Goal: Transaction & Acquisition: Purchase product/service

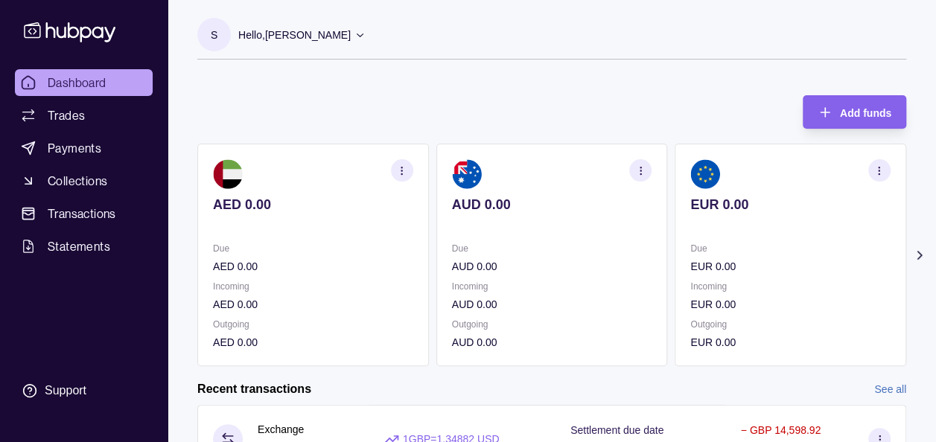
click at [922, 256] on icon at bounding box center [919, 255] width 15 height 15
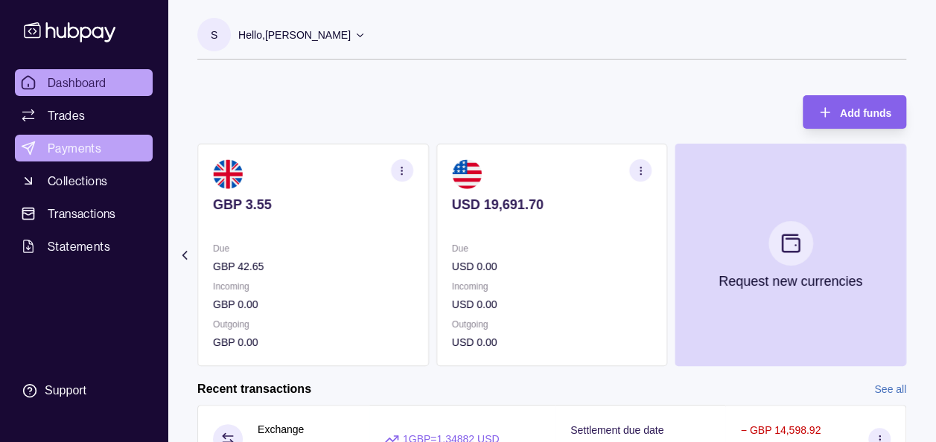
click at [64, 144] on span "Payments" at bounding box center [75, 148] width 54 height 18
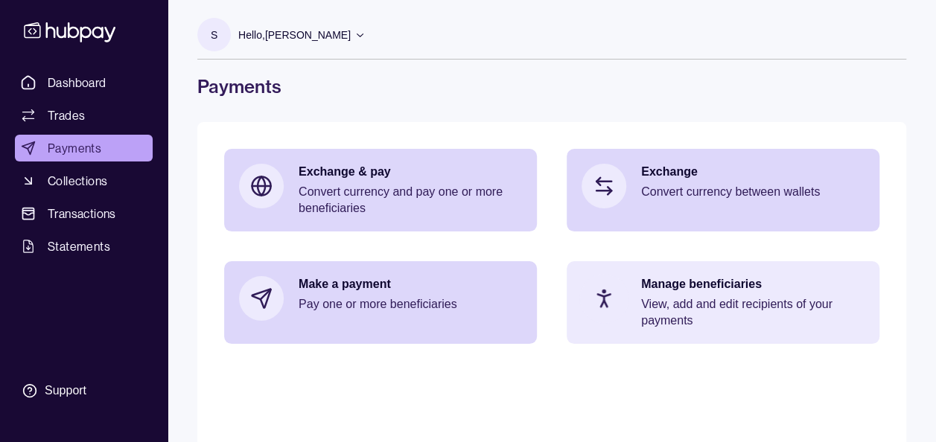
click at [666, 299] on p "View, add and edit recipients of your payments" at bounding box center [752, 312] width 223 height 33
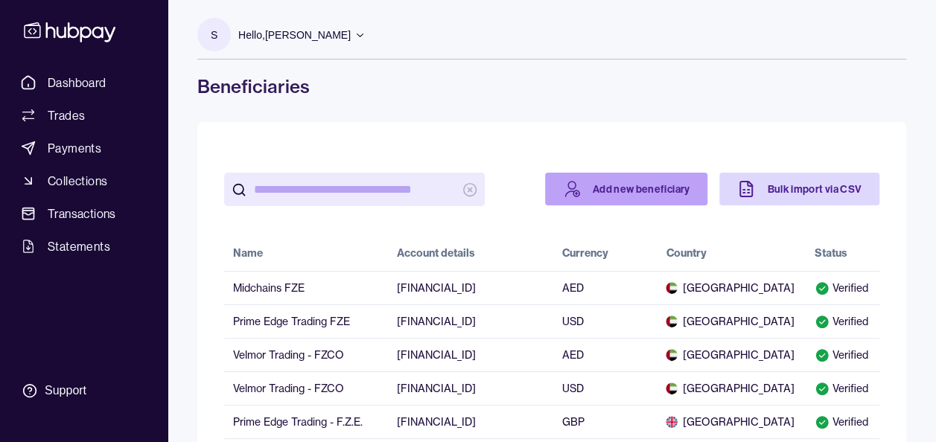
click at [655, 190] on link "Add new beneficiary" at bounding box center [626, 189] width 163 height 33
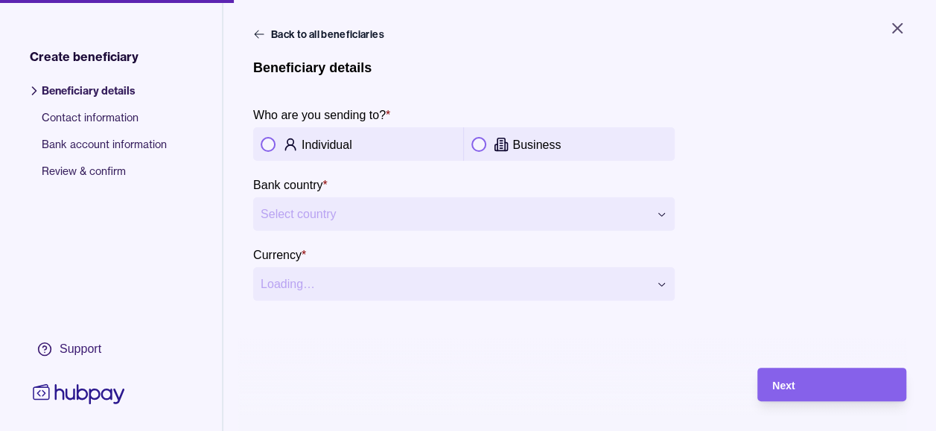
click at [481, 143] on button "button" at bounding box center [478, 144] width 15 height 15
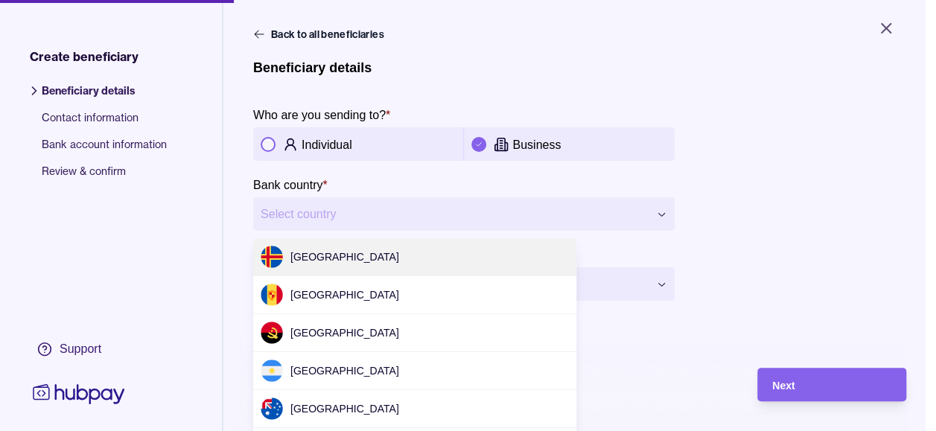
click at [420, 213] on html "**********" at bounding box center [468, 215] width 936 height 431
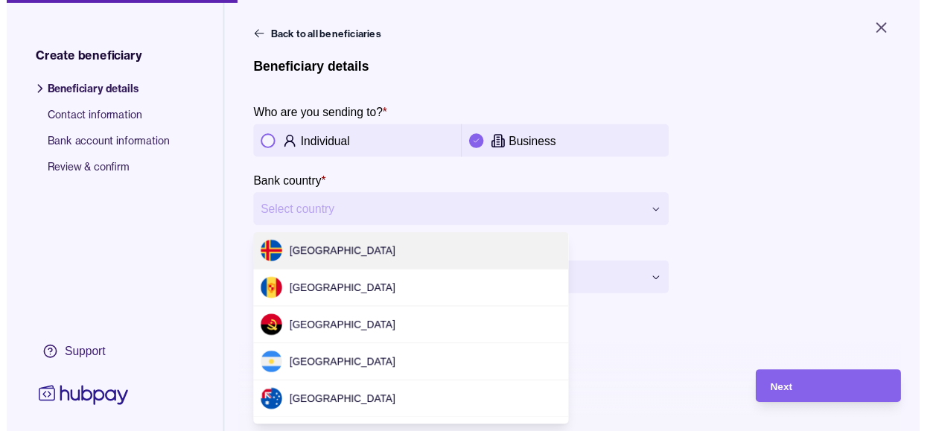
scroll to position [1731, 0]
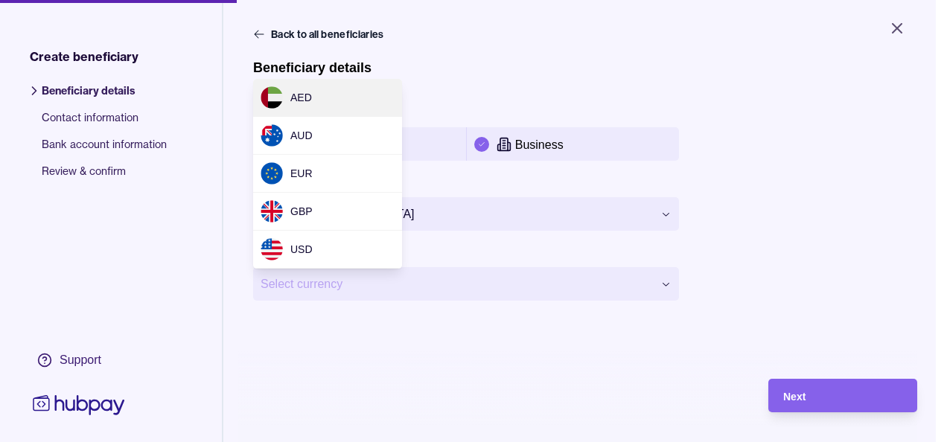
click at [324, 287] on html "**********" at bounding box center [473, 221] width 947 height 442
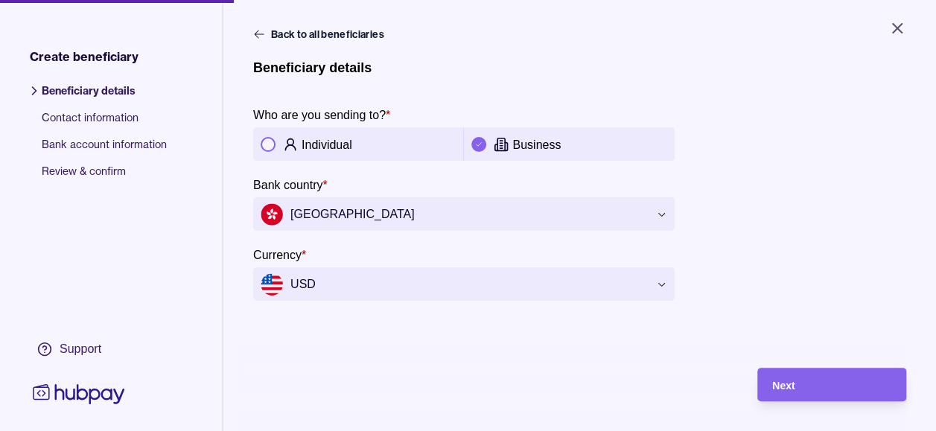
click at [316, 365] on main "**********" at bounding box center [579, 205] width 653 height 357
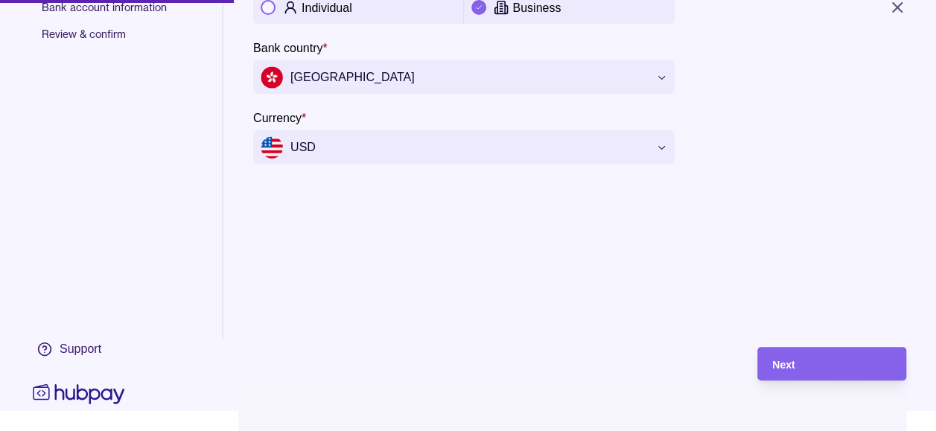
scroll to position [30, 0]
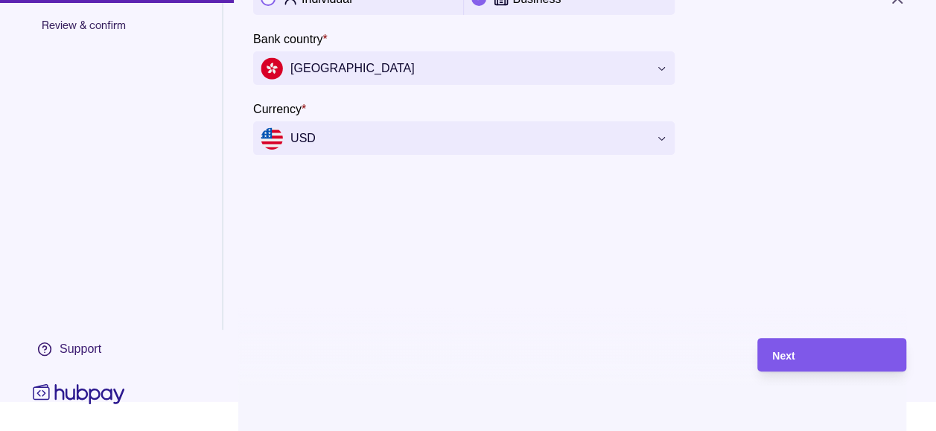
click at [810, 356] on div "Next" at bounding box center [820, 355] width 141 height 34
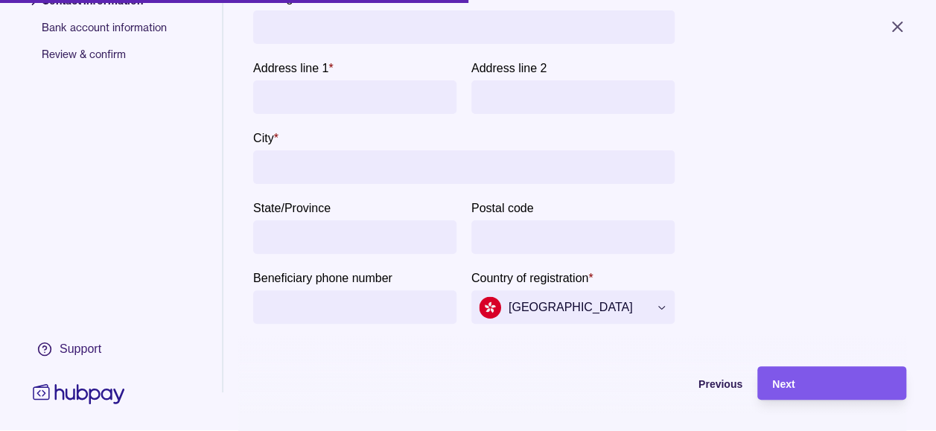
scroll to position [0, 0]
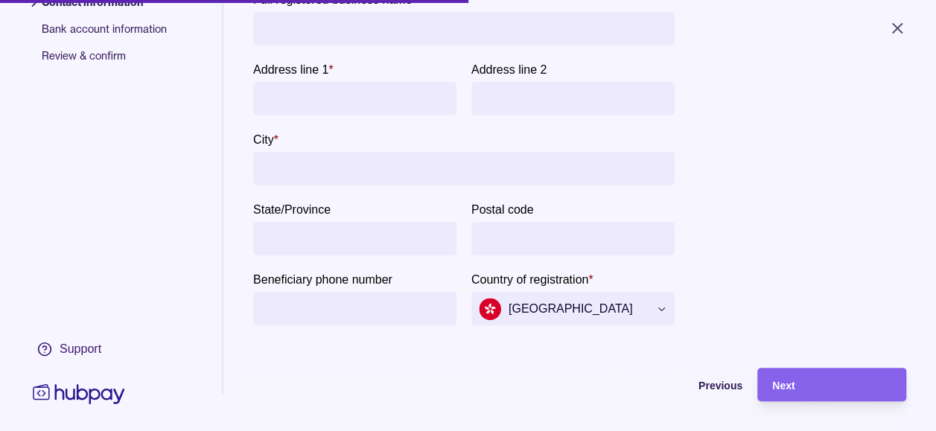
click at [866, 159] on div "**********" at bounding box center [579, 142] width 653 height 396
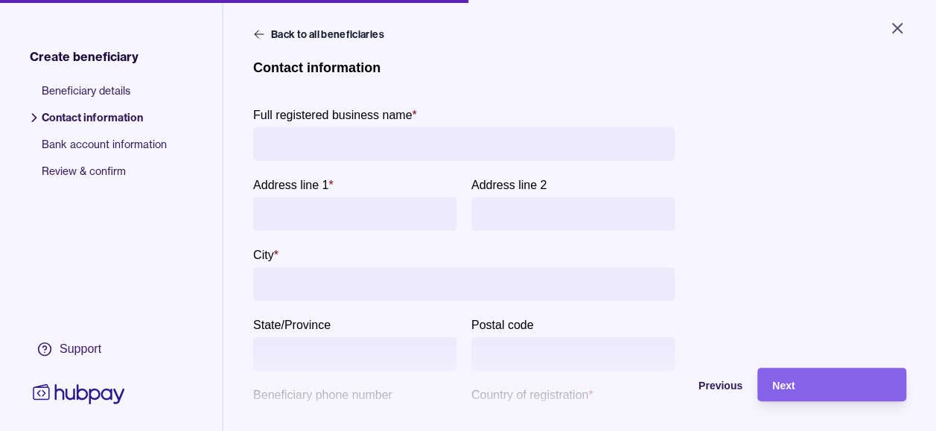
click at [542, 140] on input "Full registered business name *" at bounding box center [464, 144] width 407 height 34
type input "**********"
click at [423, 280] on input "City *" at bounding box center [464, 284] width 407 height 34
type input "*"
type input "*******"
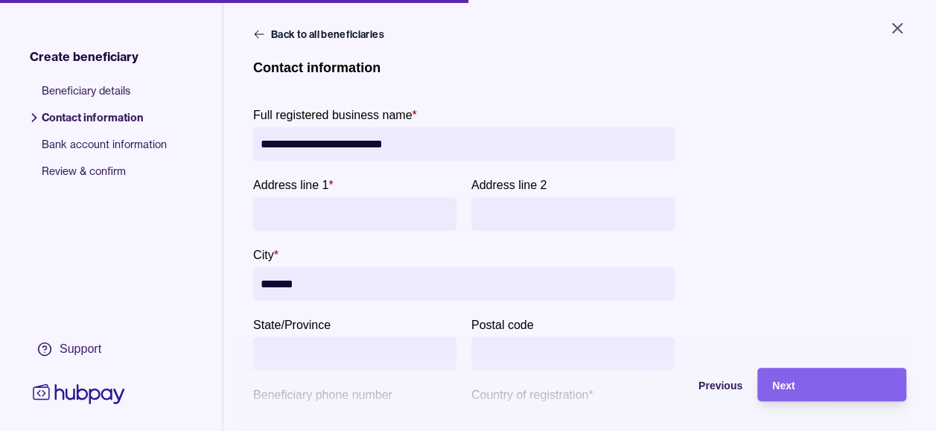
click at [696, 255] on div "**********" at bounding box center [579, 258] width 653 height 396
click at [367, 214] on input "Address line 1 *" at bounding box center [355, 214] width 188 height 34
type input "**********"
click at [726, 276] on div "**********" at bounding box center [579, 258] width 653 height 396
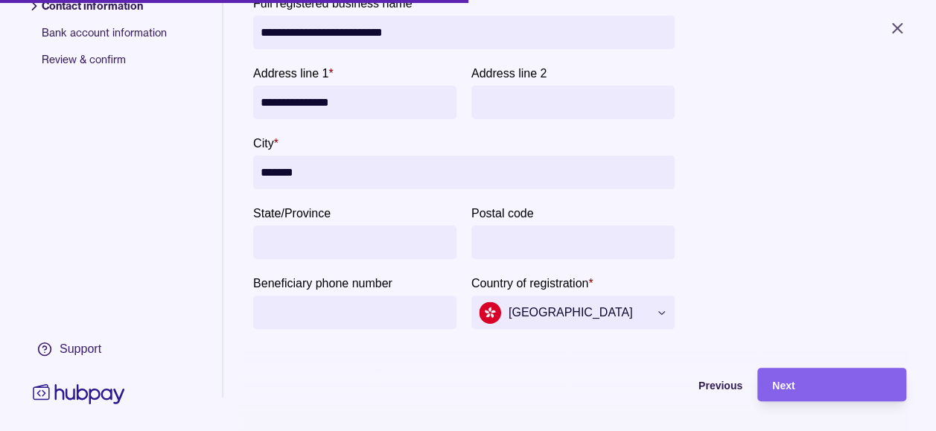
scroll to position [119, 0]
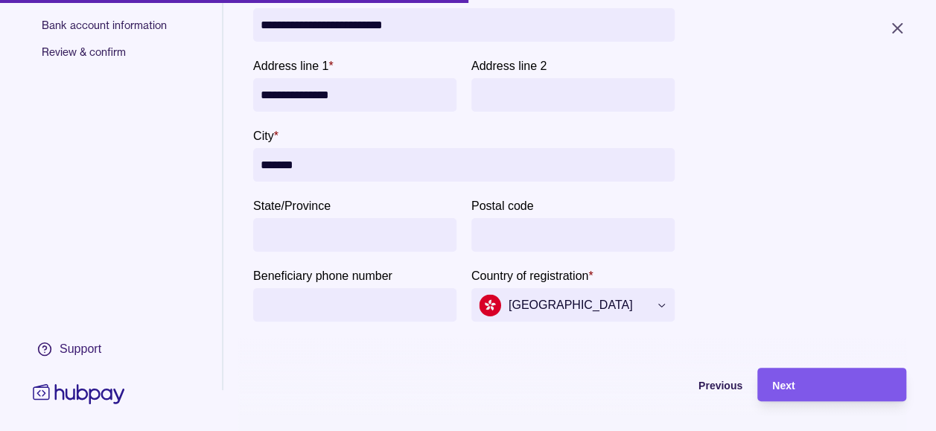
click at [817, 389] on div "Next" at bounding box center [831, 385] width 119 height 18
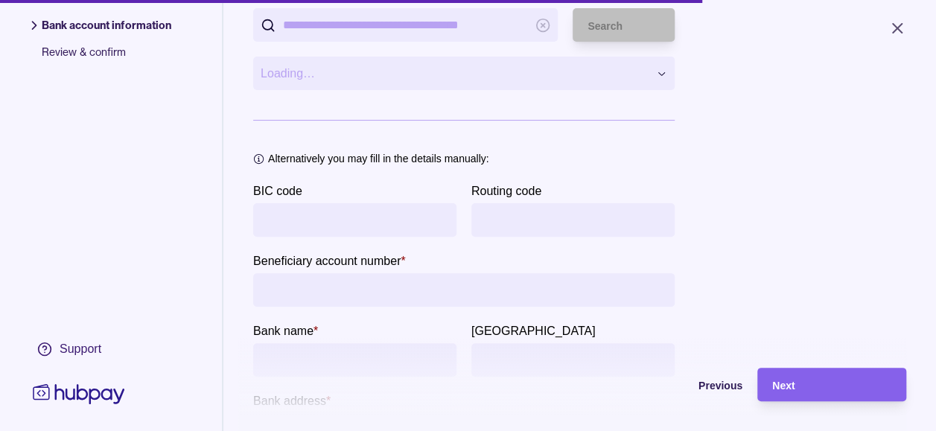
click at [343, 217] on input "BIC code" at bounding box center [355, 220] width 188 height 34
click at [188, 246] on div "Beneficiary details Contact information Bank account information Review & confi…" at bounding box center [111, 332] width 222 height 760
click at [284, 282] on input "Beneficiary account number *" at bounding box center [464, 290] width 407 height 34
type input "**********"
click at [323, 344] on input "bankName" at bounding box center [355, 360] width 188 height 34
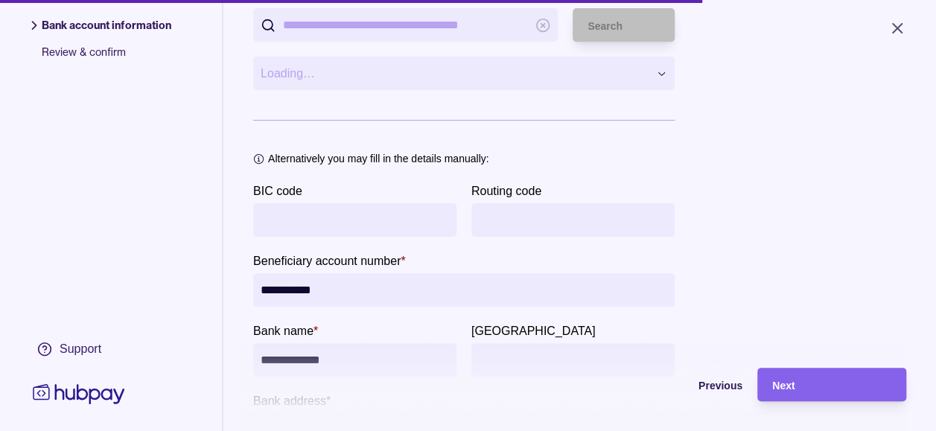
type input "**********"
click at [335, 213] on input "BIC code" at bounding box center [355, 220] width 188 height 34
type input "********"
click at [772, 155] on div "**********" at bounding box center [579, 263] width 653 height 646
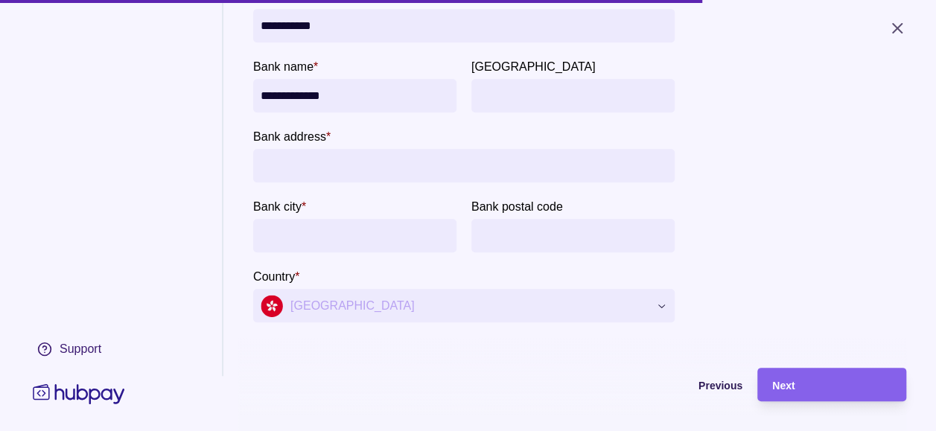
scroll to position [387, 0]
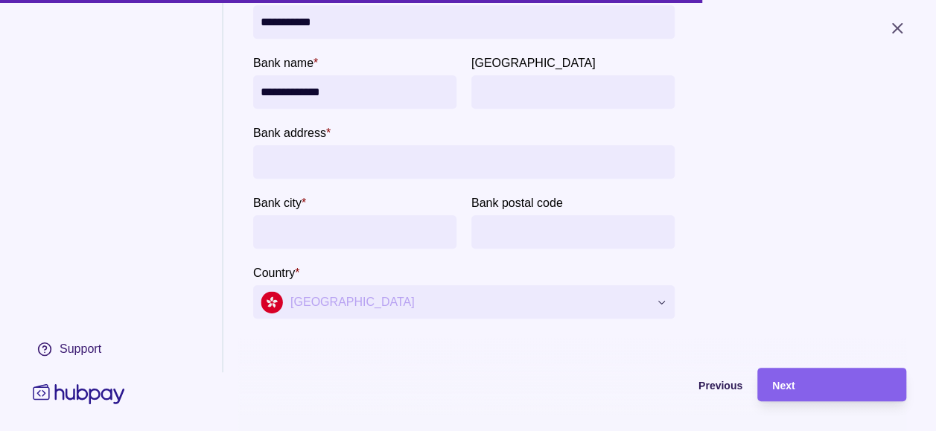
click at [505, 159] on input "Bank address *" at bounding box center [464, 162] width 407 height 34
type input "*********"
click at [363, 226] on input "Bank city *" at bounding box center [355, 232] width 188 height 34
click at [354, 228] on input "Bank city *" at bounding box center [355, 232] width 188 height 34
type input "*******"
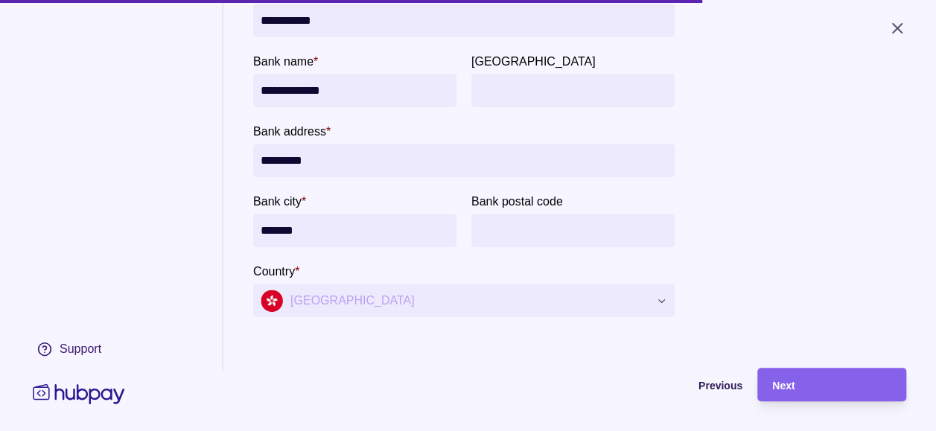
scroll to position [30, 0]
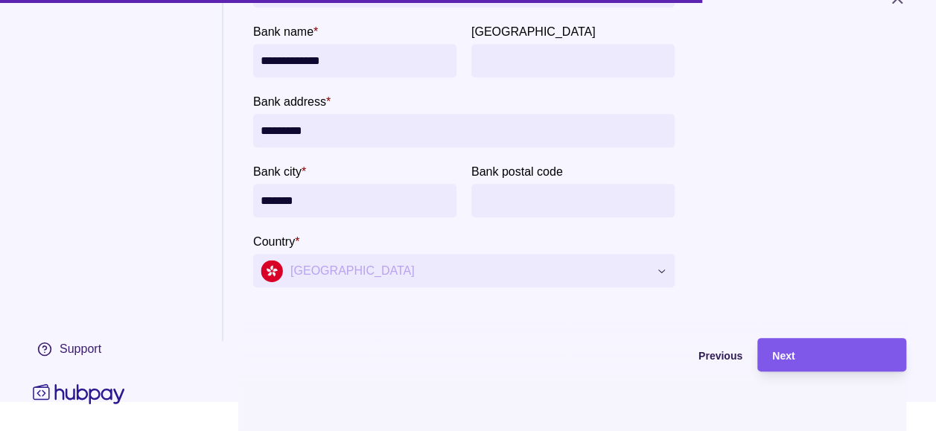
click at [816, 372] on div "Next" at bounding box center [820, 355] width 141 height 34
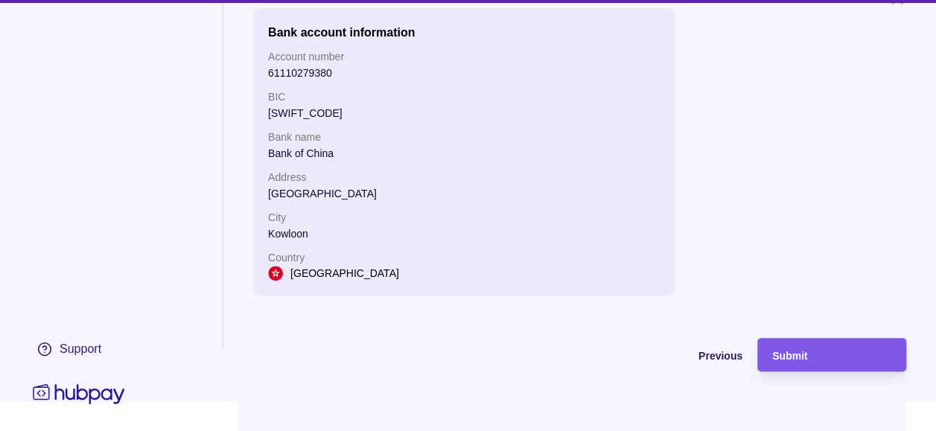
click at [835, 364] on div "Submit" at bounding box center [831, 355] width 119 height 18
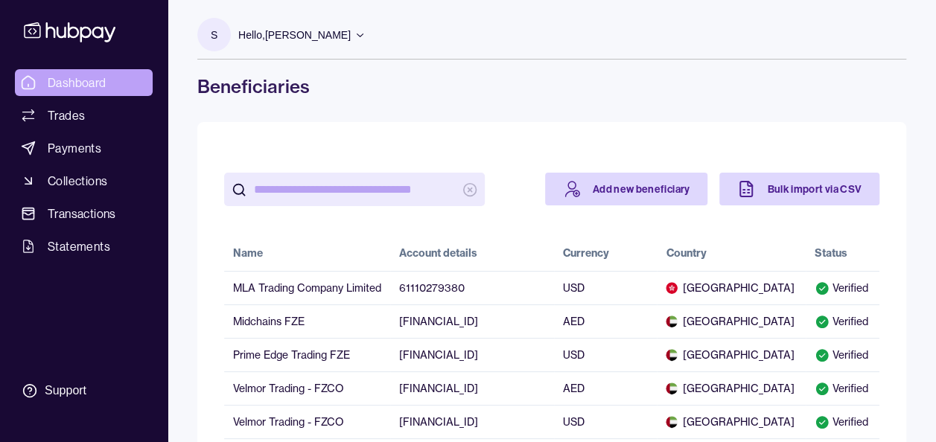
click at [86, 77] on span "Dashboard" at bounding box center [77, 83] width 59 height 18
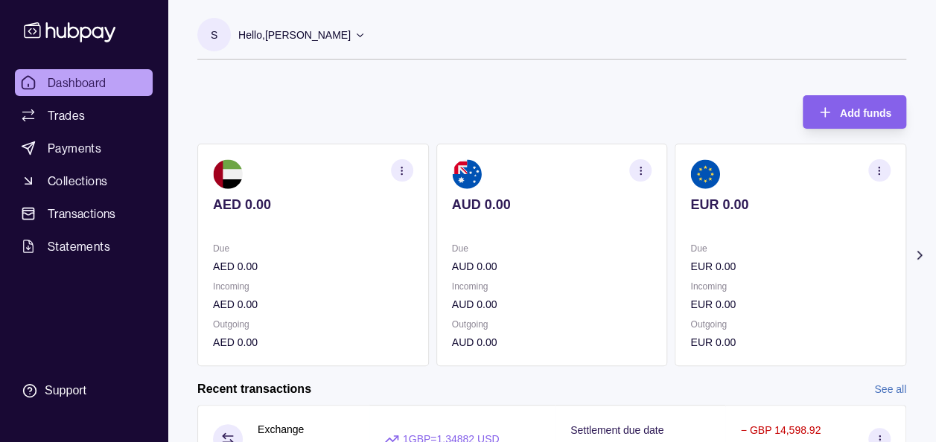
click at [918, 258] on icon at bounding box center [919, 255] width 4 height 7
click at [879, 174] on circle "button" at bounding box center [879, 174] width 1 height 1
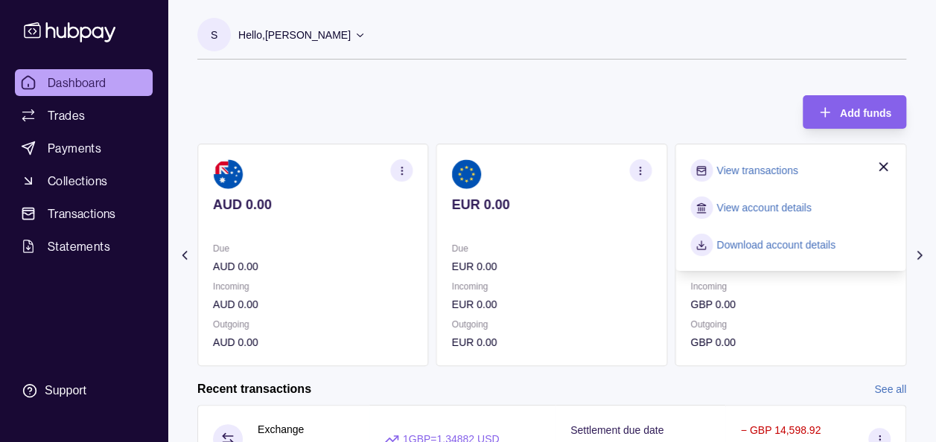
click at [768, 211] on link "View account details" at bounding box center [763, 208] width 95 height 16
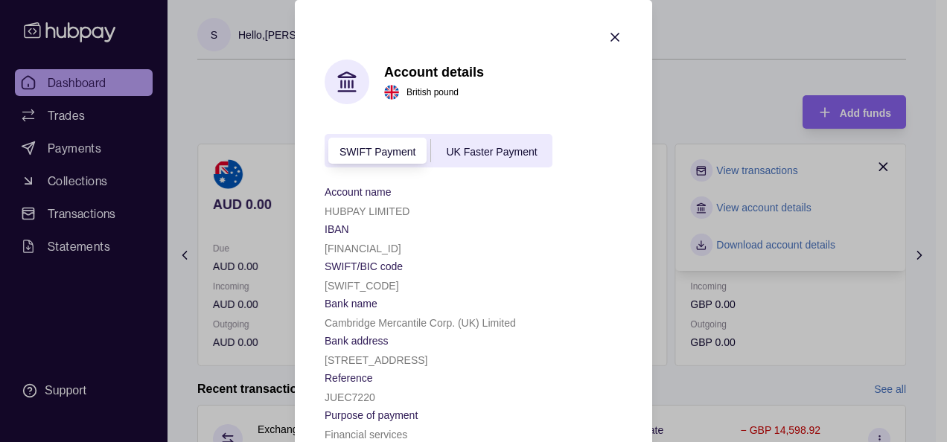
click at [611, 40] on icon "button" at bounding box center [615, 37] width 15 height 15
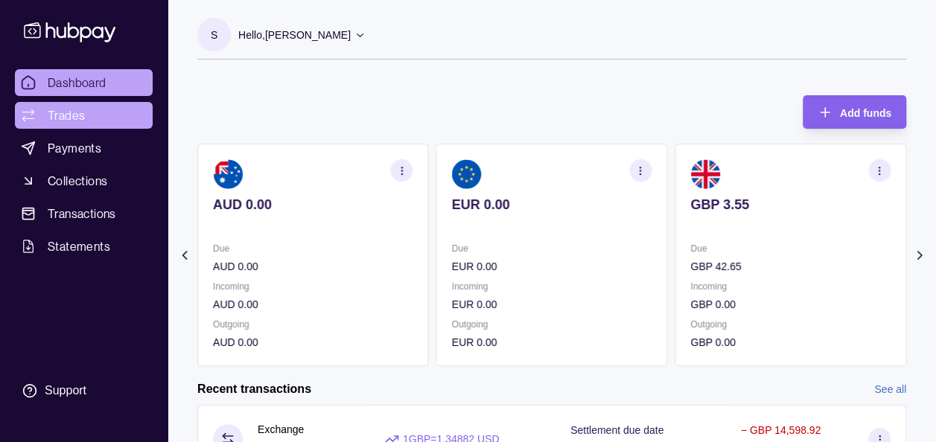
click at [77, 125] on link "Trades" at bounding box center [84, 115] width 138 height 27
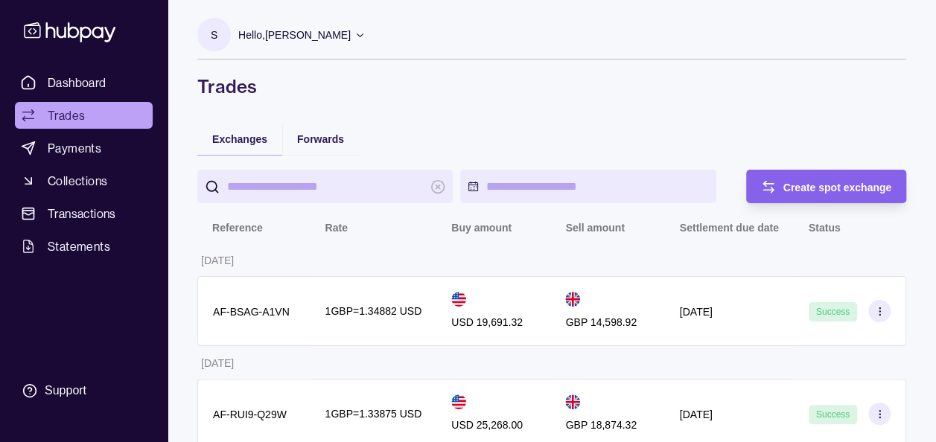
click at [557, 70] on div "S Hello, Soumyajit Chakraborty Prime Edge Trading FZE Account Terms and conditi…" at bounding box center [551, 58] width 709 height 80
click at [107, 140] on link "Payments" at bounding box center [84, 148] width 138 height 27
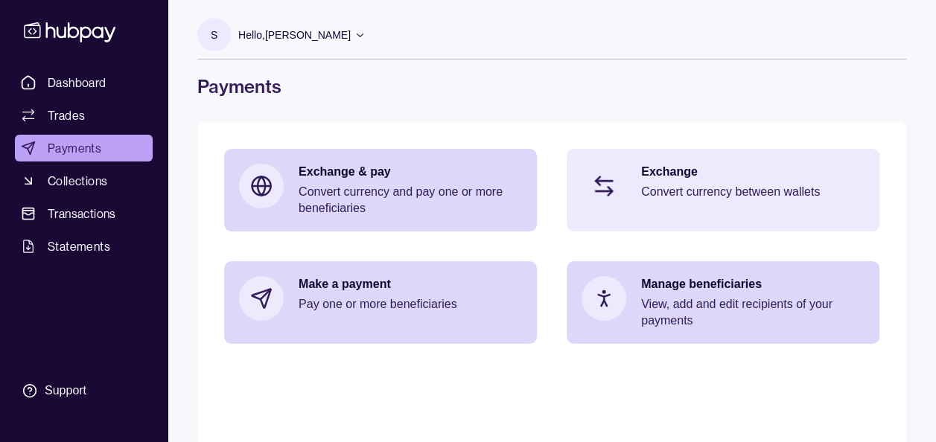
click at [719, 188] on p "Convert currency between wallets" at bounding box center [752, 192] width 223 height 16
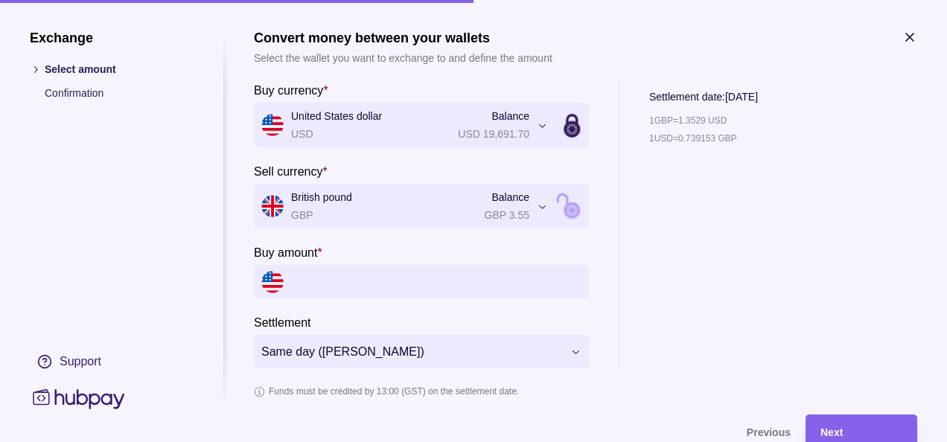
click at [644, 277] on div "**********" at bounding box center [585, 224] width 663 height 287
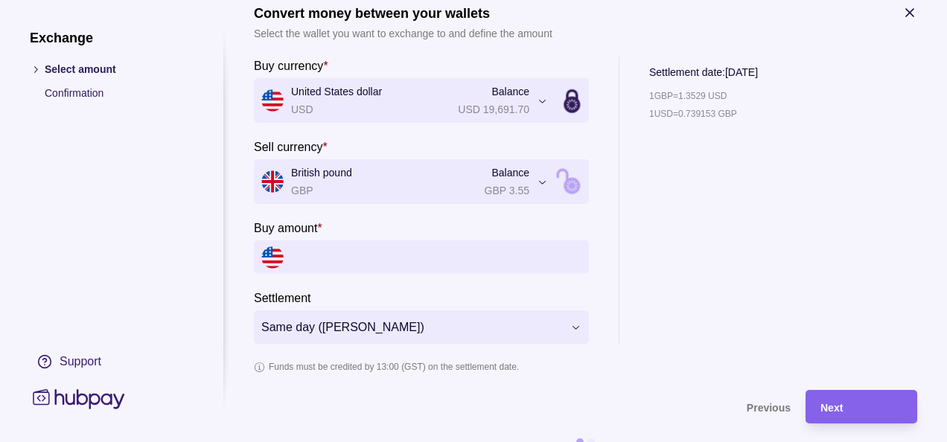
scroll to position [54, 0]
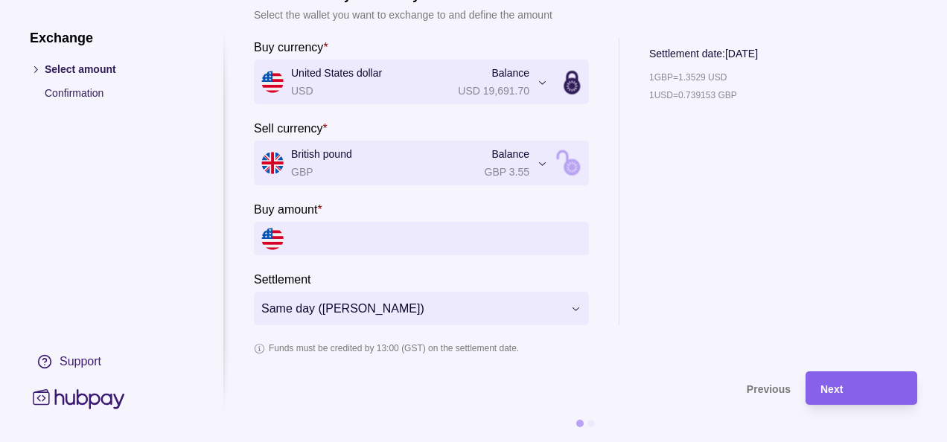
click at [544, 236] on input "Buy amount *" at bounding box center [436, 239] width 290 height 34
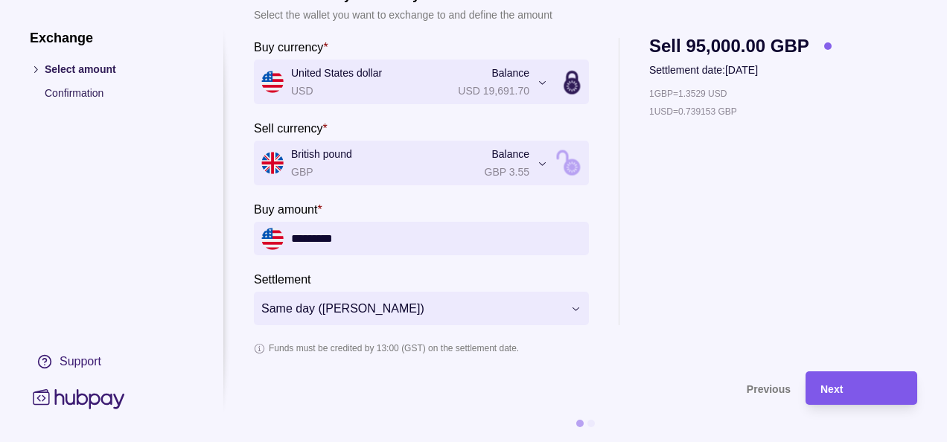
type input "*********"
click at [856, 380] on div "Next" at bounding box center [862, 389] width 82 height 18
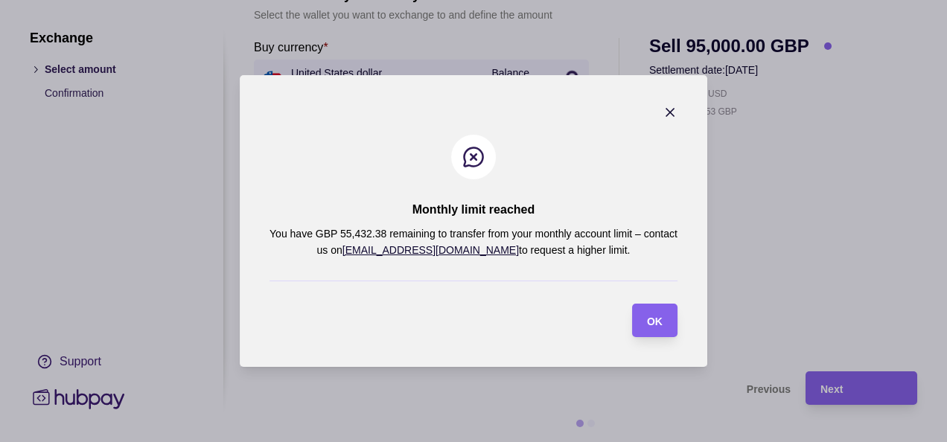
click at [667, 108] on icon "button" at bounding box center [670, 112] width 15 height 15
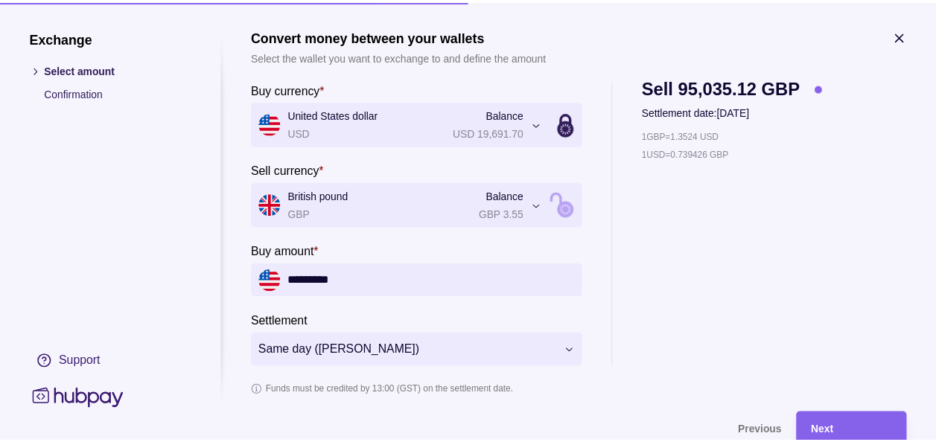
scroll to position [0, 0]
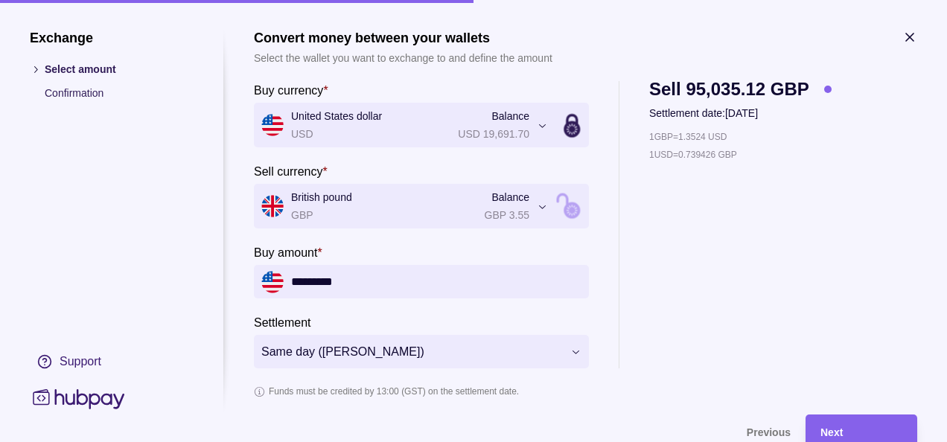
click at [907, 36] on icon "button" at bounding box center [910, 37] width 15 height 15
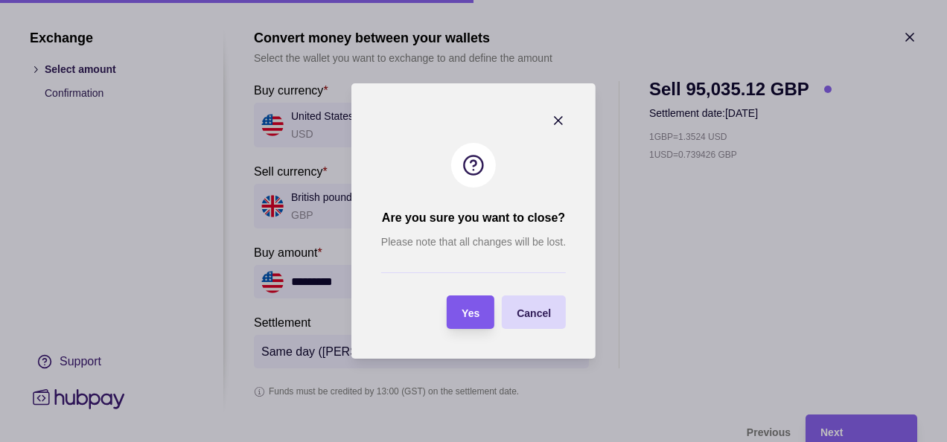
click at [462, 314] on span "Yes" at bounding box center [471, 314] width 18 height 12
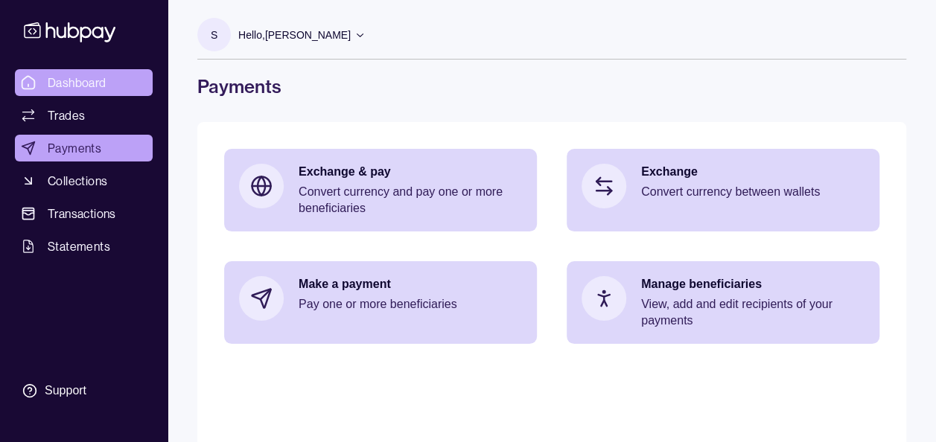
click at [64, 79] on span "Dashboard" at bounding box center [77, 83] width 59 height 18
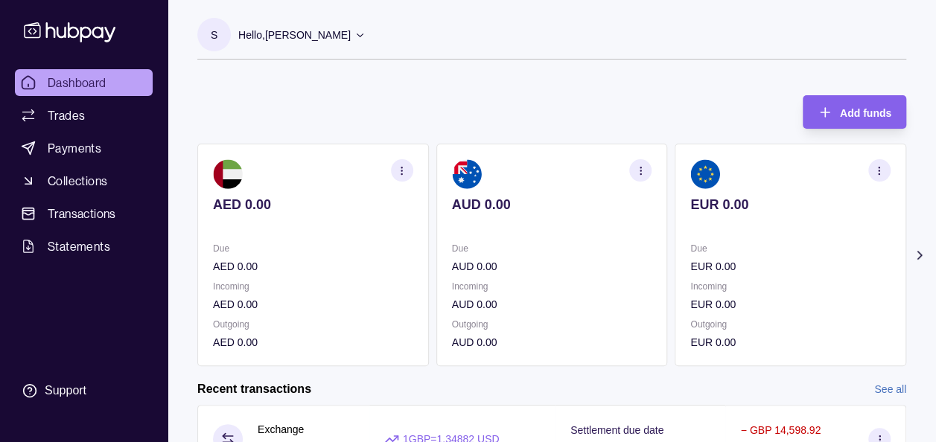
click at [916, 254] on icon at bounding box center [919, 255] width 15 height 15
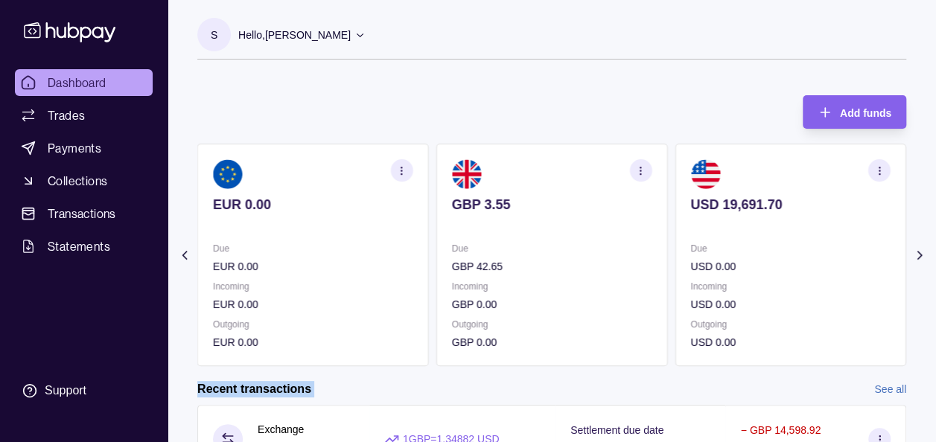
click at [916, 254] on icon at bounding box center [919, 255] width 15 height 15
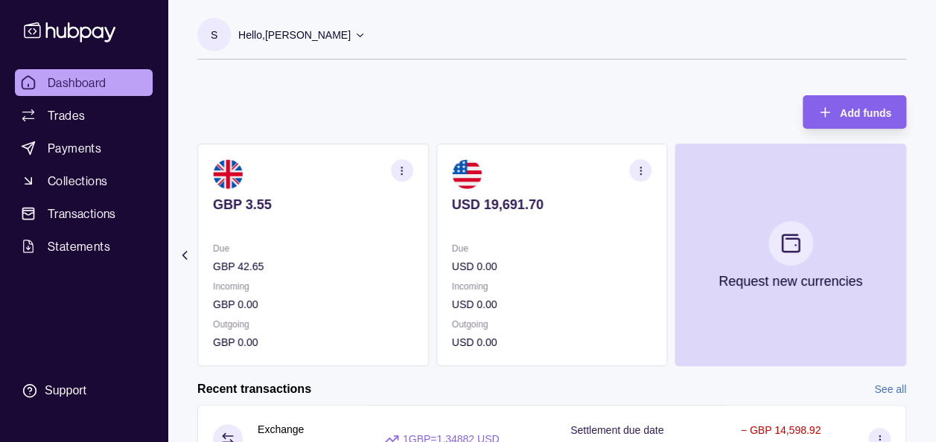
click at [701, 96] on div "Add funds AED 0.00 Due AED 0.00 Incoming AED 0.00 Outgoing AED 0.00 AUD 0.00 Du…" at bounding box center [551, 223] width 709 height 286
click at [591, 102] on div "Add funds AED 0.00 Due AED 0.00 Incoming AED 0.00 Outgoing AED 0.00 AUD 0.00 Du…" at bounding box center [551, 223] width 709 height 286
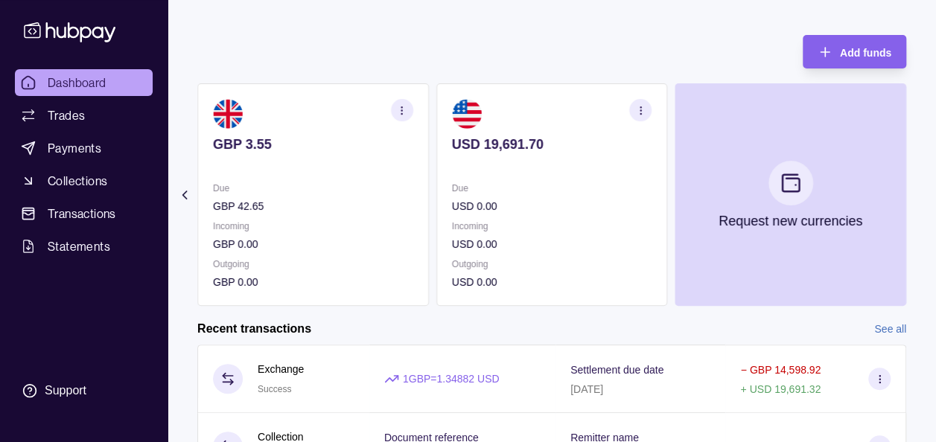
scroll to position [60, 0]
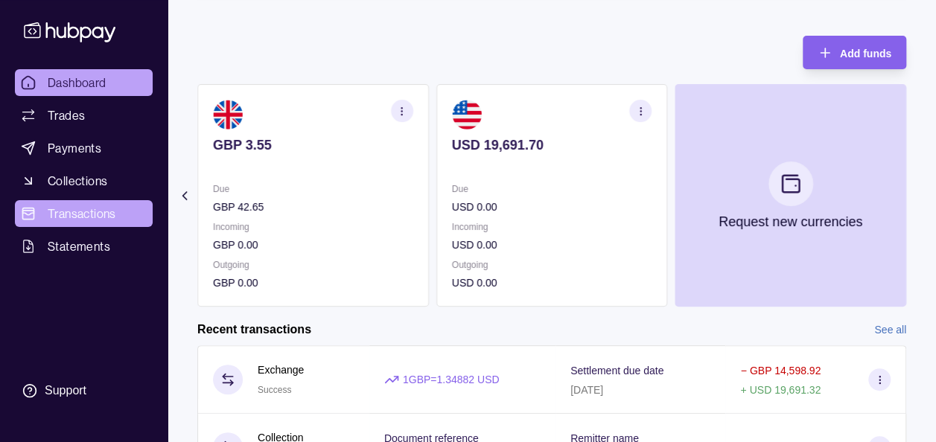
click at [82, 217] on span "Transactions" at bounding box center [82, 214] width 69 height 18
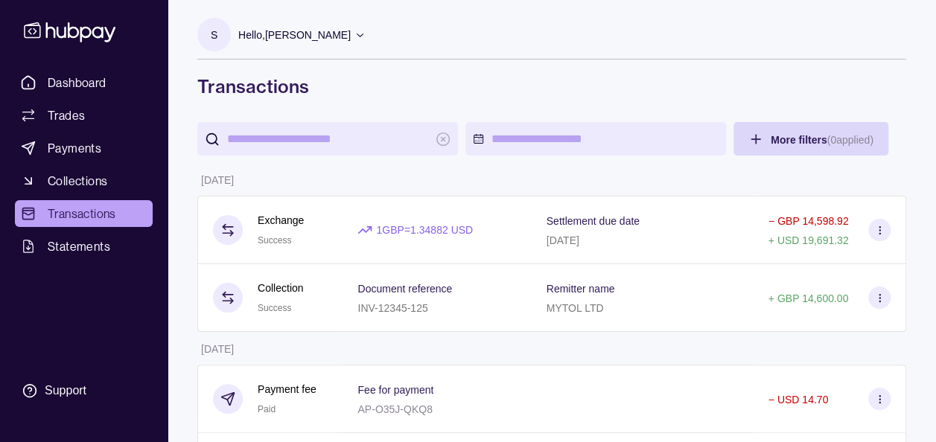
click at [482, 80] on h1 "Transactions" at bounding box center [551, 86] width 709 height 24
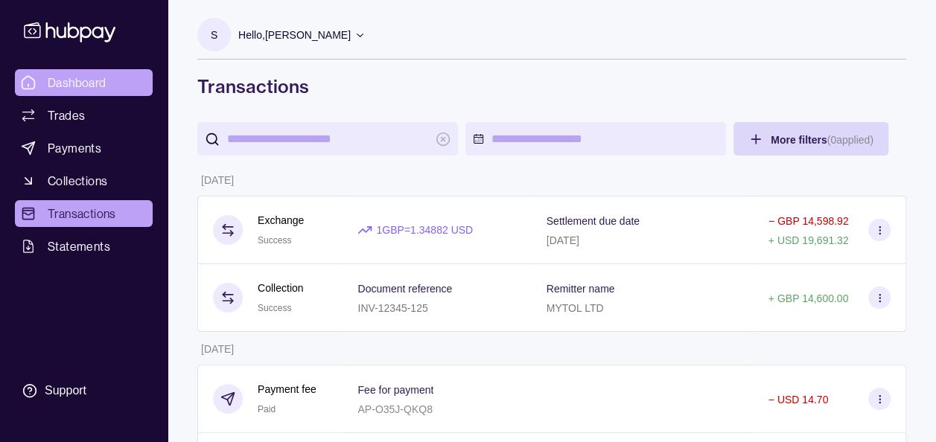
click at [86, 85] on span "Dashboard" at bounding box center [77, 83] width 59 height 18
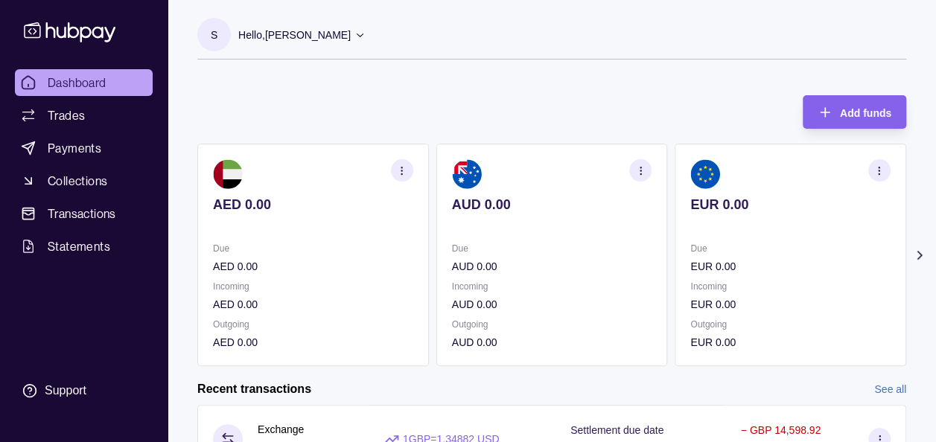
click at [922, 252] on icon at bounding box center [919, 255] width 15 height 15
click at [920, 251] on icon at bounding box center [919, 255] width 15 height 15
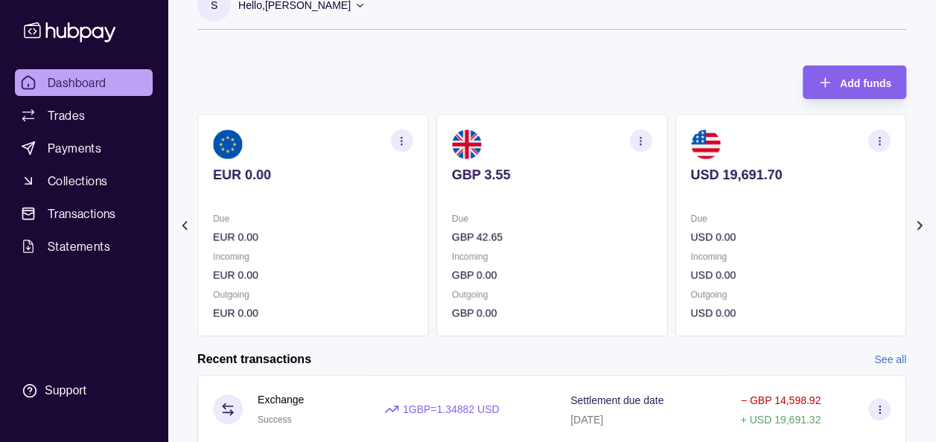
scroll to position [60, 0]
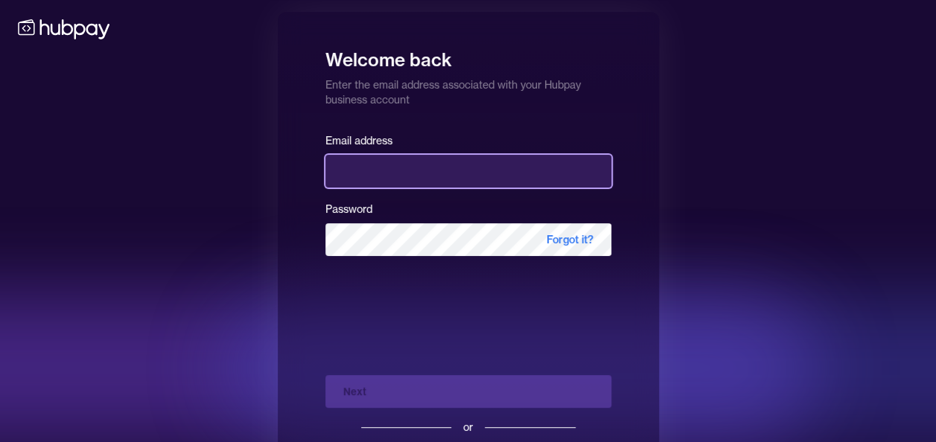
click at [420, 176] on input "email" at bounding box center [468, 171] width 286 height 33
type input "**********"
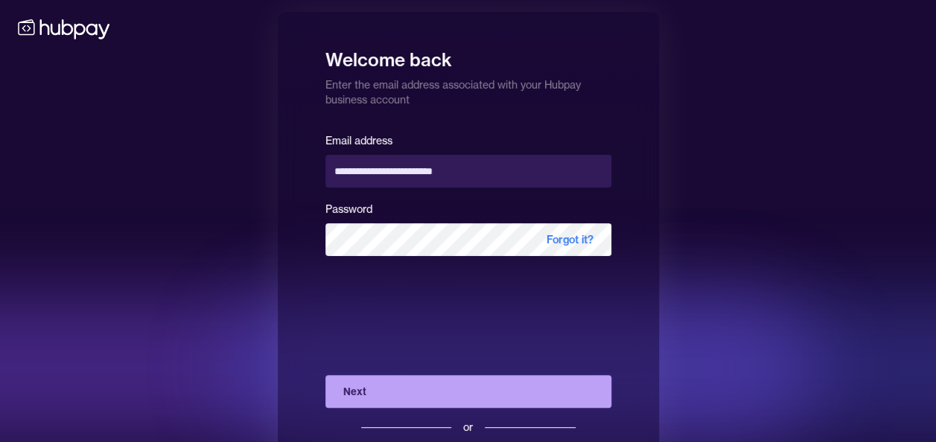
click at [429, 398] on button "Next" at bounding box center [468, 391] width 286 height 33
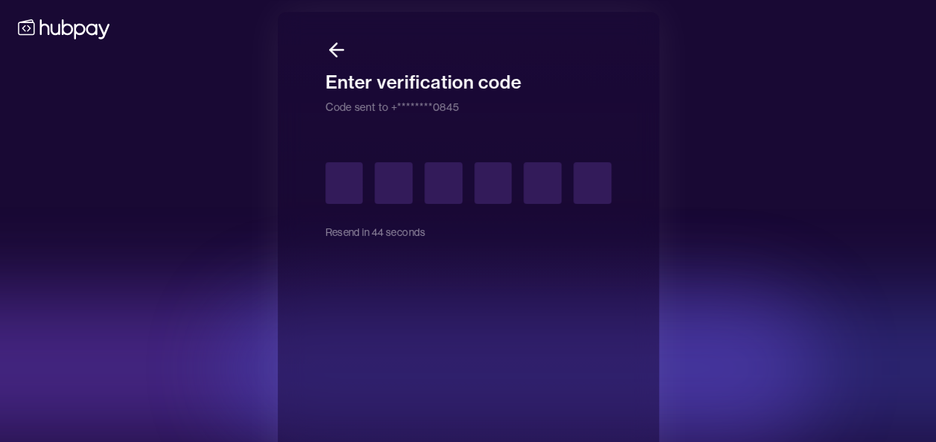
type input "*"
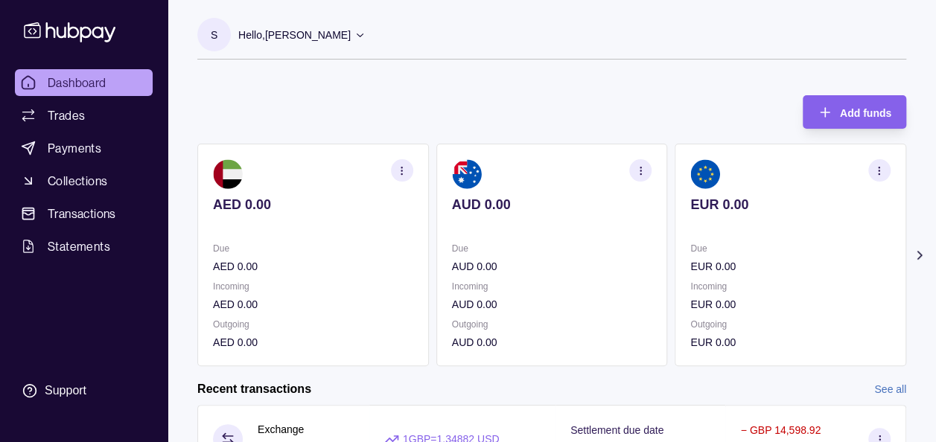
click at [923, 256] on icon at bounding box center [919, 255] width 15 height 15
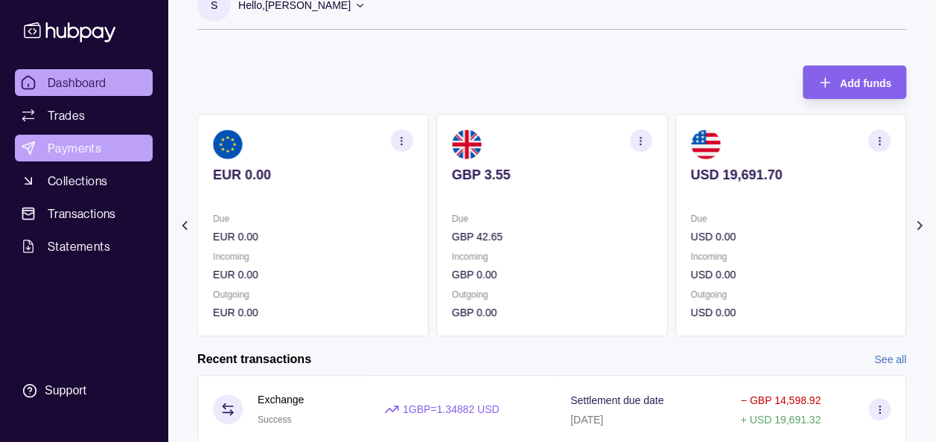
click at [88, 144] on span "Payments" at bounding box center [75, 148] width 54 height 18
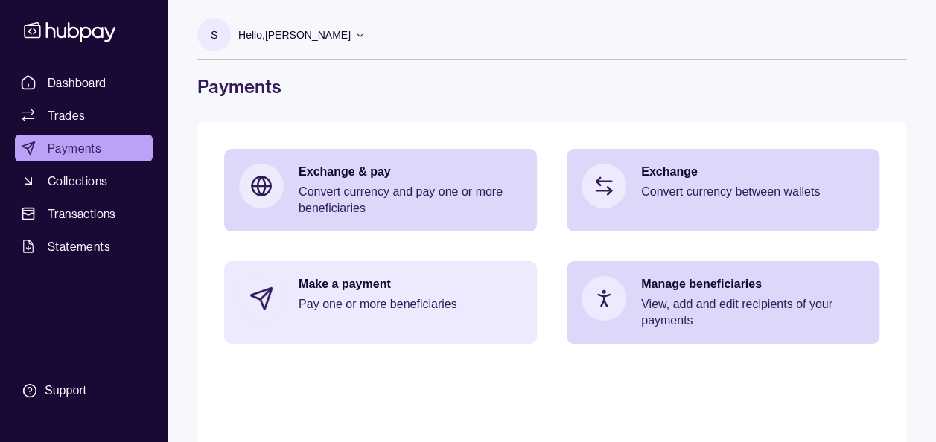
click at [468, 319] on div "Make a payment Pay one or more beneficiaries" at bounding box center [410, 298] width 223 height 45
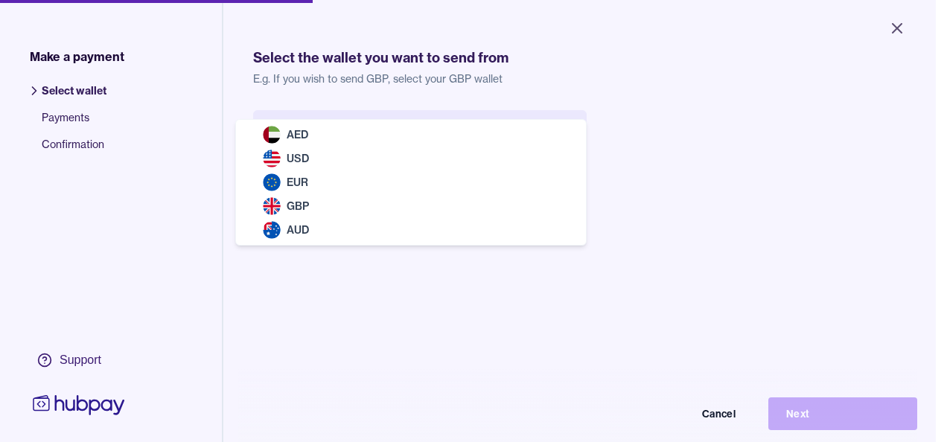
click at [399, 118] on html "Close Make a payment Select wallet Payments Confirmation Support Select the wal…" at bounding box center [473, 221] width 947 height 442
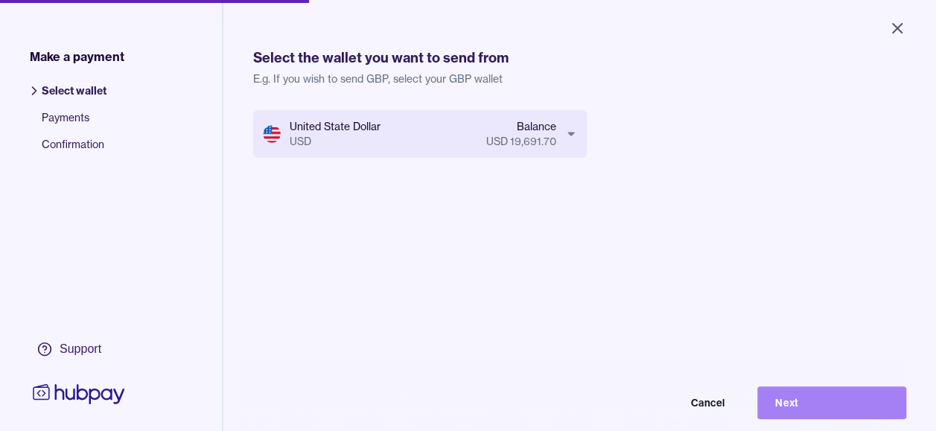
click at [821, 418] on button "Next" at bounding box center [831, 402] width 149 height 33
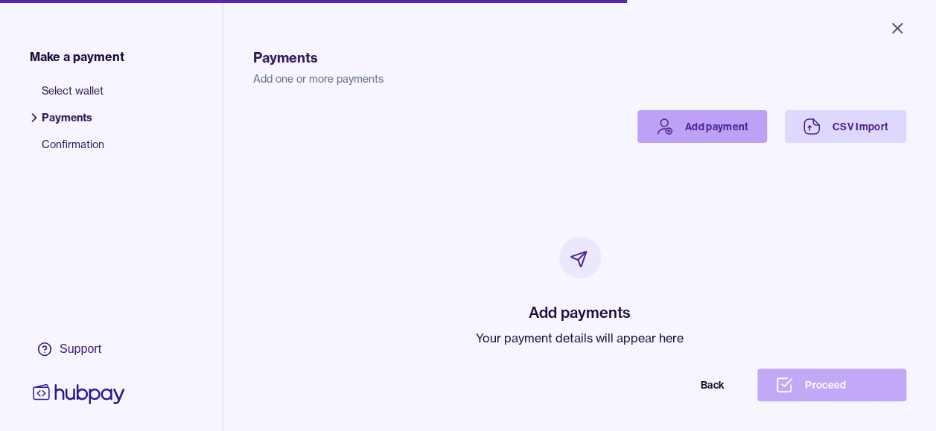
click at [687, 136] on link "Add payment" at bounding box center [702, 126] width 130 height 33
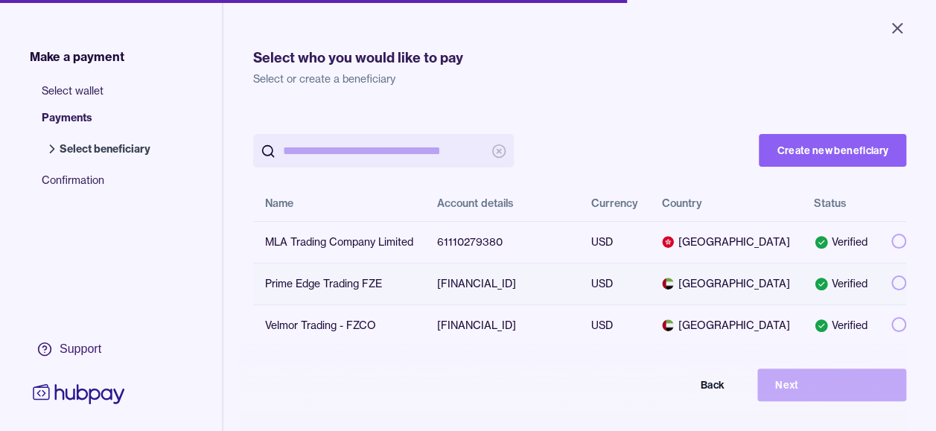
click at [891, 289] on button "button" at bounding box center [898, 283] width 15 height 15
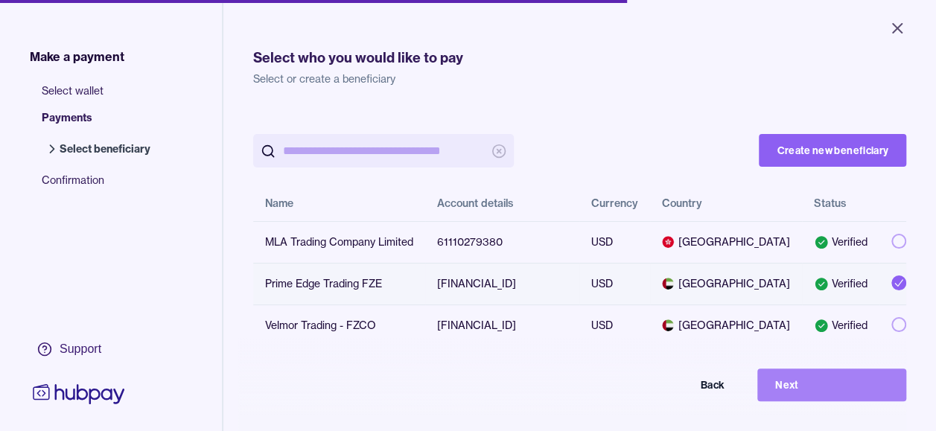
click at [840, 395] on button "Next" at bounding box center [831, 385] width 149 height 33
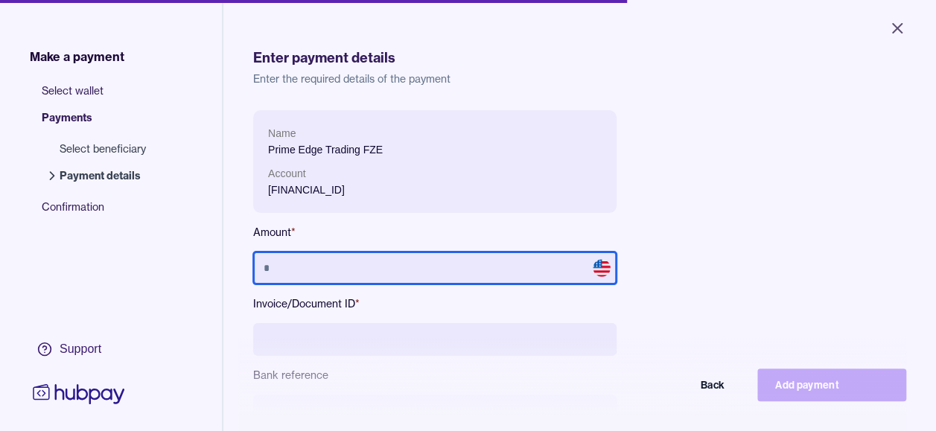
click at [417, 270] on input "text" at bounding box center [434, 268] width 363 height 33
type input "******"
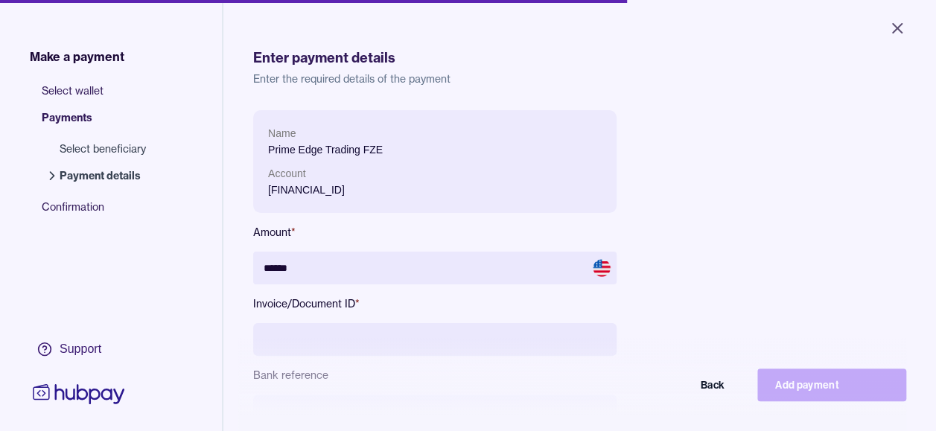
click at [748, 174] on div "Name Prime Edge Trading FZE Account AE820860000009117128116 Amount * ****** Inv…" at bounding box center [579, 316] width 653 height 413
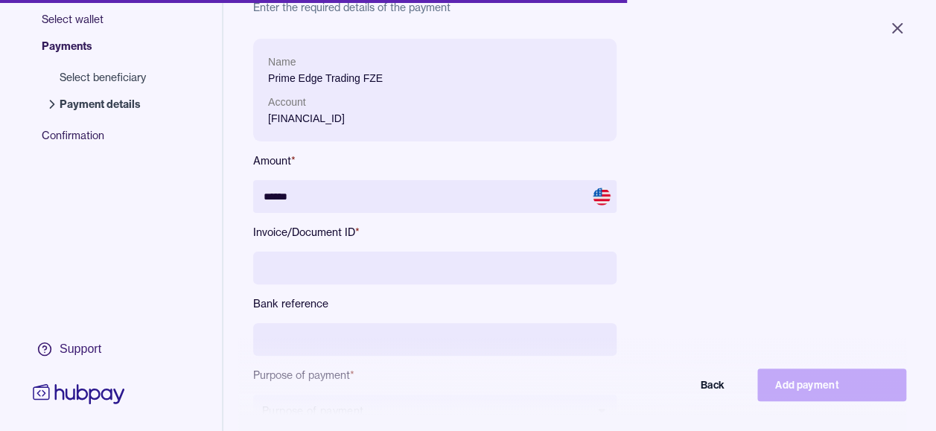
scroll to position [89, 0]
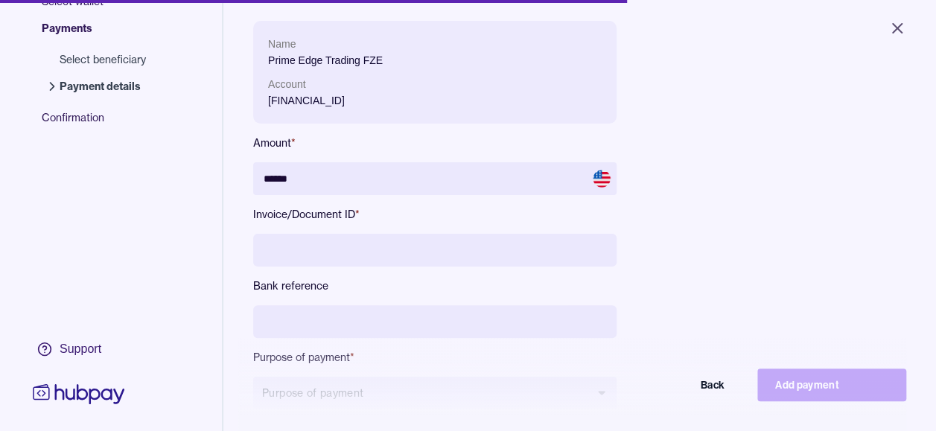
click at [416, 253] on input at bounding box center [434, 250] width 363 height 33
type input "**********"
click at [735, 214] on div "**********" at bounding box center [579, 227] width 653 height 413
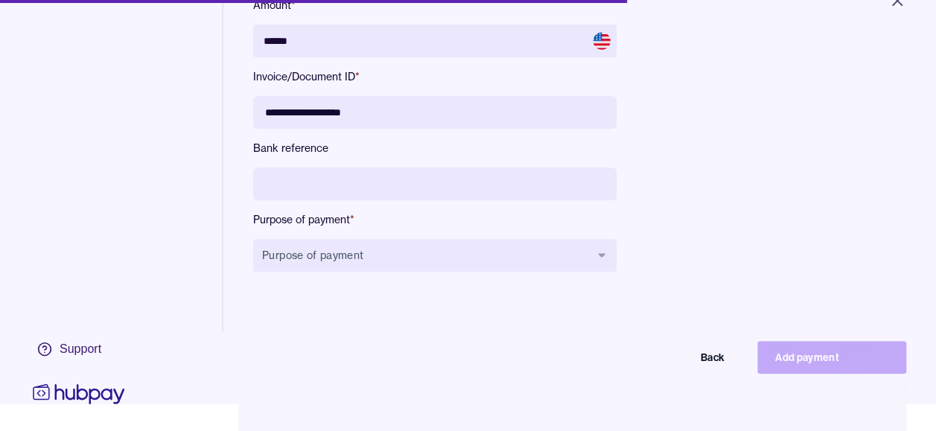
scroll to position [30, 0]
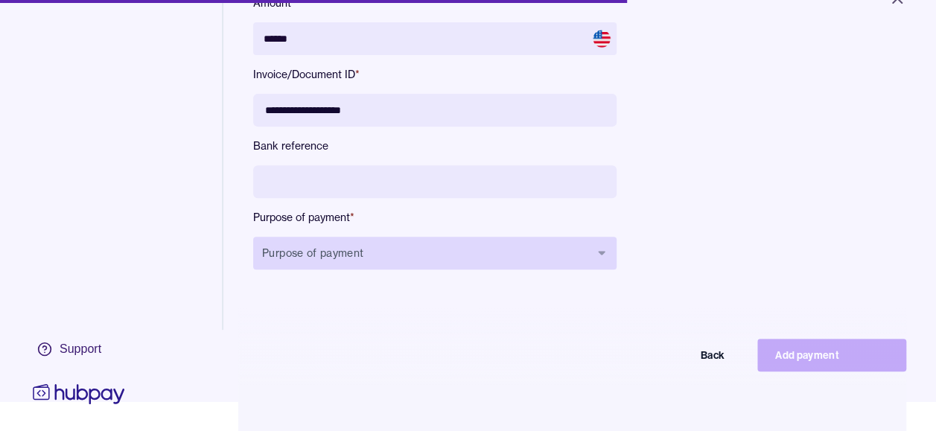
click at [450, 246] on button "Purpose of payment" at bounding box center [434, 253] width 363 height 33
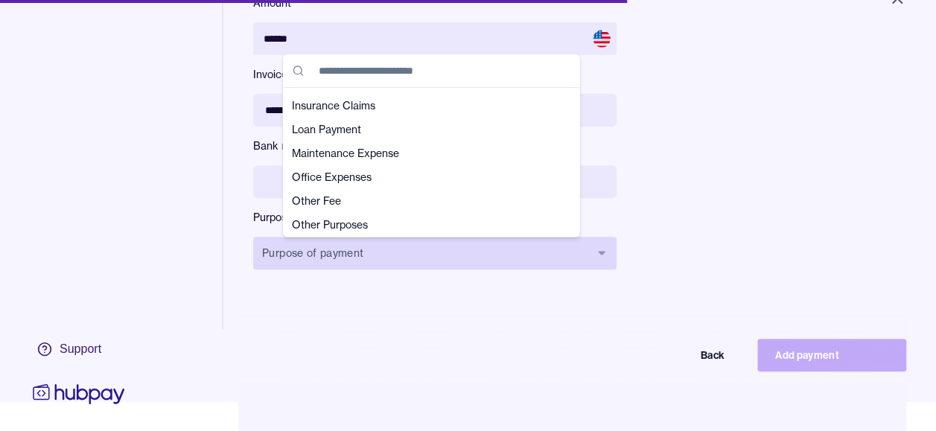
scroll to position [283, 0]
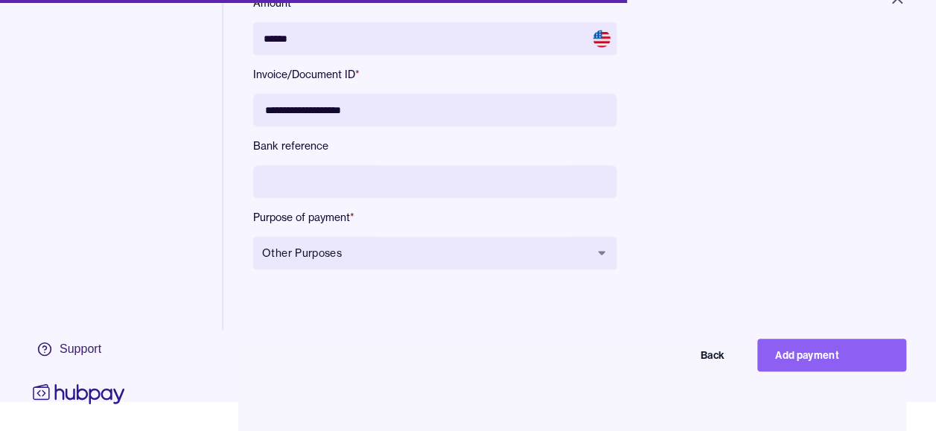
click at [701, 197] on div "**********" at bounding box center [579, 87] width 653 height 413
click at [821, 372] on button "Add payment" at bounding box center [831, 355] width 149 height 33
type input "*****"
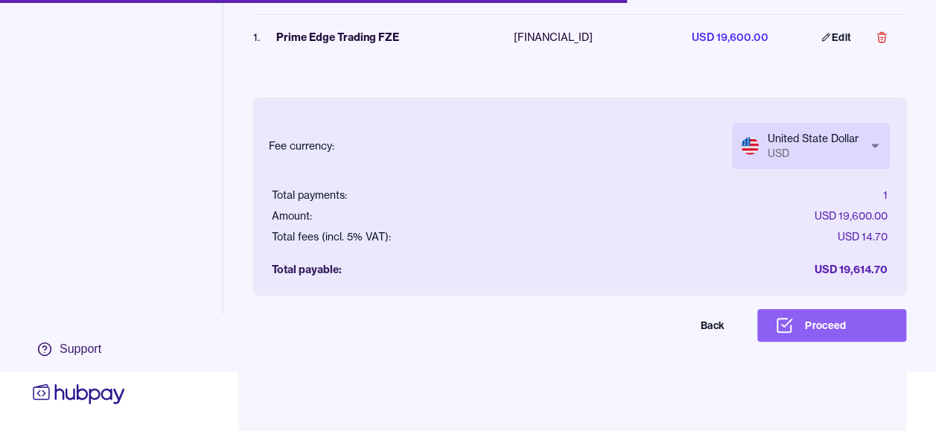
scroll to position [130, 0]
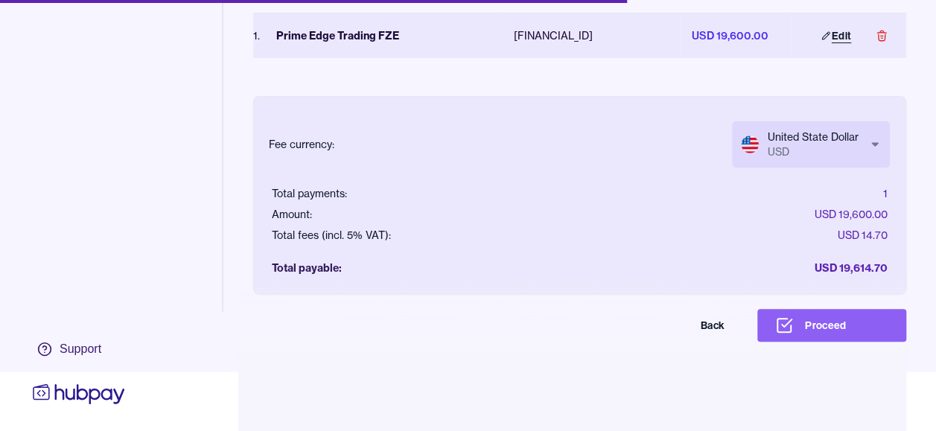
click at [829, 25] on link "Edit" at bounding box center [836, 35] width 66 height 33
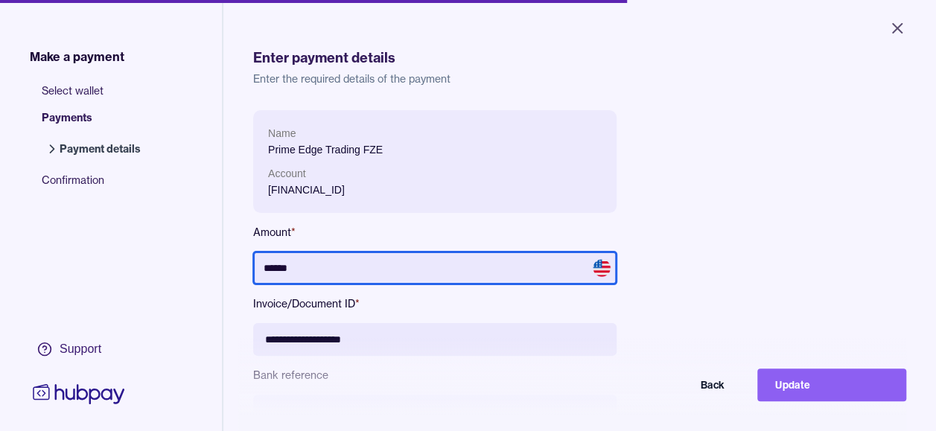
click at [450, 258] on input "******" at bounding box center [434, 268] width 363 height 33
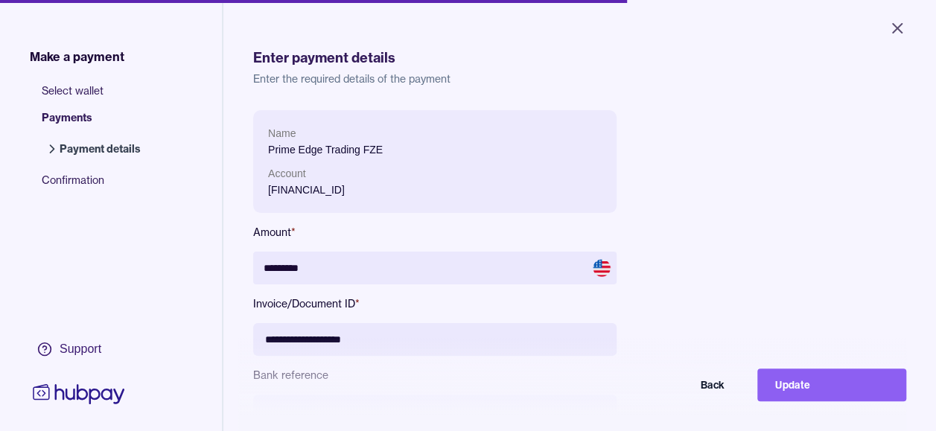
click at [782, 233] on div "**********" at bounding box center [579, 316] width 653 height 413
click at [818, 398] on button "Update" at bounding box center [831, 385] width 149 height 33
type input "*******"
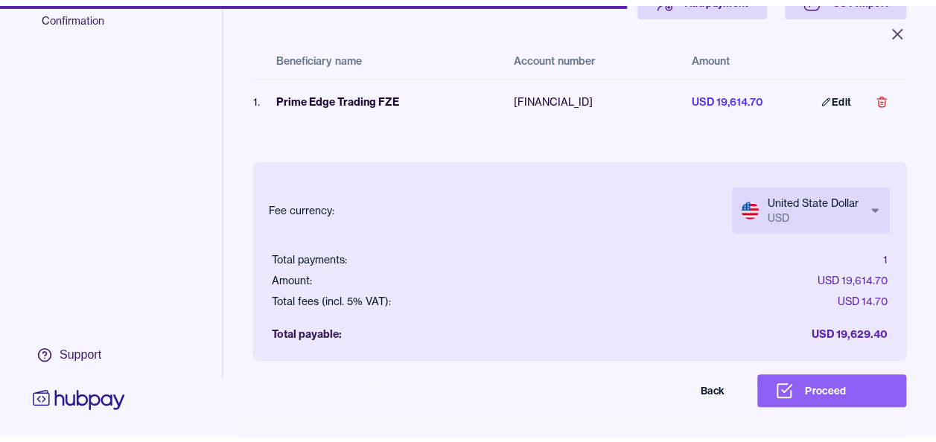
scroll to position [130, 0]
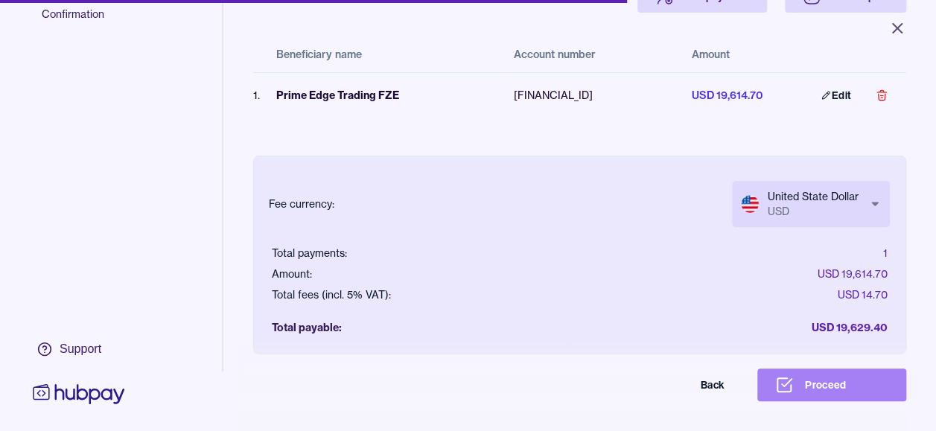
click at [853, 395] on button "Proceed" at bounding box center [831, 385] width 149 height 33
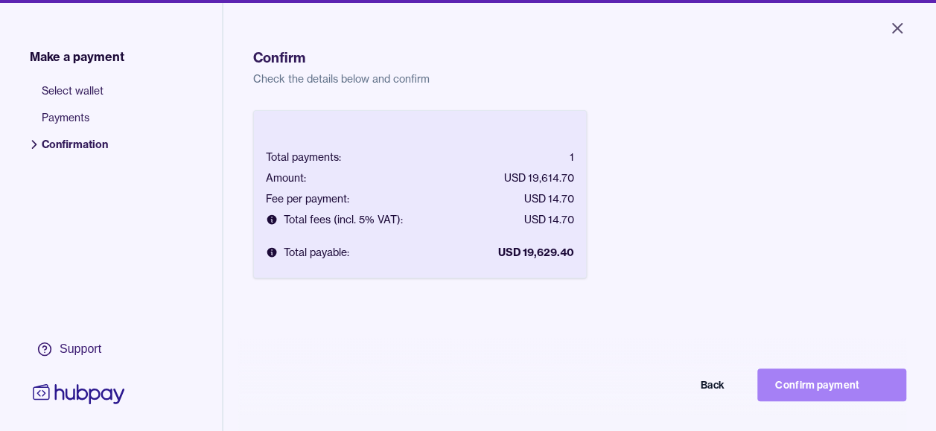
click at [867, 397] on button "Confirm payment" at bounding box center [831, 385] width 149 height 33
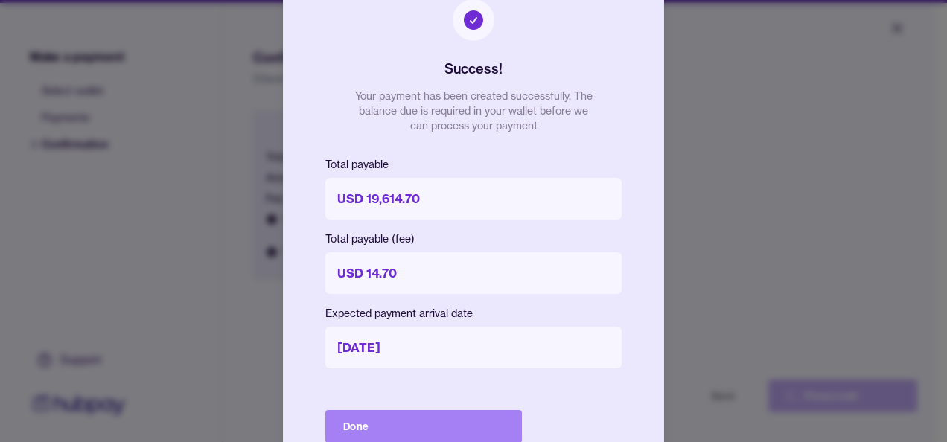
click at [445, 430] on button "Done" at bounding box center [423, 426] width 197 height 33
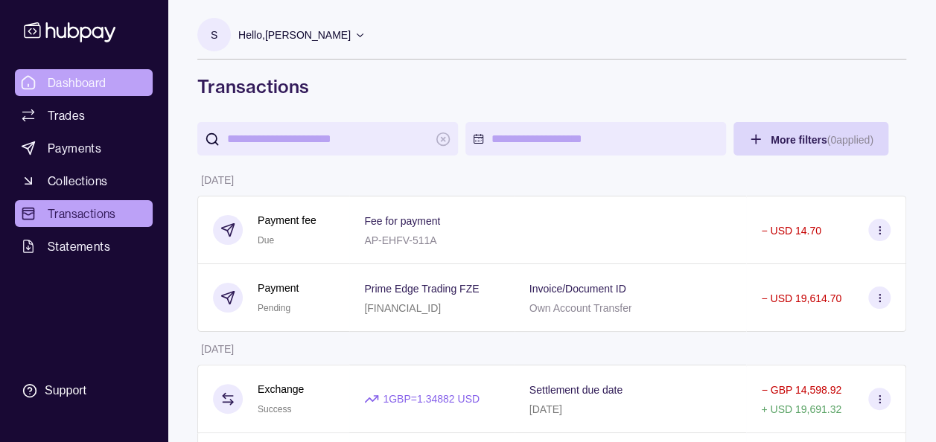
click at [91, 90] on span "Dashboard" at bounding box center [77, 83] width 59 height 18
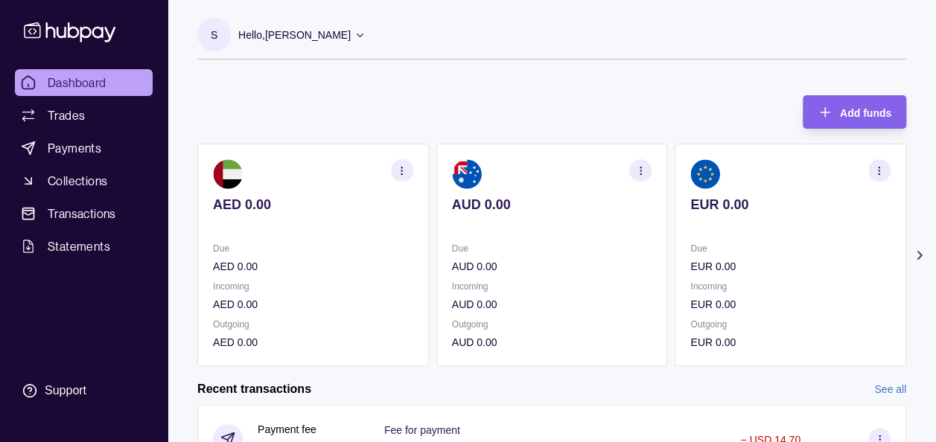
click at [914, 255] on icon at bounding box center [919, 255] width 15 height 15
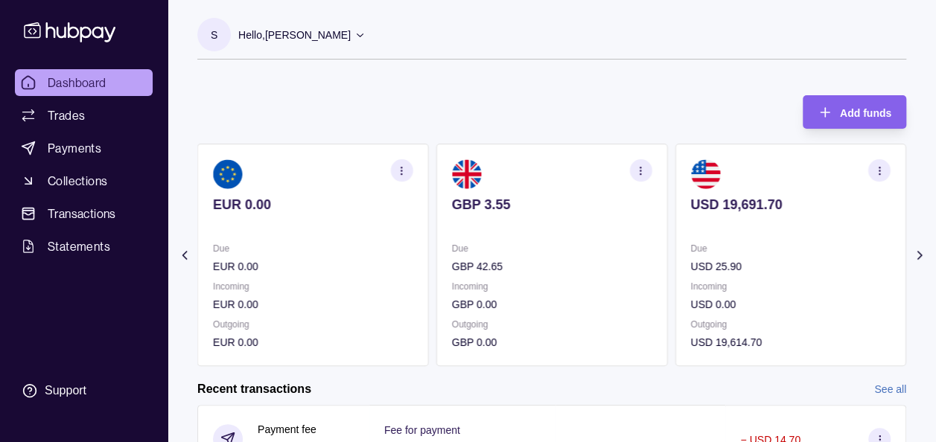
click at [687, 86] on div "Add funds AED 0.00 Due AED 0.00 Incoming AED 0.00 Outgoing AED 0.00 AUD 0.00 Du…" at bounding box center [551, 223] width 709 height 286
click at [546, 95] on div "Add funds AED 0.00 Due AED 0.00 Incoming AED 0.00 Outgoing AED 0.00 AUD 0.00 Du…" at bounding box center [551, 223] width 709 height 286
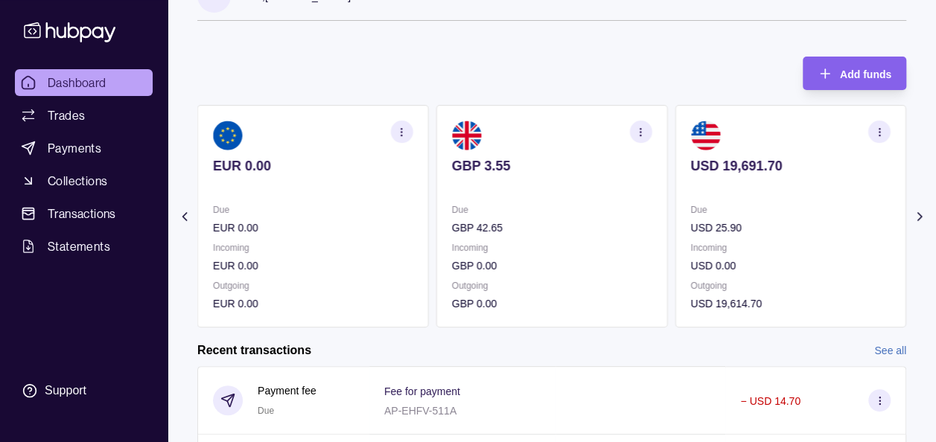
scroll to position [60, 0]
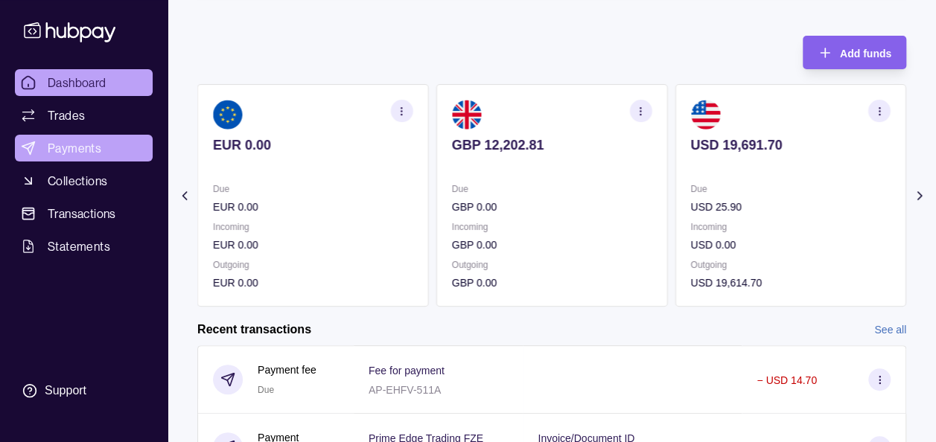
click at [93, 136] on link "Payments" at bounding box center [84, 148] width 138 height 27
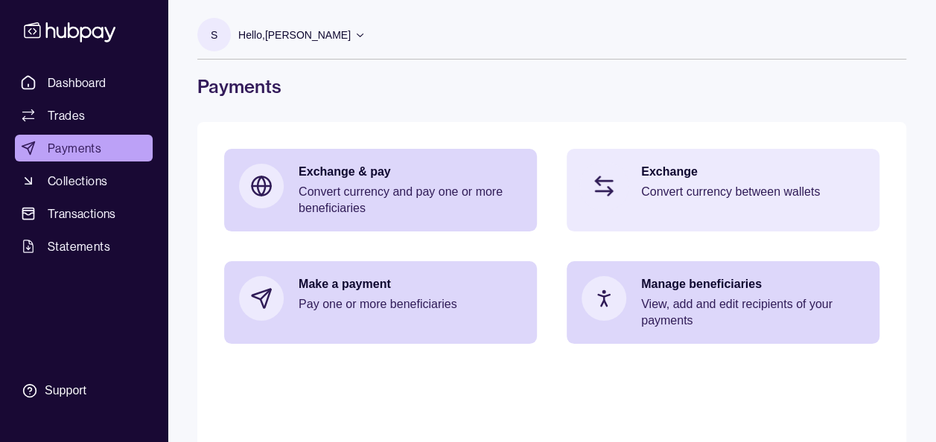
click at [676, 193] on p "Convert currency between wallets" at bounding box center [752, 192] width 223 height 16
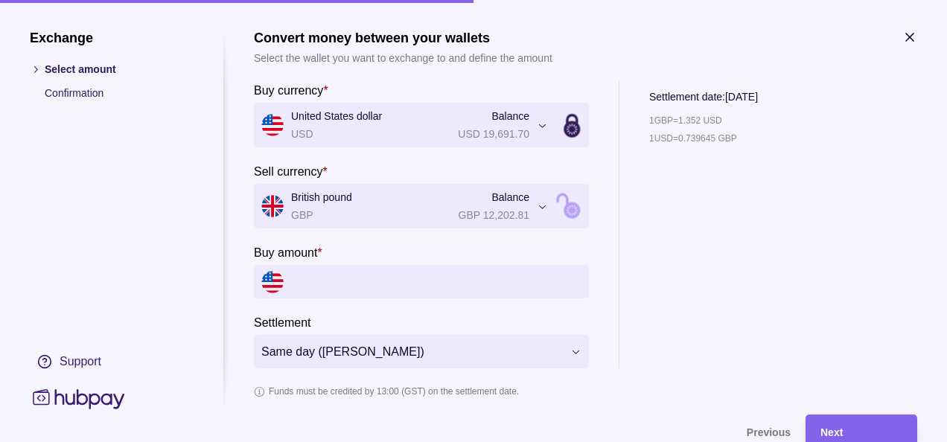
click at [385, 290] on input "Buy amount *" at bounding box center [436, 282] width 290 height 34
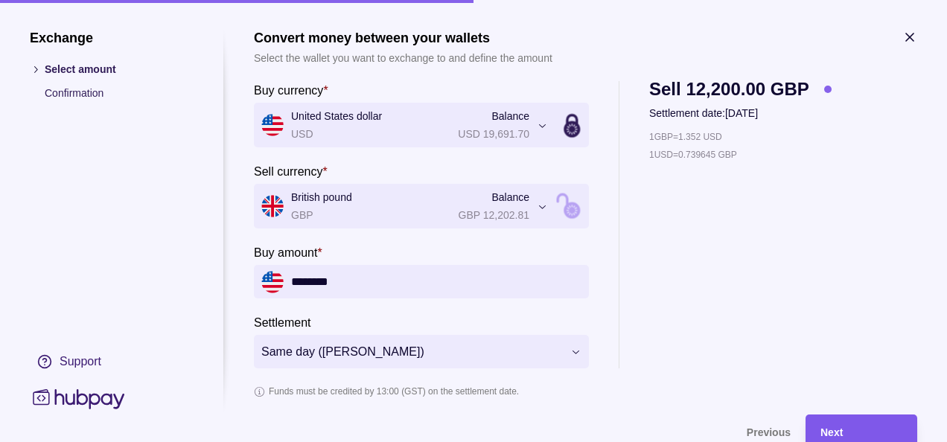
type input "********"
click at [844, 420] on div "Next" at bounding box center [850, 432] width 104 height 34
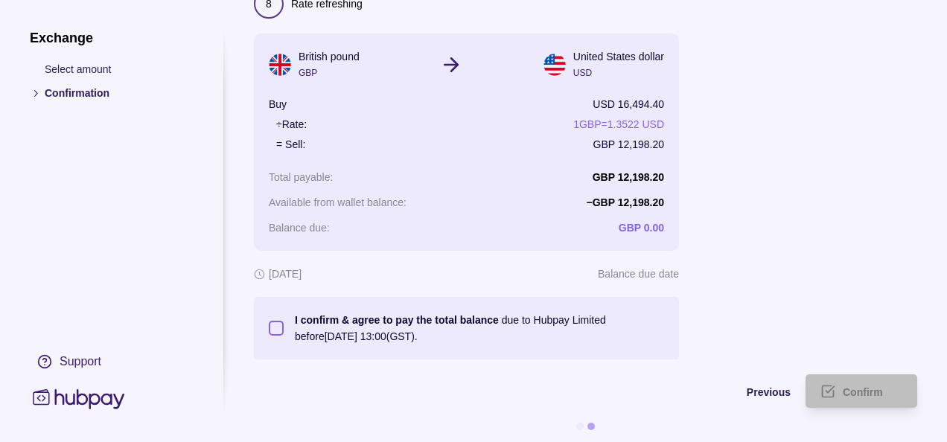
scroll to position [106, 0]
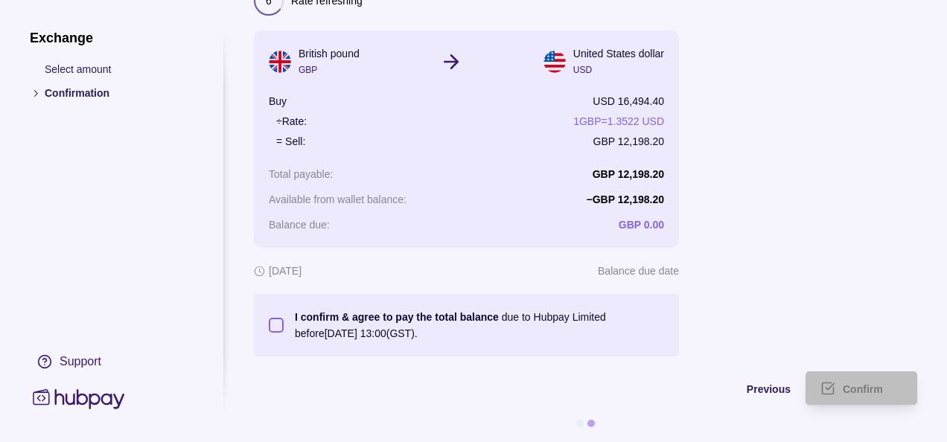
click at [270, 318] on button "I confirm & agree to pay the total balance due to Hubpay Limited before 09 Sep …" at bounding box center [276, 325] width 15 height 15
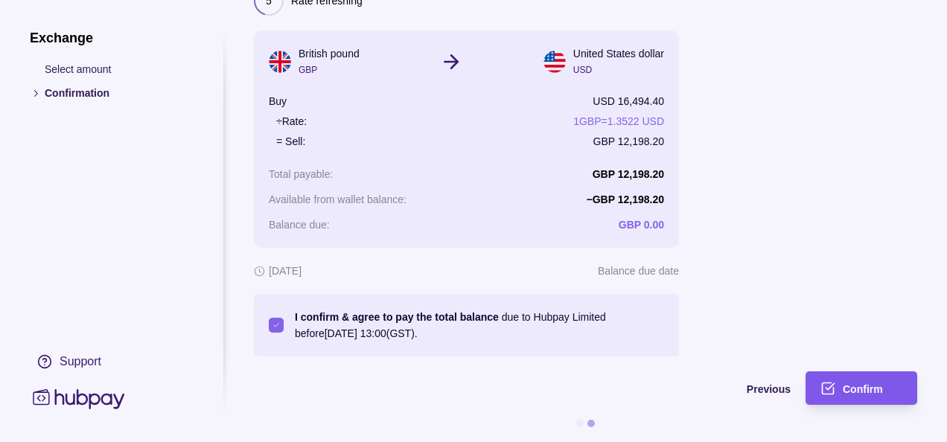
click at [841, 375] on div "Confirm" at bounding box center [850, 389] width 104 height 34
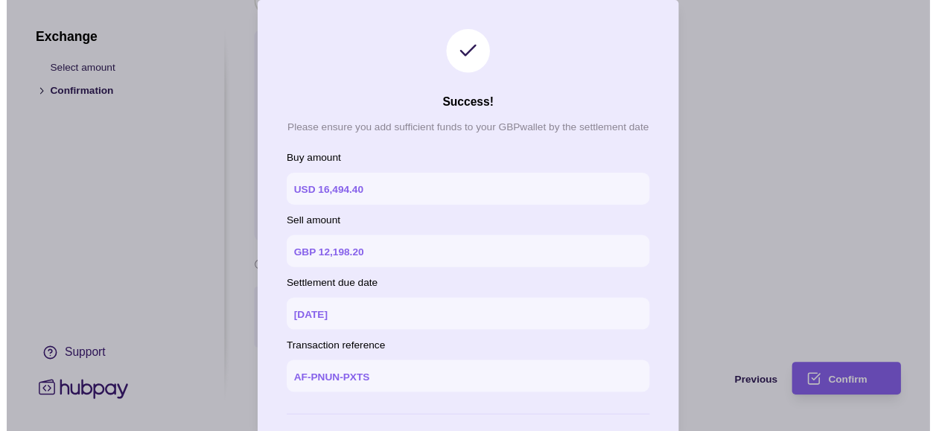
scroll to position [69, 0]
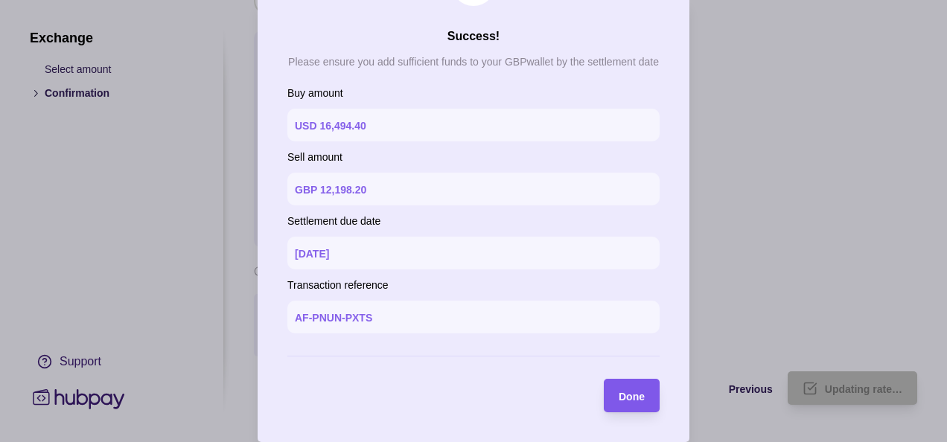
click at [629, 401] on span "Done" at bounding box center [632, 397] width 26 height 12
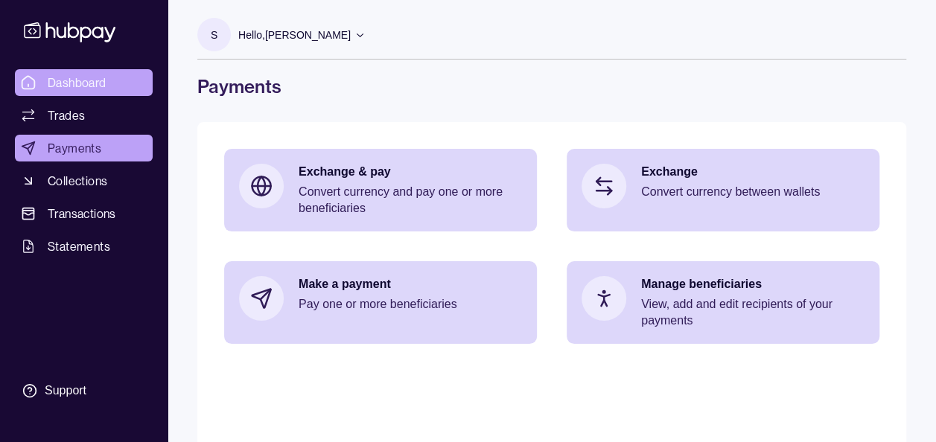
click at [77, 86] on span "Dashboard" at bounding box center [77, 83] width 59 height 18
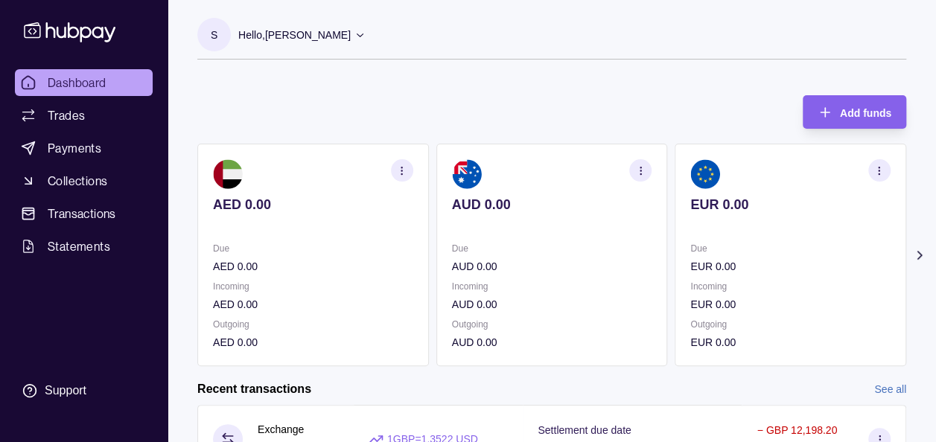
click at [922, 260] on icon at bounding box center [919, 255] width 15 height 15
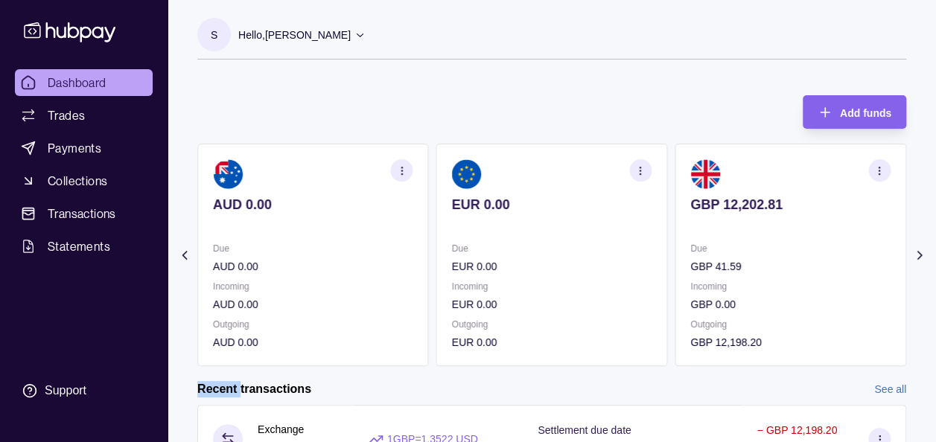
click at [922, 260] on icon at bounding box center [919, 255] width 15 height 15
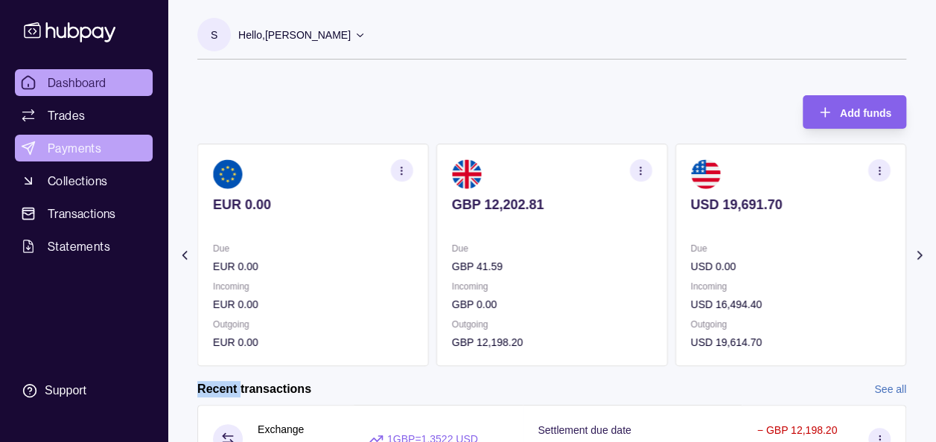
click at [66, 144] on span "Payments" at bounding box center [75, 148] width 54 height 18
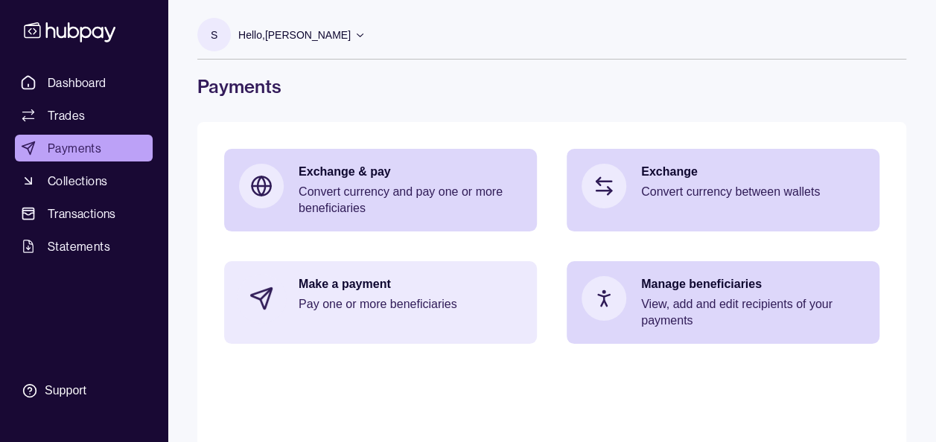
click at [404, 286] on p "Make a payment" at bounding box center [410, 284] width 223 height 16
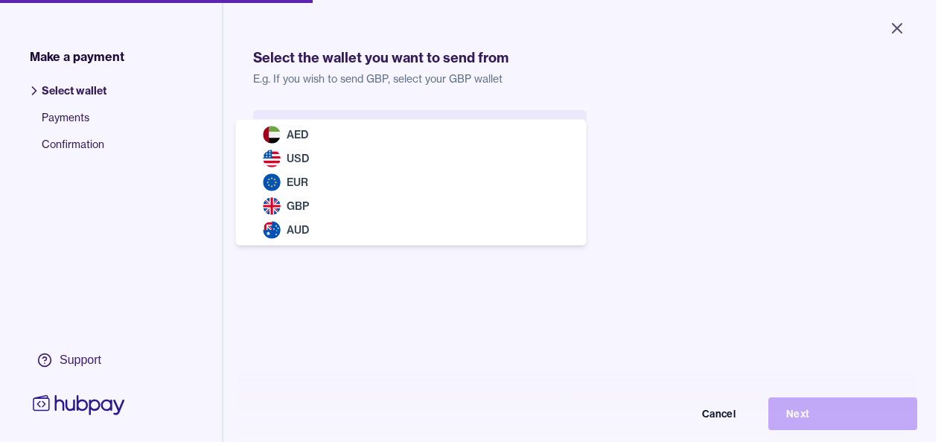
click at [373, 129] on body "Close Make a payment Select wallet Payments Confirmation Support Select the wal…" at bounding box center [468, 221] width 936 height 442
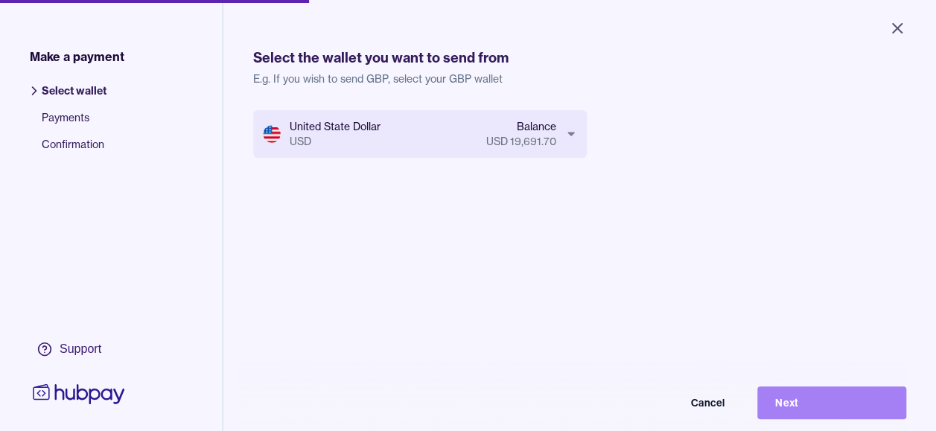
click at [827, 405] on button "Next" at bounding box center [831, 402] width 149 height 33
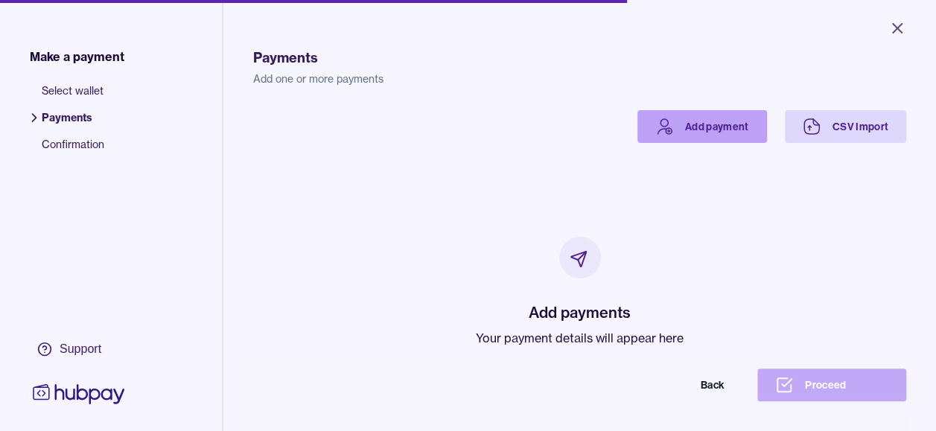
click at [669, 131] on icon at bounding box center [669, 131] width 0 height 2
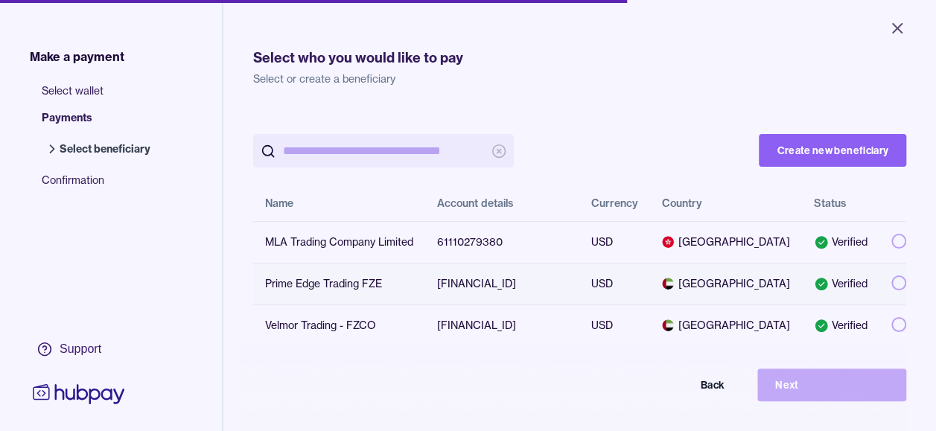
click at [891, 286] on button "button" at bounding box center [898, 283] width 15 height 15
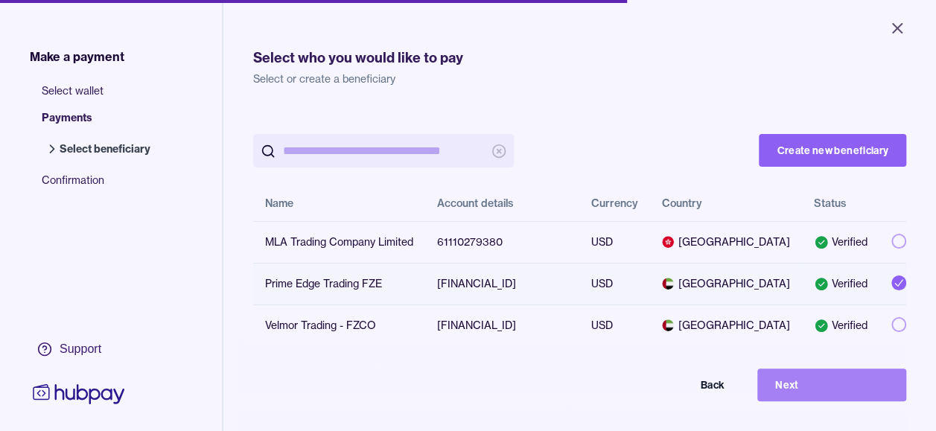
click at [859, 393] on button "Next" at bounding box center [831, 385] width 149 height 33
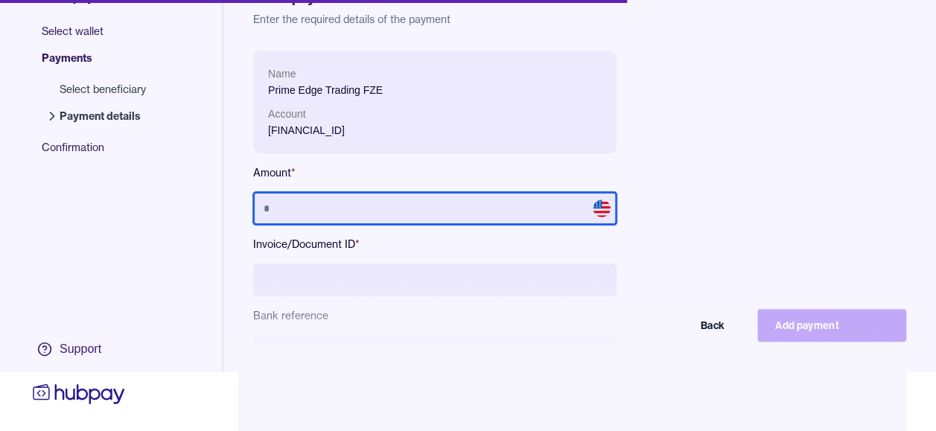
click at [302, 192] on input "text" at bounding box center [434, 208] width 363 height 33
type input "******"
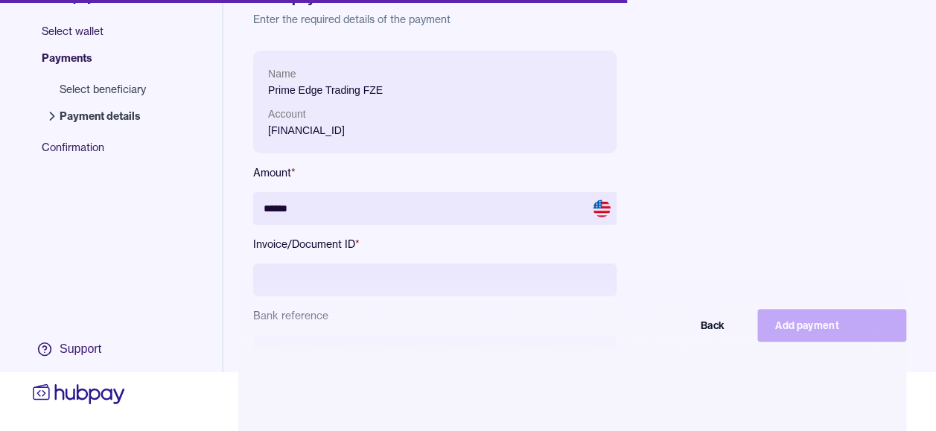
click at [704, 118] on div "Name Prime Edge Trading FZE Account AE820860000009117128116 Amount * ****** Inv…" at bounding box center [579, 257] width 653 height 413
click at [380, 281] on input at bounding box center [434, 280] width 363 height 33
type input "**********"
click at [723, 150] on div "**********" at bounding box center [579, 257] width 653 height 413
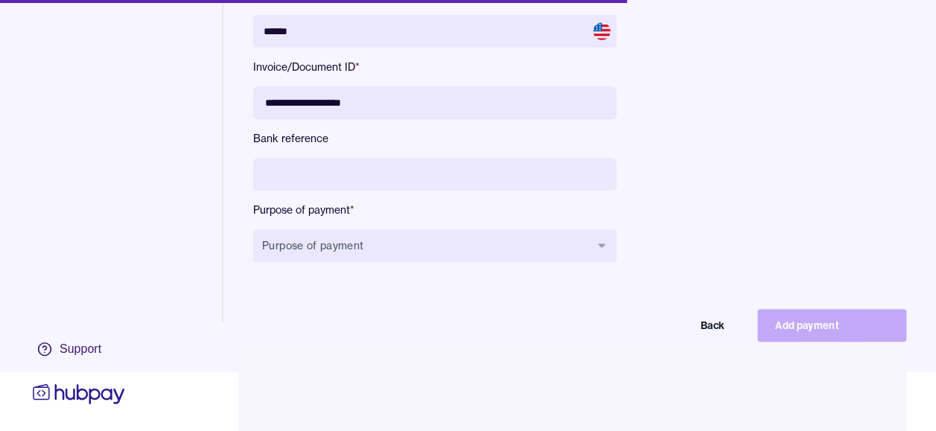
scroll to position [200, 0]
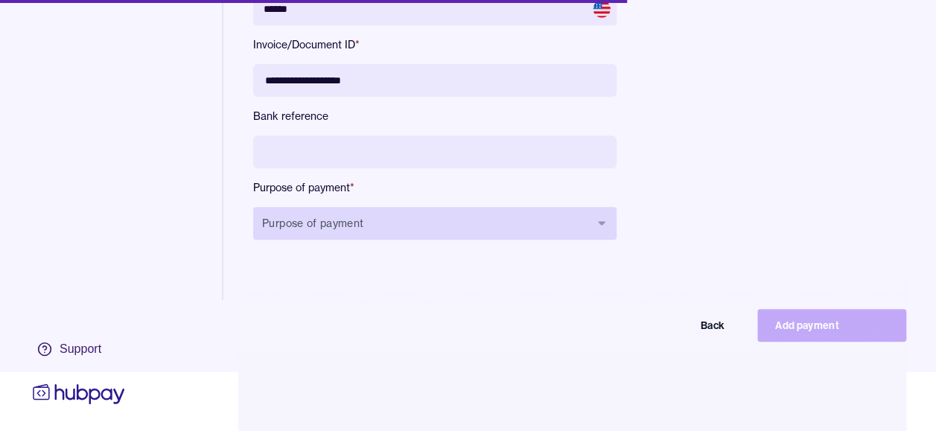
click at [489, 226] on button "Purpose of payment" at bounding box center [434, 223] width 363 height 33
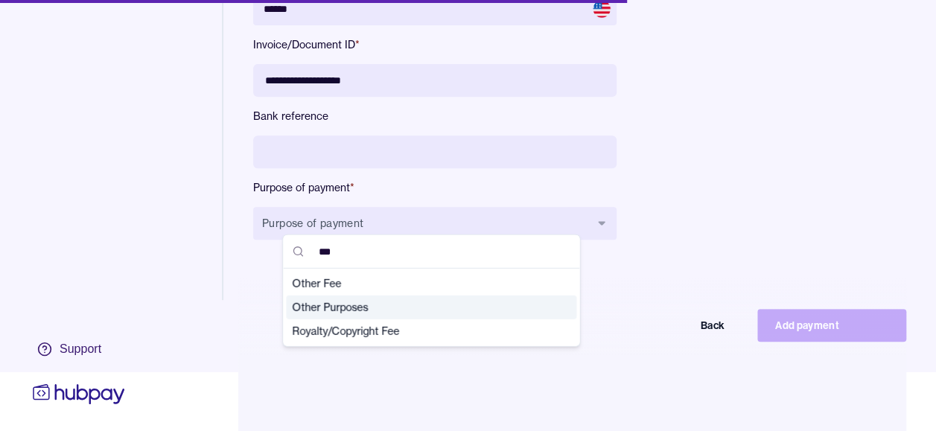
type input "***"
click at [461, 296] on div "Other Purposes" at bounding box center [431, 308] width 290 height 24
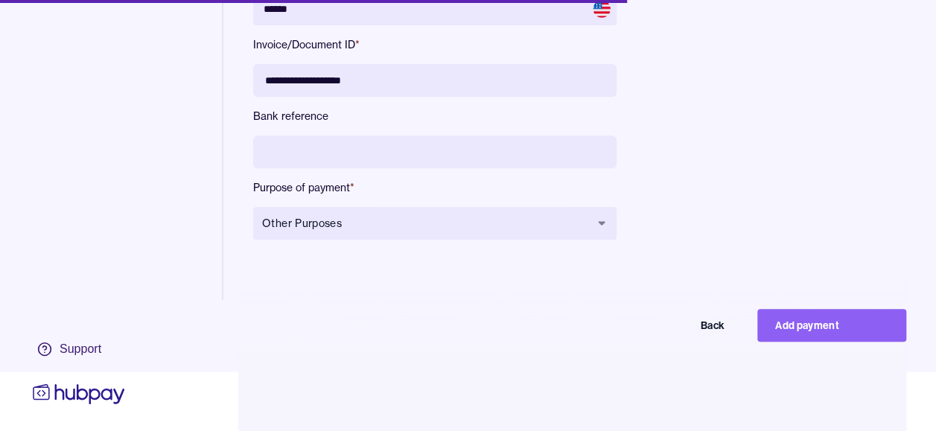
click at [723, 164] on div "**********" at bounding box center [579, 57] width 653 height 413
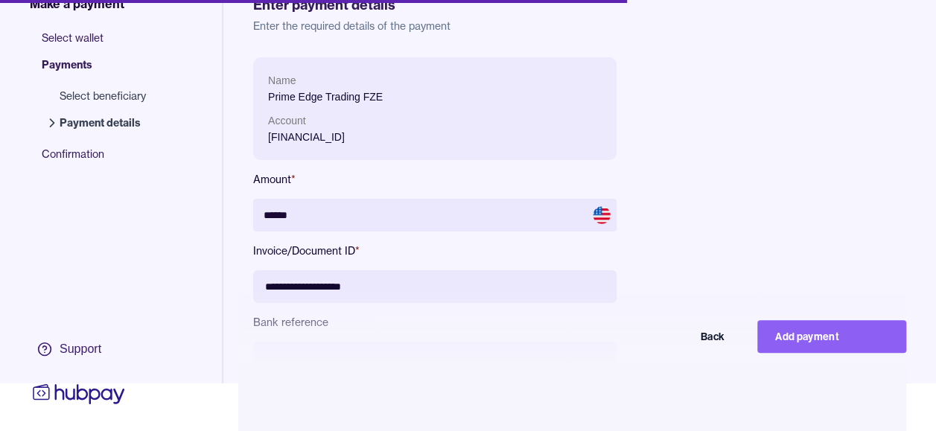
scroll to position [0, 0]
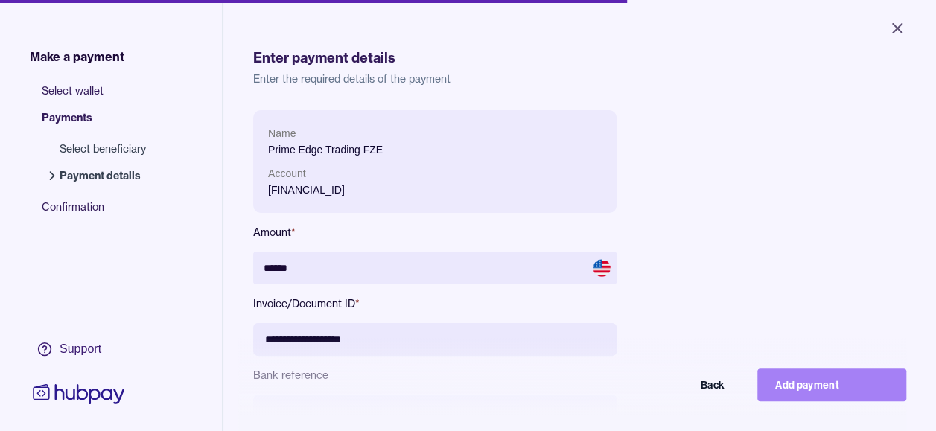
click at [876, 394] on button "Add payment" at bounding box center [831, 385] width 149 height 33
type input "*****"
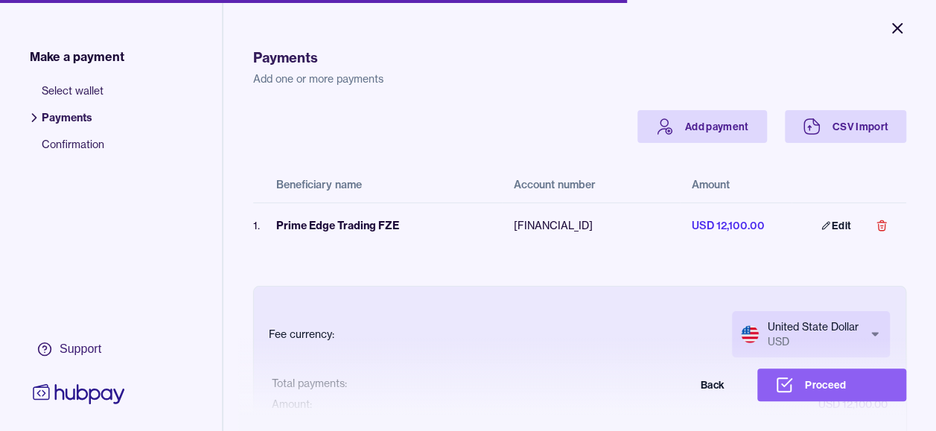
click at [892, 28] on icon "Close" at bounding box center [897, 28] width 18 height 18
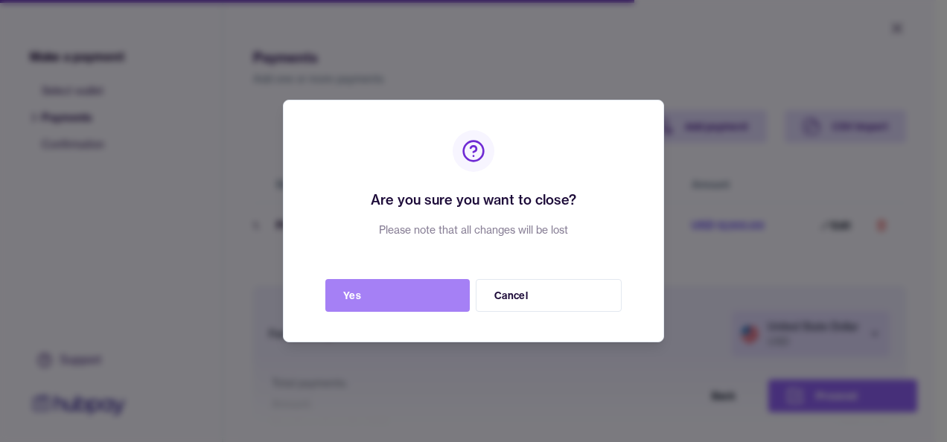
click at [424, 287] on button "Yes" at bounding box center [397, 295] width 144 height 33
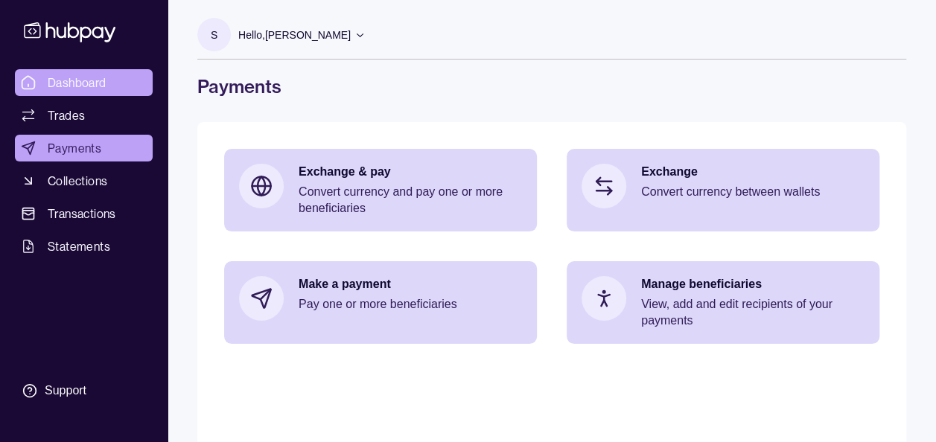
click at [61, 83] on span "Dashboard" at bounding box center [77, 83] width 59 height 18
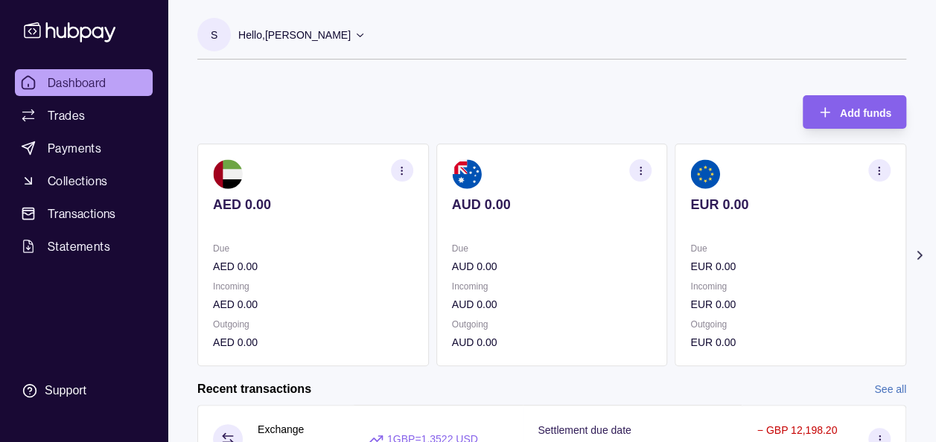
click at [912, 249] on icon at bounding box center [919, 255] width 15 height 15
click at [923, 263] on section "Add funds AED 0.00 Due AED 0.00 Incoming AED 0.00 Outgoing AED 0.00 AUD 0.00 Du…" at bounding box center [552, 427] width 768 height 694
drag, startPoint x: 923, startPoint y: 263, endPoint x: 921, endPoint y: 253, distance: 9.9
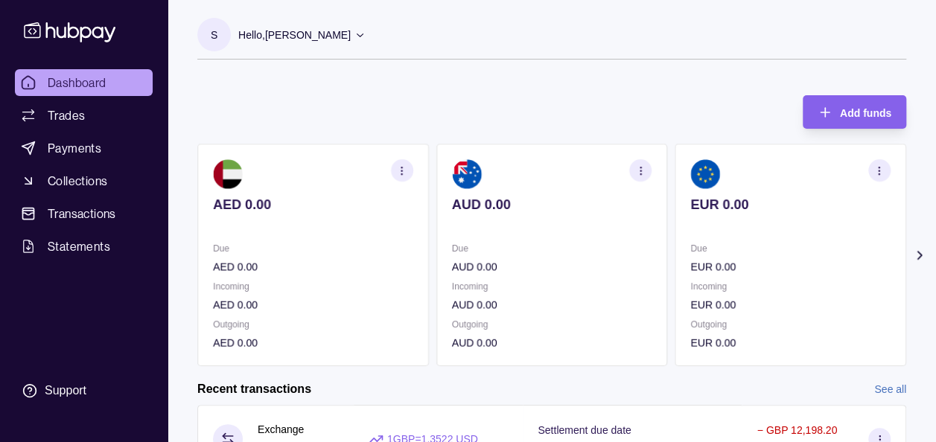
click at [921, 253] on icon at bounding box center [919, 255] width 15 height 15
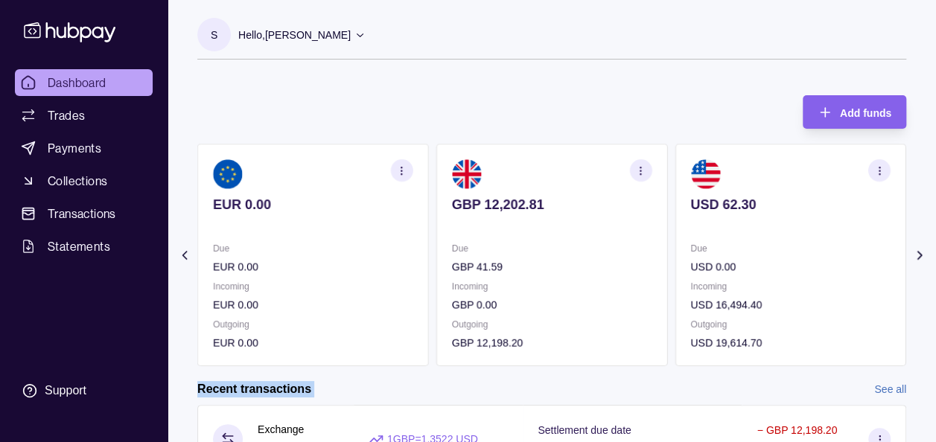
click at [921, 253] on icon at bounding box center [919, 255] width 15 height 15
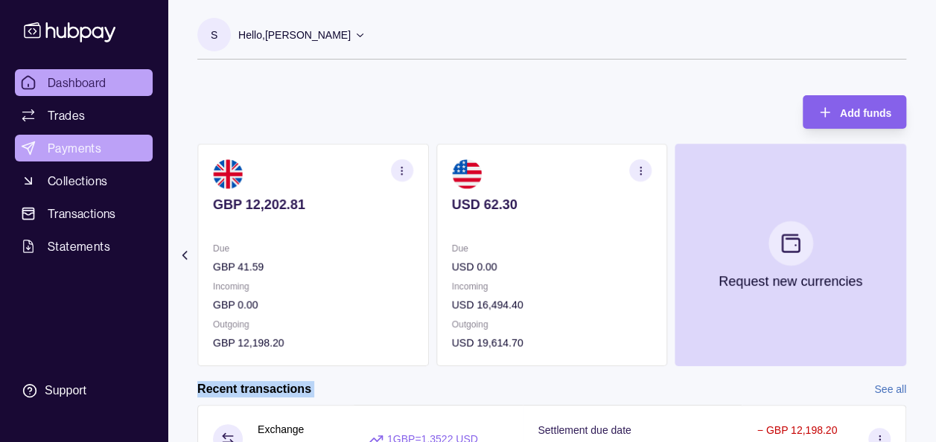
click at [56, 139] on link "Payments" at bounding box center [84, 148] width 138 height 27
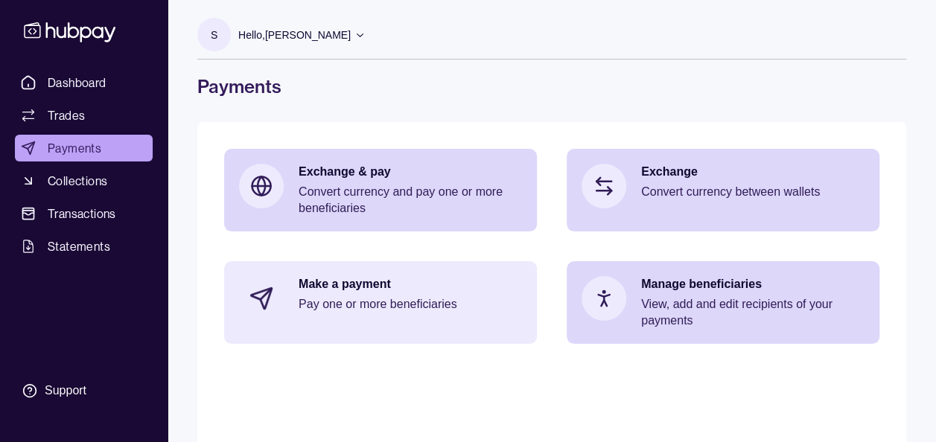
click at [398, 307] on p "Pay one or more beneficiaries" at bounding box center [410, 304] width 223 height 16
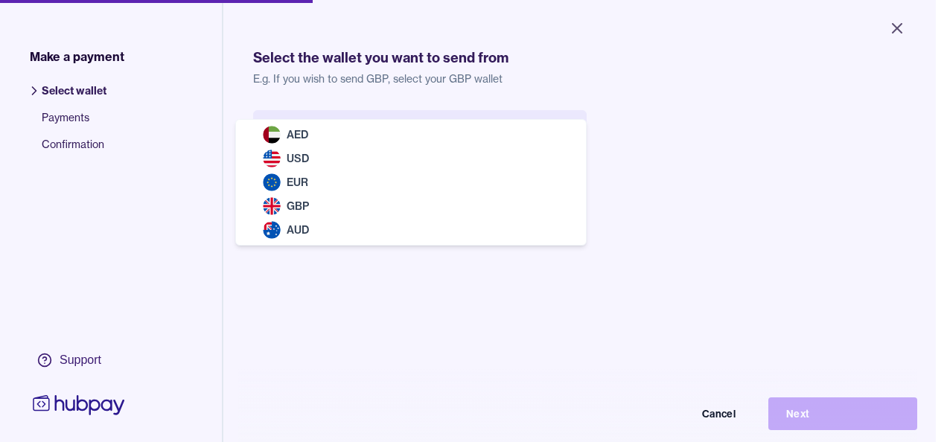
click at [393, 127] on body "Close Make a payment Select wallet Payments Confirmation Support Select the wal…" at bounding box center [468, 221] width 936 height 442
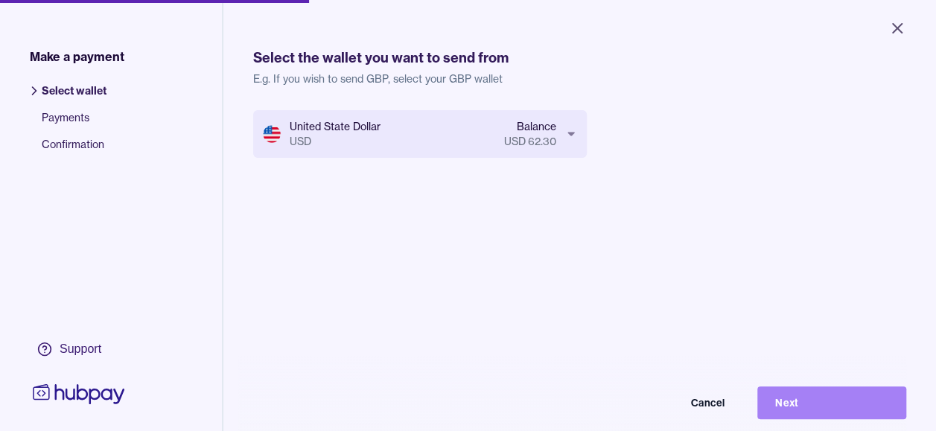
click at [821, 413] on button "Next" at bounding box center [831, 402] width 149 height 33
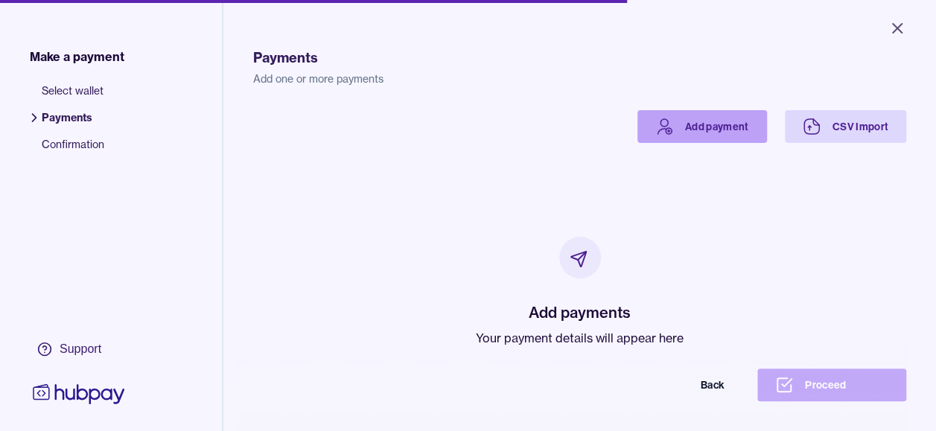
click at [672, 127] on link "Add payment" at bounding box center [702, 126] width 130 height 33
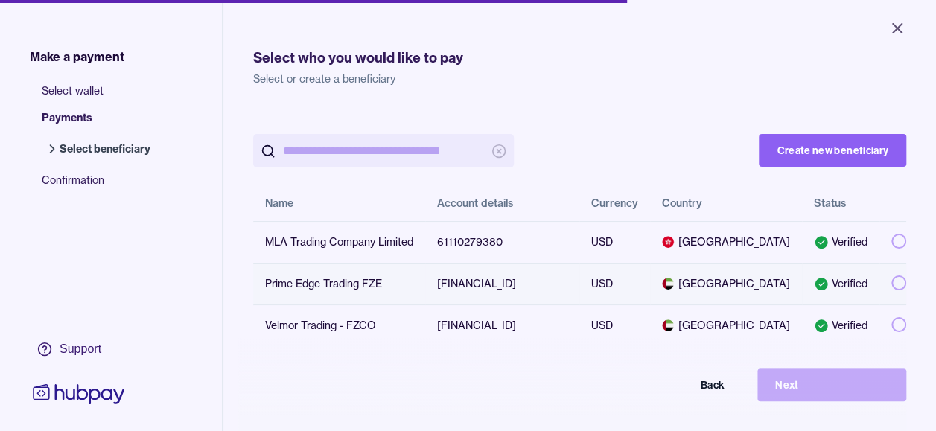
click at [891, 287] on button "button" at bounding box center [898, 283] width 15 height 15
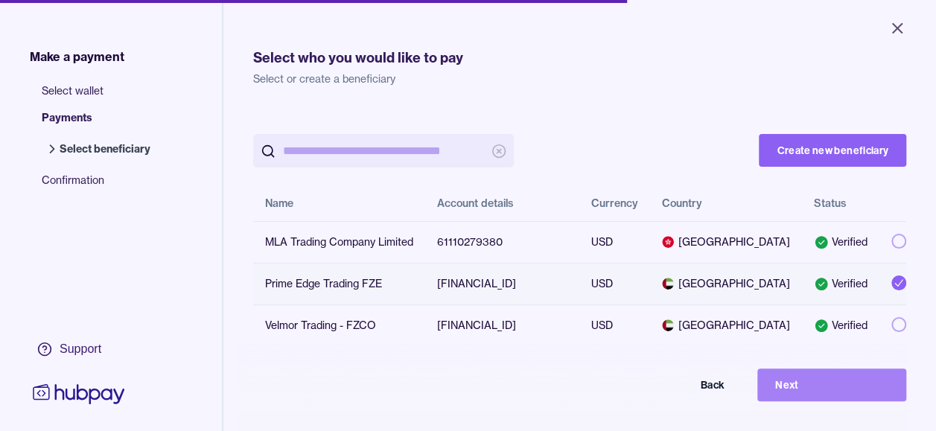
click at [835, 396] on button "Next" at bounding box center [831, 385] width 149 height 33
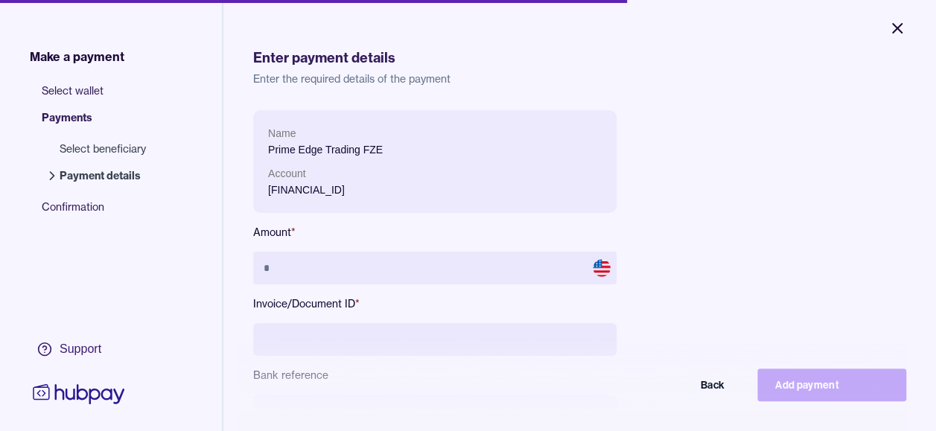
click at [898, 31] on icon "Close" at bounding box center [897, 28] width 18 height 18
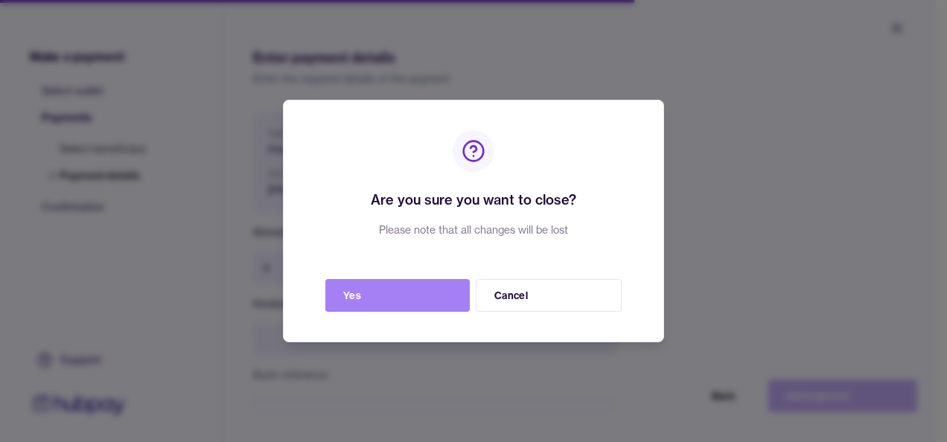
click at [375, 293] on button "Yes" at bounding box center [397, 295] width 144 height 33
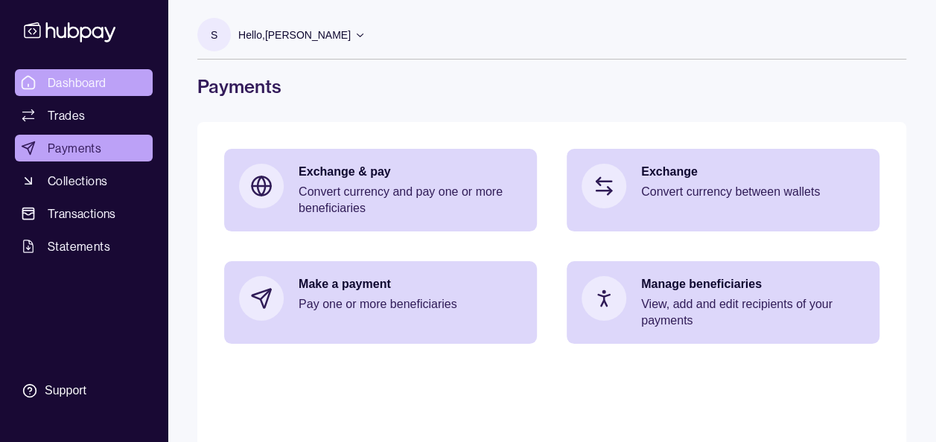
click at [89, 79] on span "Dashboard" at bounding box center [77, 83] width 59 height 18
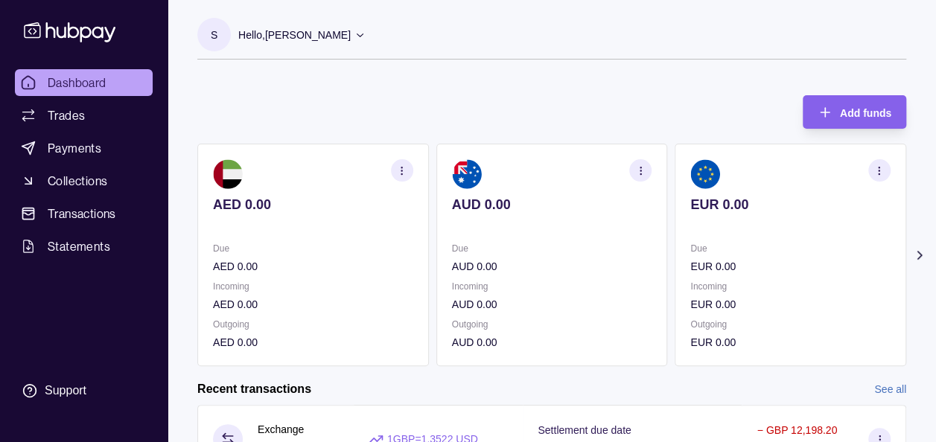
click at [554, 94] on div "Add funds AED 0.00 Due AED 0.00 Incoming AED 0.00 Outgoing AED 0.00 AUD 0.00 Du…" at bounding box center [551, 223] width 709 height 286
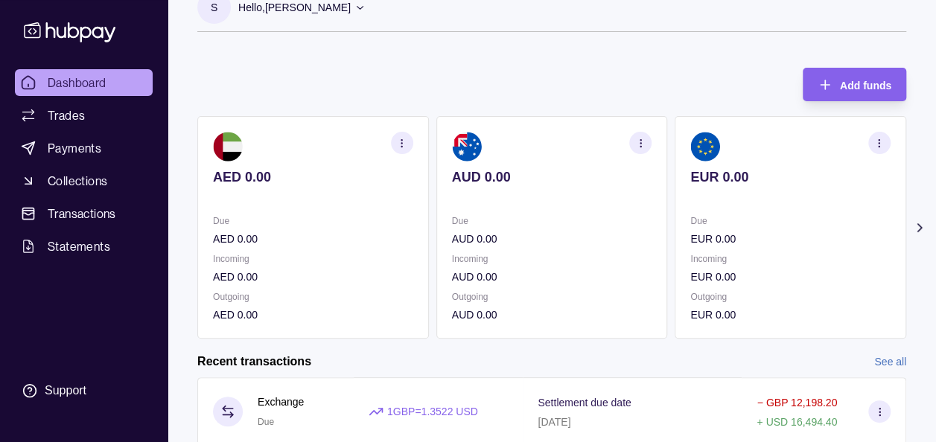
scroll to position [30, 0]
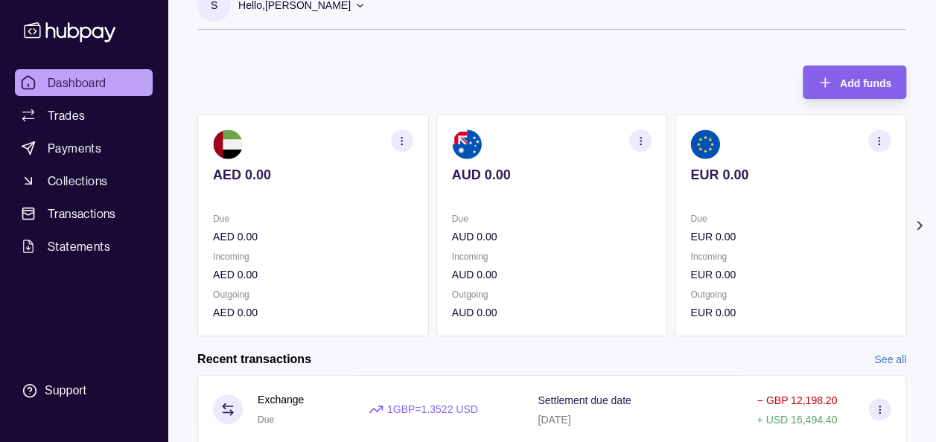
click at [919, 224] on icon at bounding box center [919, 225] width 15 height 15
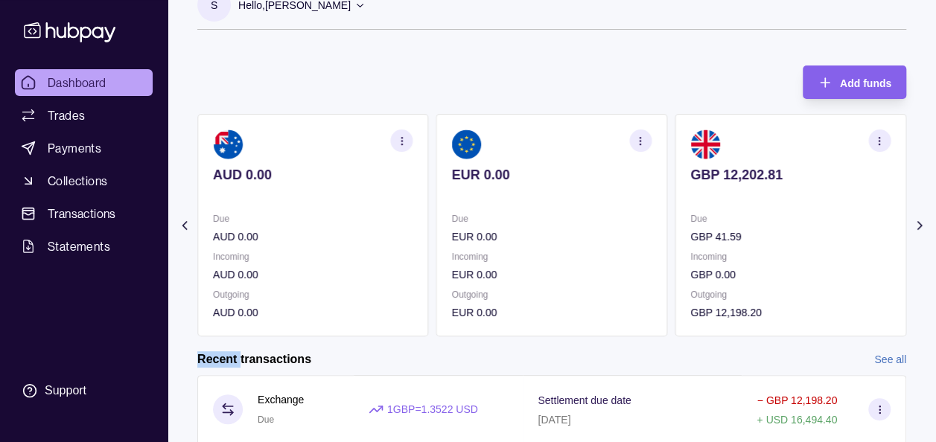
click at [919, 224] on icon at bounding box center [919, 225] width 15 height 15
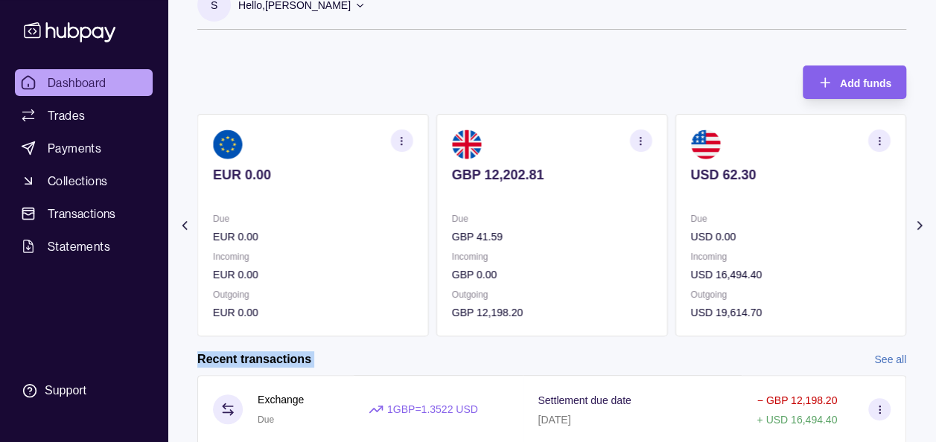
click at [919, 224] on icon at bounding box center [919, 225] width 15 height 15
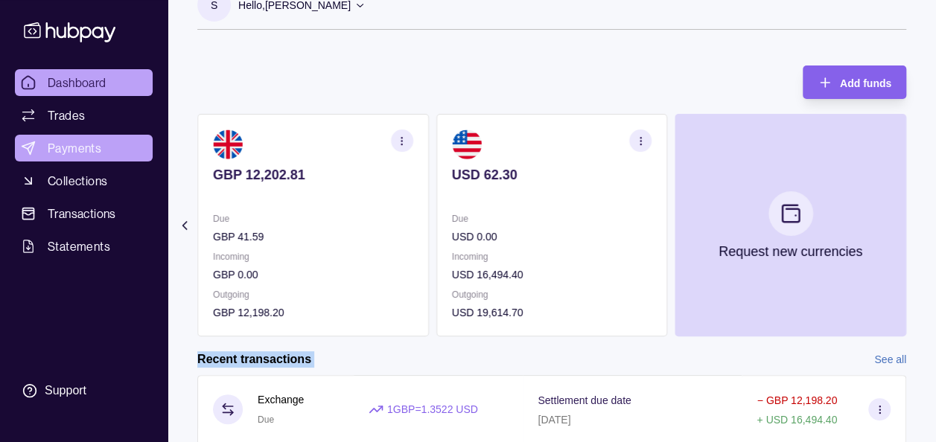
click at [60, 147] on span "Payments" at bounding box center [75, 148] width 54 height 18
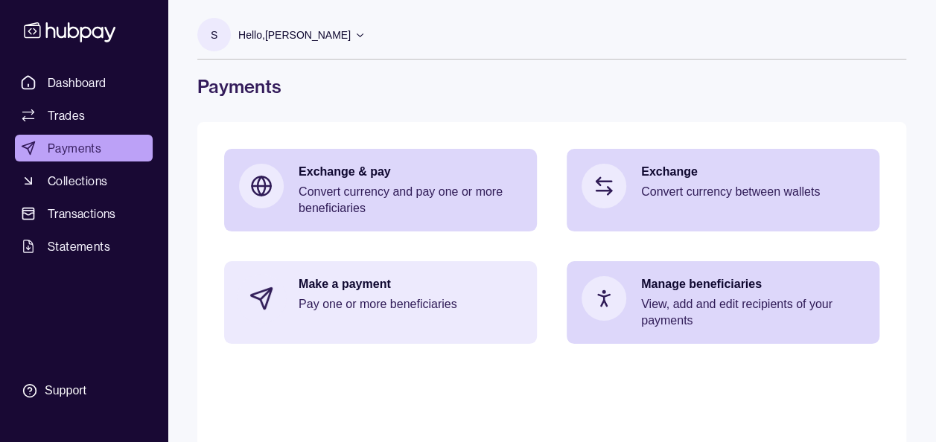
click at [344, 293] on div "Make a payment Pay one or more beneficiaries" at bounding box center [410, 298] width 223 height 45
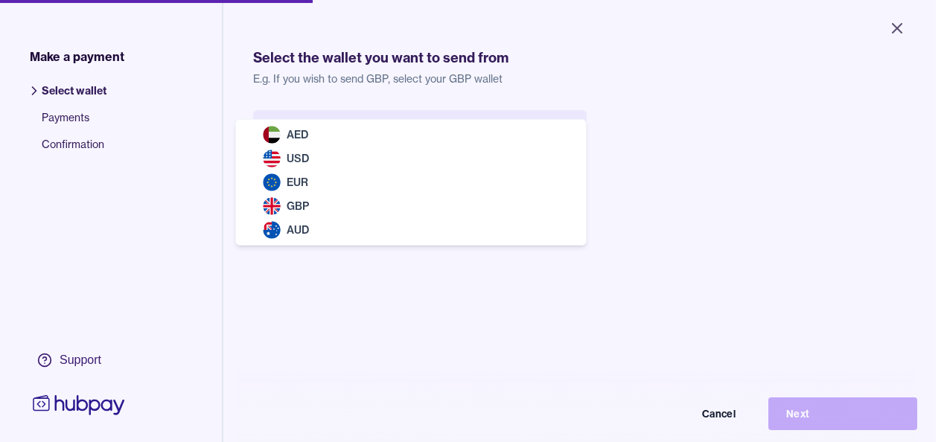
click at [378, 136] on body "Close Make a payment Select wallet Payments Confirmation Support Select the wal…" at bounding box center [468, 221] width 936 height 442
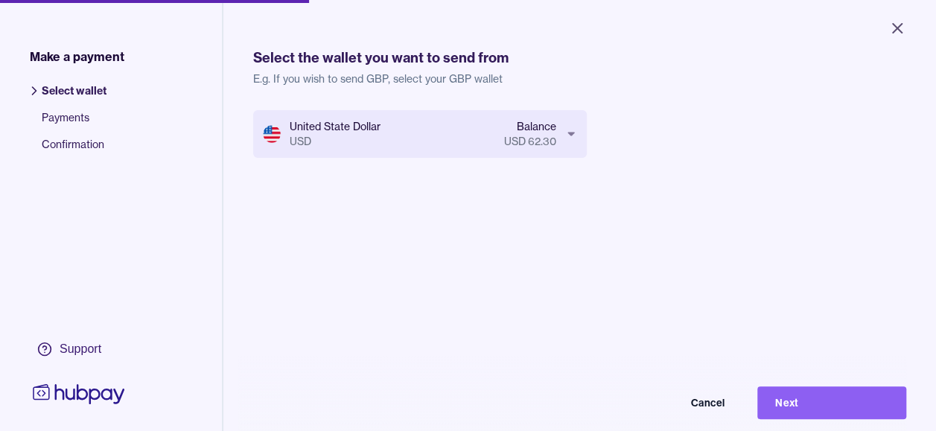
click at [788, 232] on div "United State Dollar USD Balance USD 62.30 Cancel Next" at bounding box center [579, 325] width 653 height 431
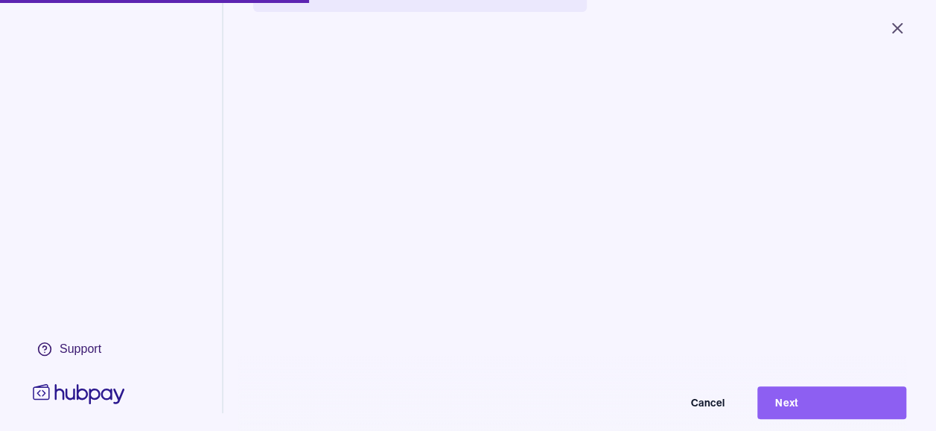
scroll to position [179, 0]
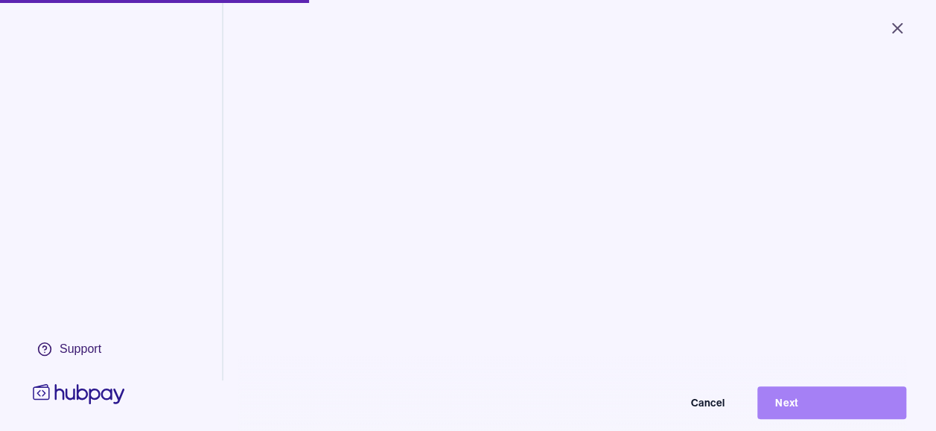
click at [823, 405] on button "Next" at bounding box center [831, 402] width 149 height 33
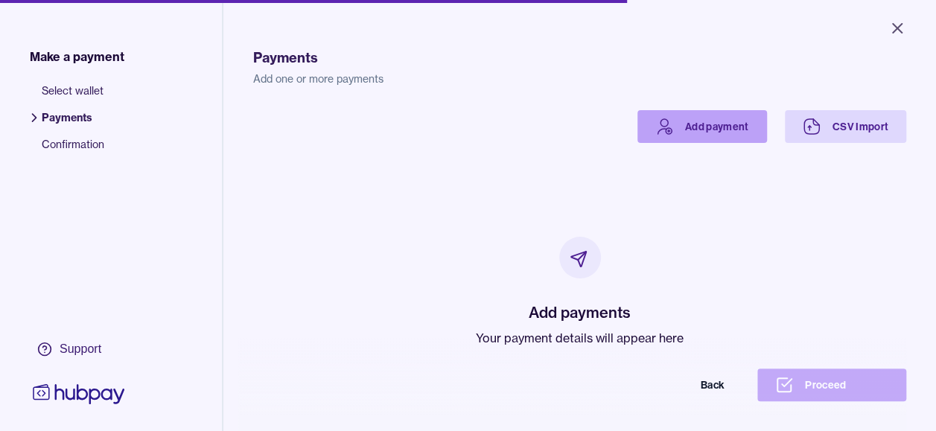
click at [684, 130] on link "Add payment" at bounding box center [702, 126] width 130 height 33
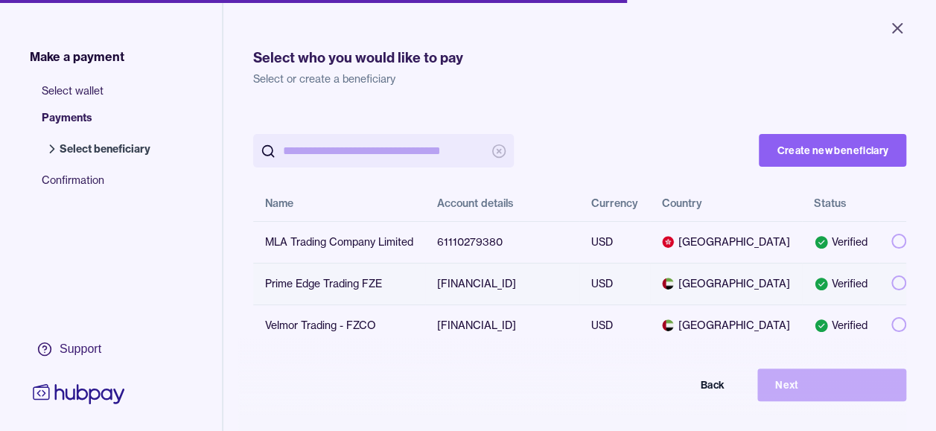
click at [891, 290] on button "button" at bounding box center [898, 283] width 15 height 15
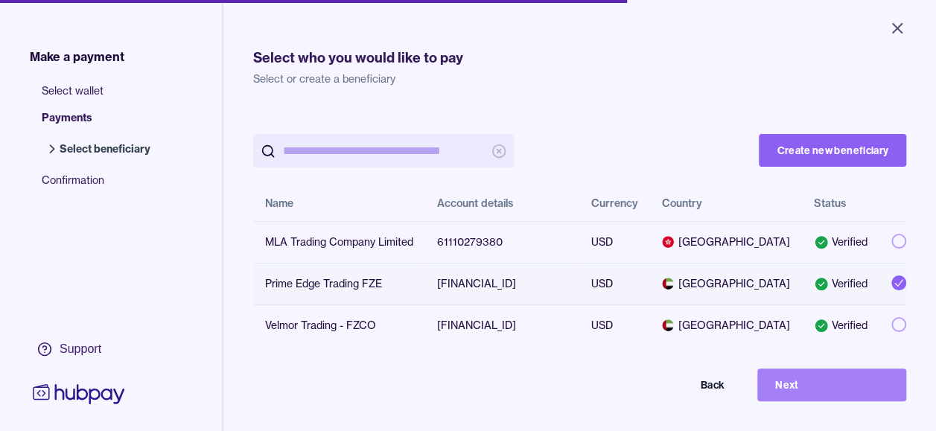
click at [822, 396] on button "Next" at bounding box center [831, 385] width 149 height 33
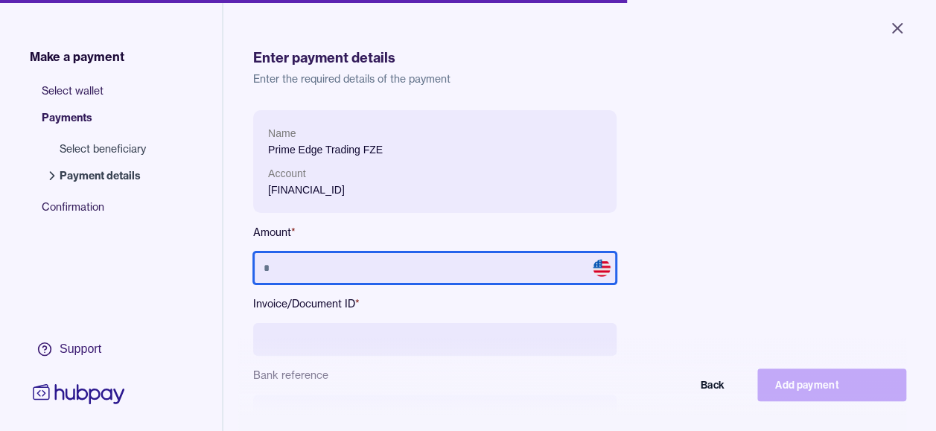
click at [439, 259] on input "text" at bounding box center [434, 268] width 363 height 33
type input "******"
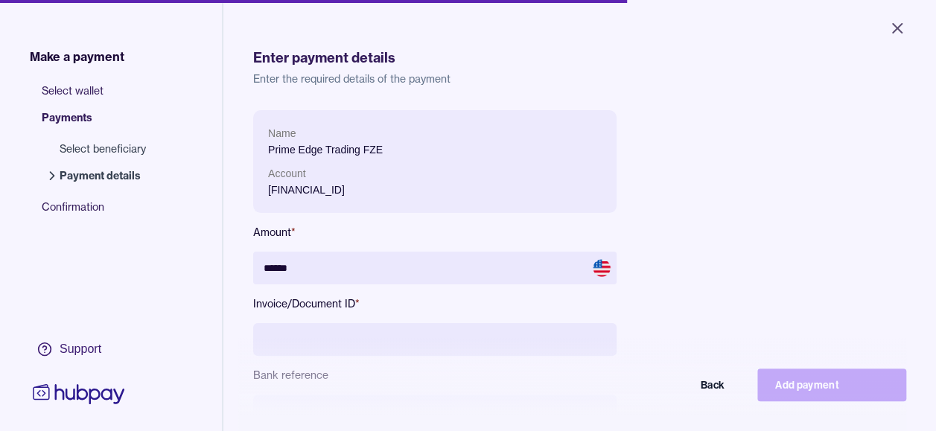
click at [457, 323] on input at bounding box center [434, 339] width 363 height 33
type input "**********"
click at [727, 244] on div "**********" at bounding box center [579, 316] width 653 height 413
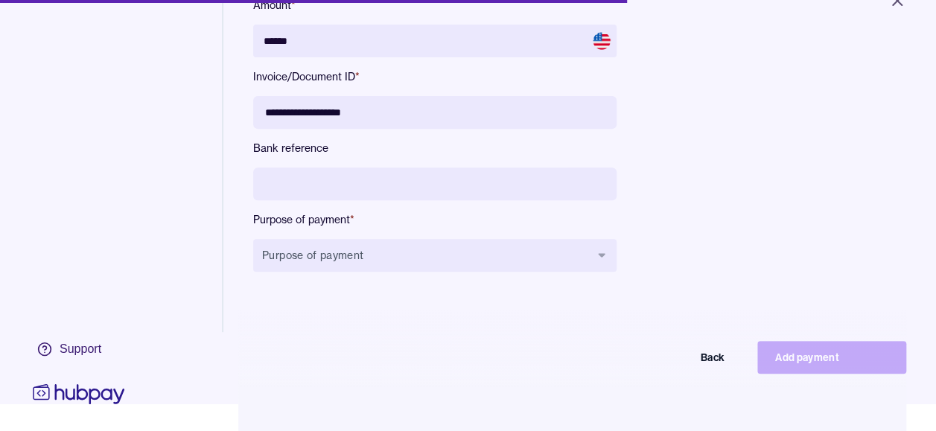
scroll to position [30, 0]
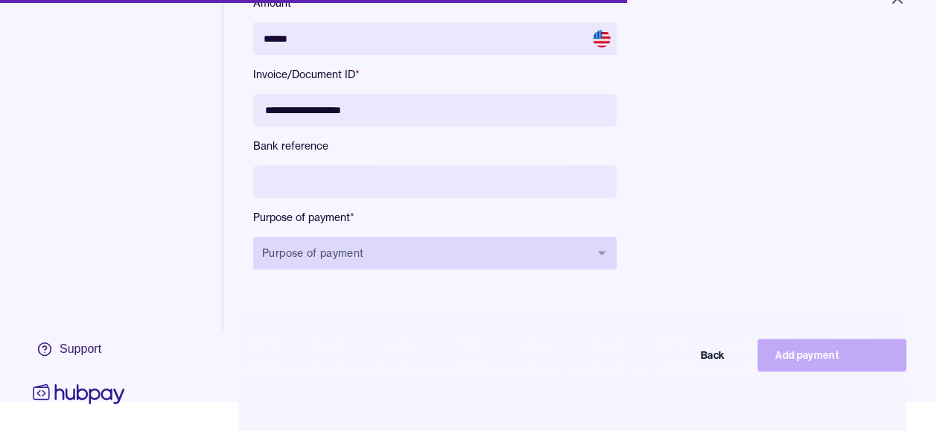
click at [503, 260] on button "Purpose of payment" at bounding box center [434, 253] width 363 height 33
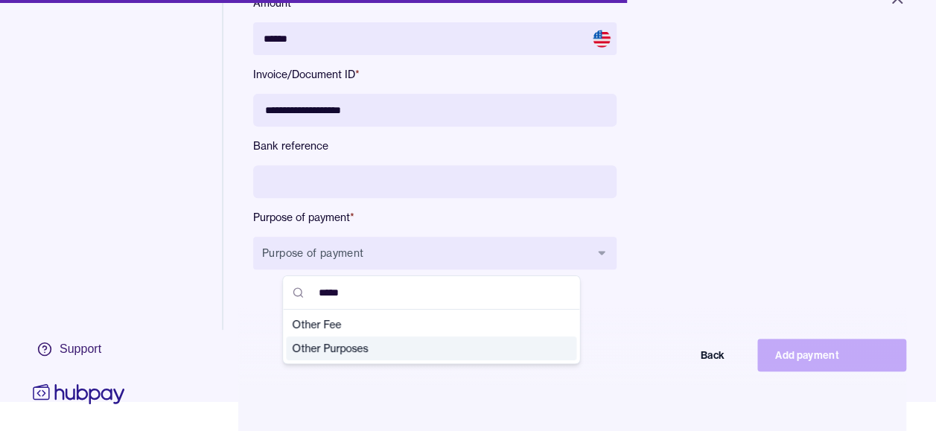
type input "*****"
click at [424, 343] on span "Other Purposes" at bounding box center [422, 348] width 261 height 15
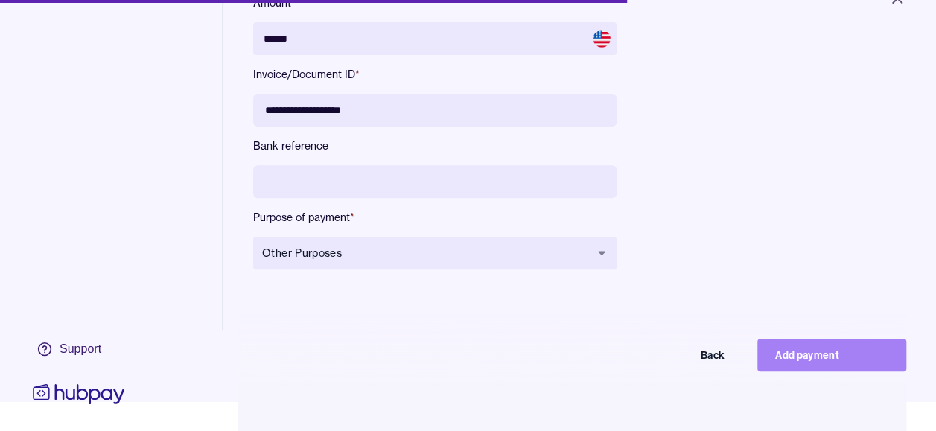
click at [831, 372] on button "Add payment" at bounding box center [831, 355] width 149 height 33
type input "*****"
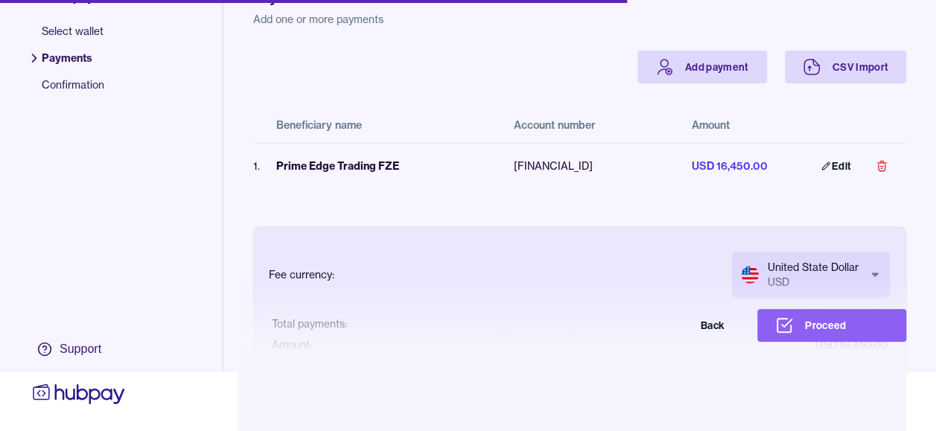
scroll to position [30, 0]
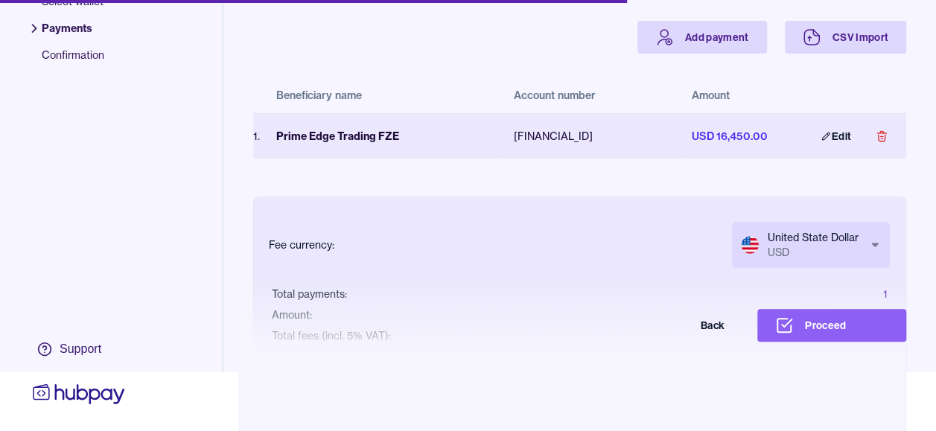
drag, startPoint x: 657, startPoint y: 274, endPoint x: 555, endPoint y: 144, distance: 164.9
click at [555, 144] on td "[FINANCIAL_ID]" at bounding box center [590, 135] width 177 height 45
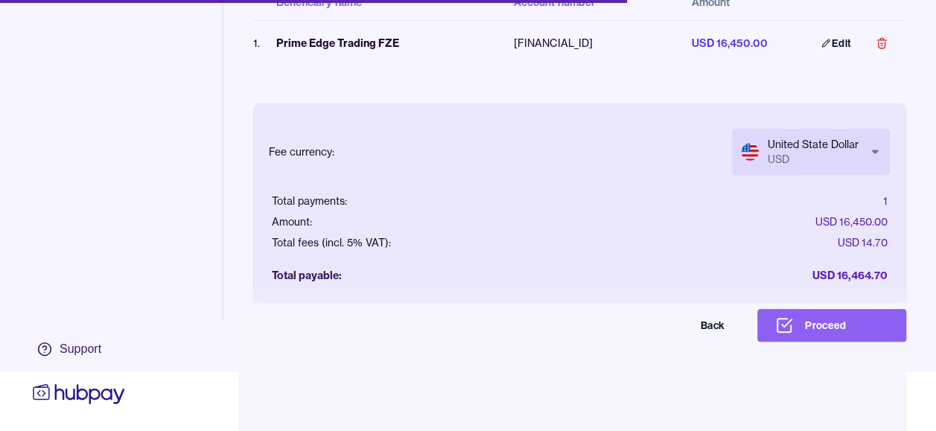
scroll to position [130, 0]
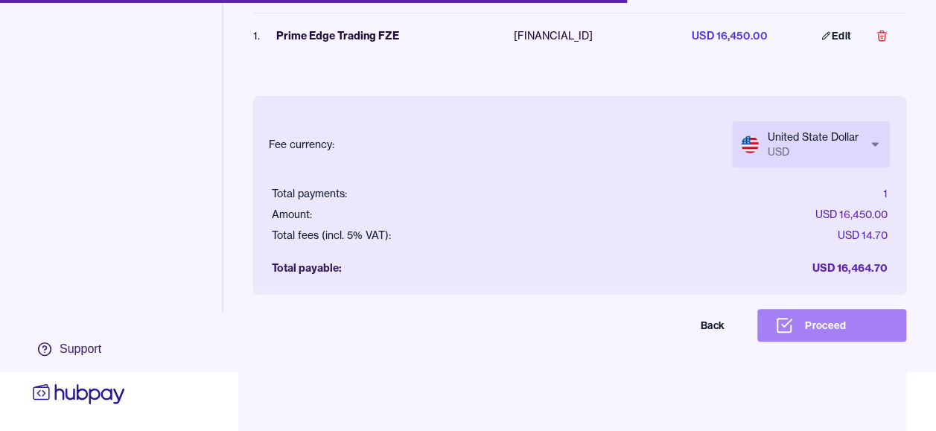
click at [856, 314] on button "Proceed" at bounding box center [831, 325] width 149 height 33
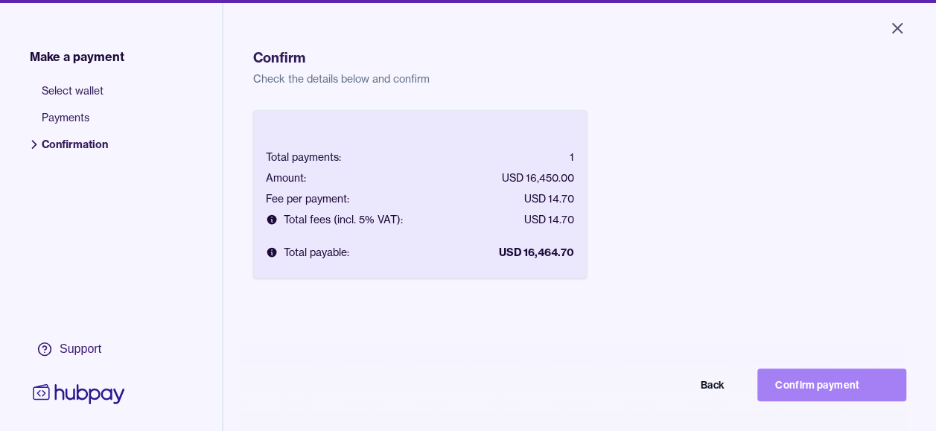
click at [841, 389] on button "Confirm payment" at bounding box center [831, 385] width 149 height 33
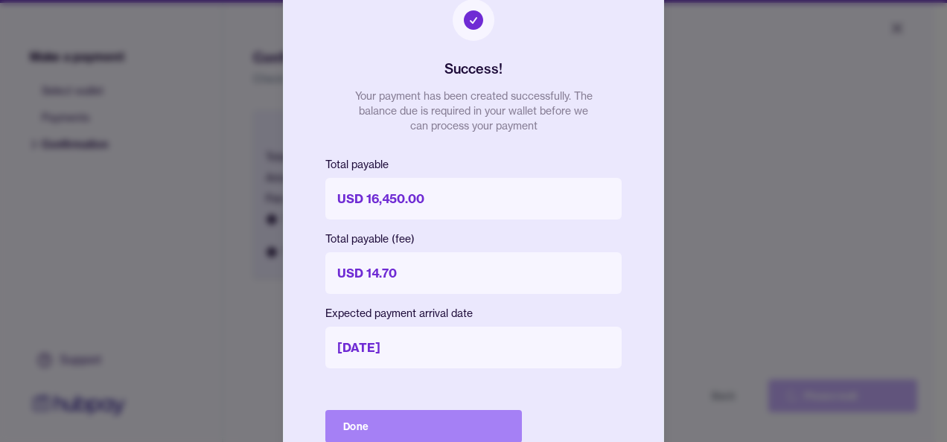
click at [424, 416] on button "Done" at bounding box center [423, 426] width 197 height 33
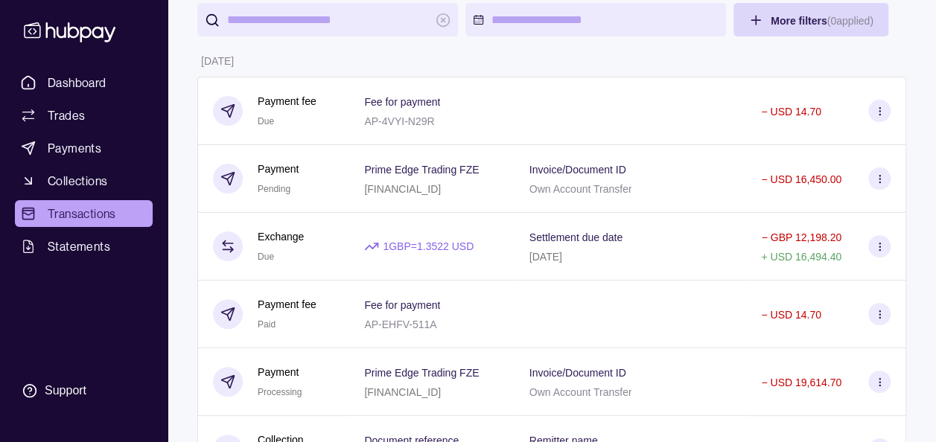
scroll to position [89, 0]
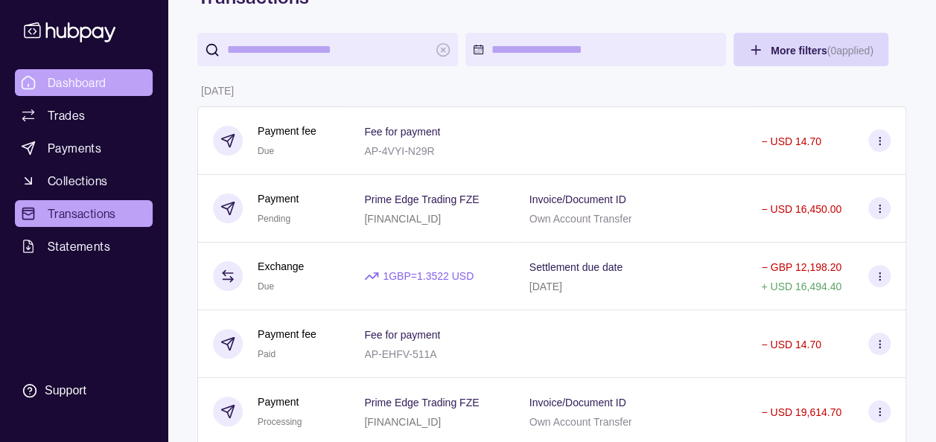
click at [55, 83] on span "Dashboard" at bounding box center [77, 83] width 59 height 18
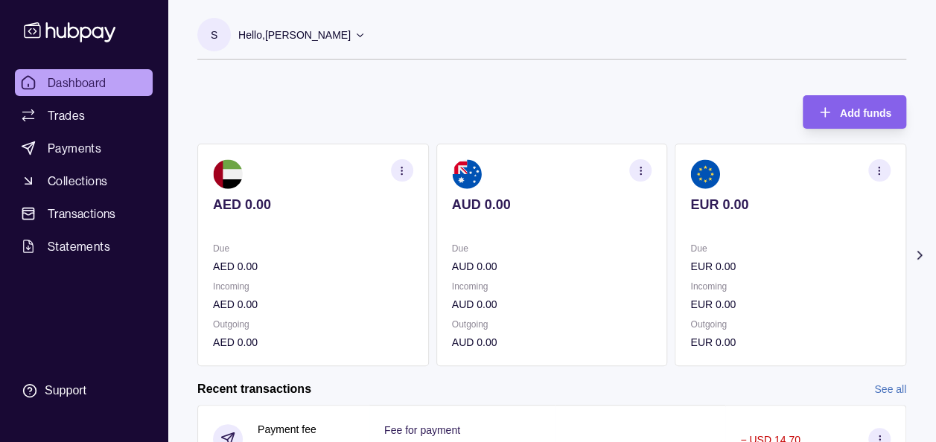
click at [915, 258] on icon at bounding box center [919, 255] width 15 height 15
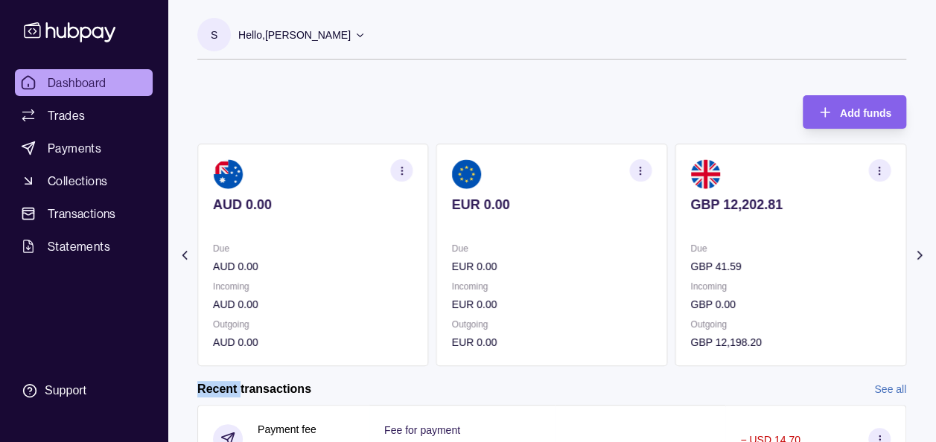
click at [915, 258] on icon at bounding box center [919, 255] width 15 height 15
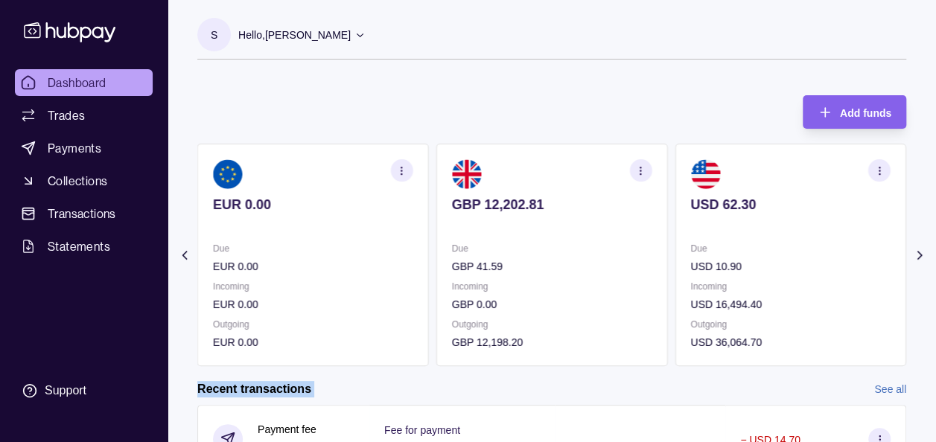
click at [915, 258] on icon at bounding box center [919, 255] width 15 height 15
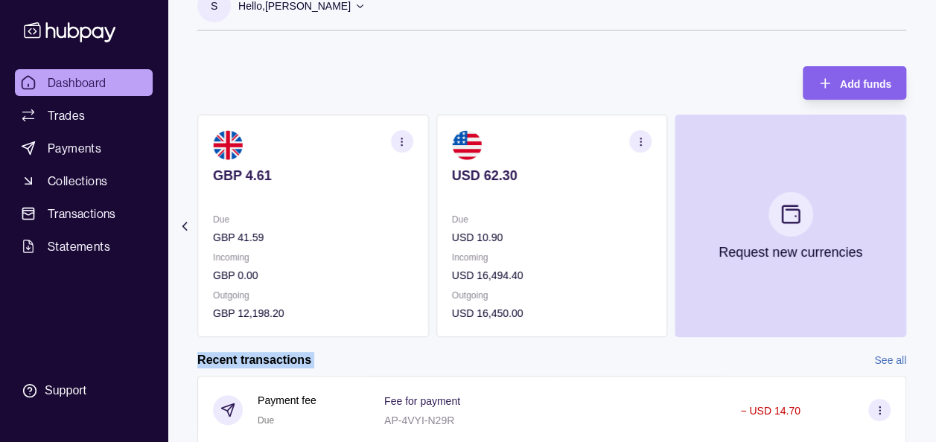
scroll to position [30, 0]
click at [401, 58] on div "Add funds AED 0.00 Due AED 0.00 Incoming AED 0.00 Outgoing AED 0.00 AUD 0.00 Du…" at bounding box center [551, 194] width 709 height 286
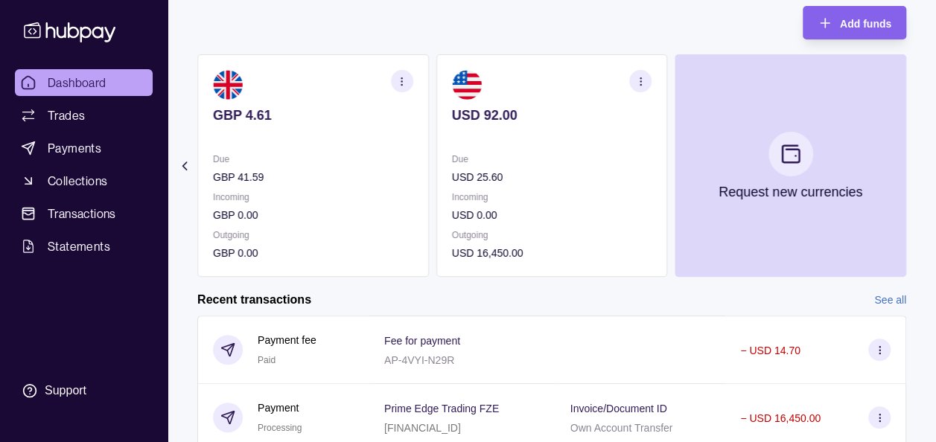
scroll to position [60, 0]
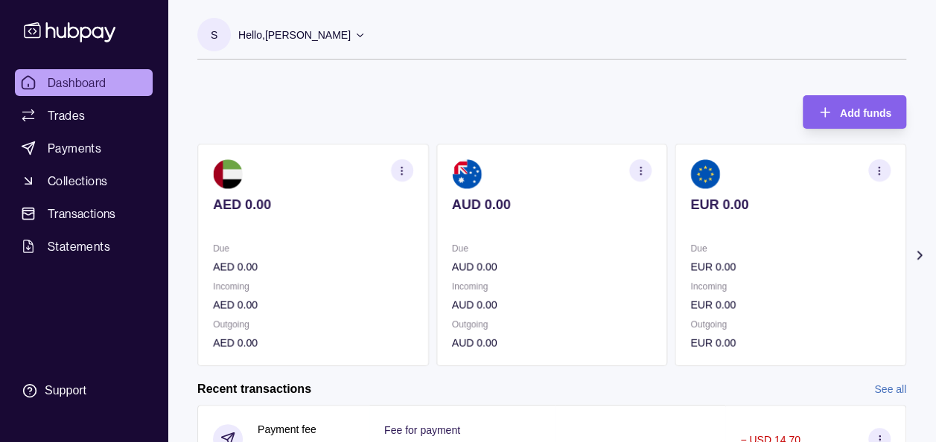
click at [921, 260] on icon at bounding box center [919, 255] width 15 height 15
click at [921, 248] on icon at bounding box center [919, 255] width 15 height 15
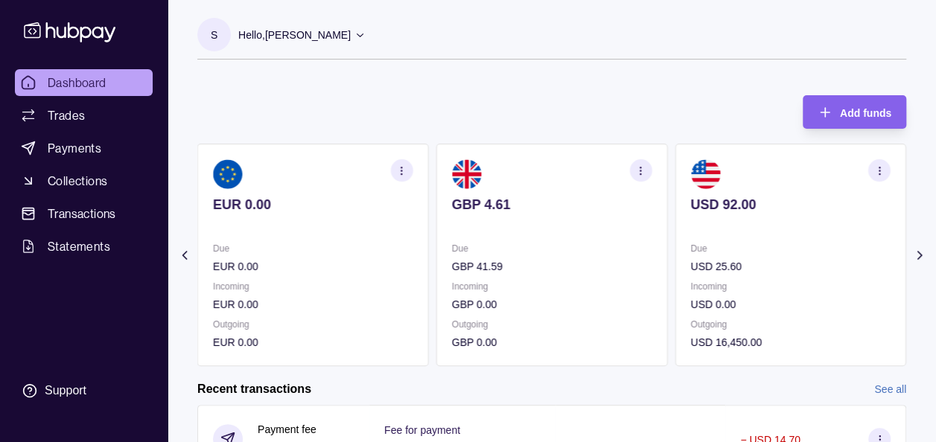
click at [608, 90] on div "Add funds AED 0.00 Due AED 0.00 Incoming AED 0.00 Outgoing AED 0.00 AUD 0.00 Du…" at bounding box center [551, 223] width 709 height 286
click at [928, 253] on section "Add funds AED 0.00 Due AED 0.00 Incoming AED 0.00 Outgoing AED 0.00 AUD 0.00 Du…" at bounding box center [552, 427] width 768 height 694
click at [925, 253] on icon at bounding box center [919, 255] width 15 height 15
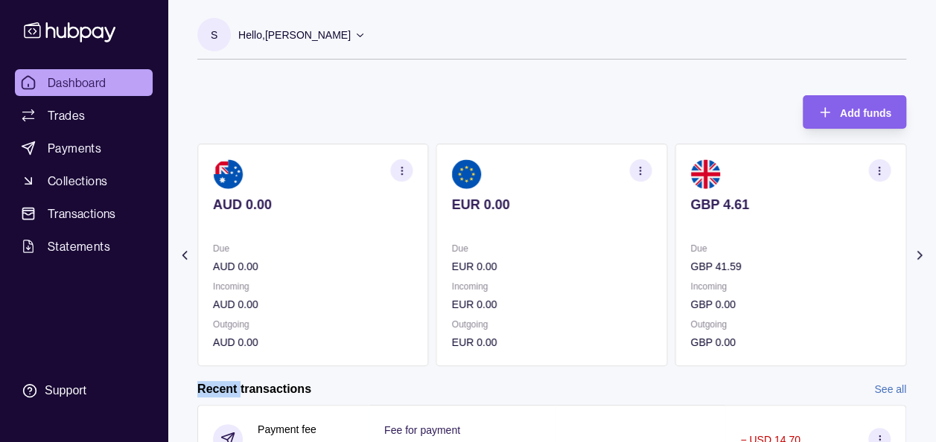
click at [925, 253] on icon at bounding box center [919, 255] width 15 height 15
click at [925, 254] on icon at bounding box center [919, 255] width 15 height 15
click at [922, 259] on icon at bounding box center [919, 255] width 15 height 15
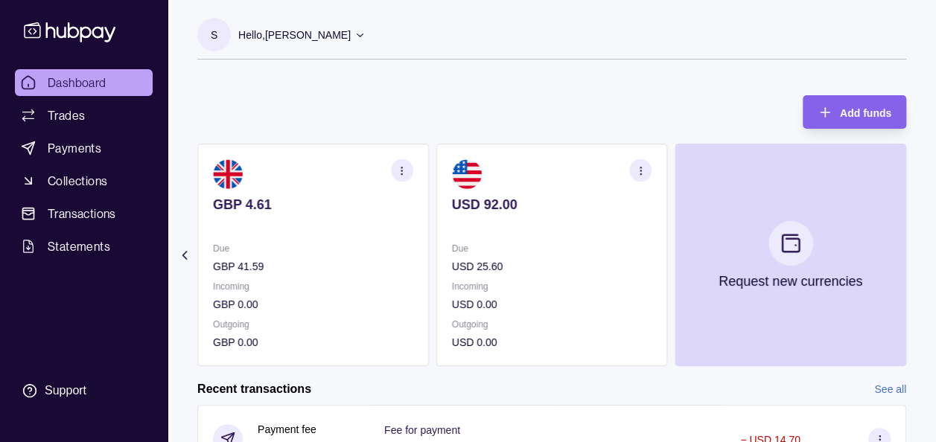
click at [920, 279] on section "Add funds AED 0.00 Due AED 0.00 Incoming AED 0.00 Outgoing AED 0.00 AUD 0.00 Du…" at bounding box center [552, 427] width 768 height 694
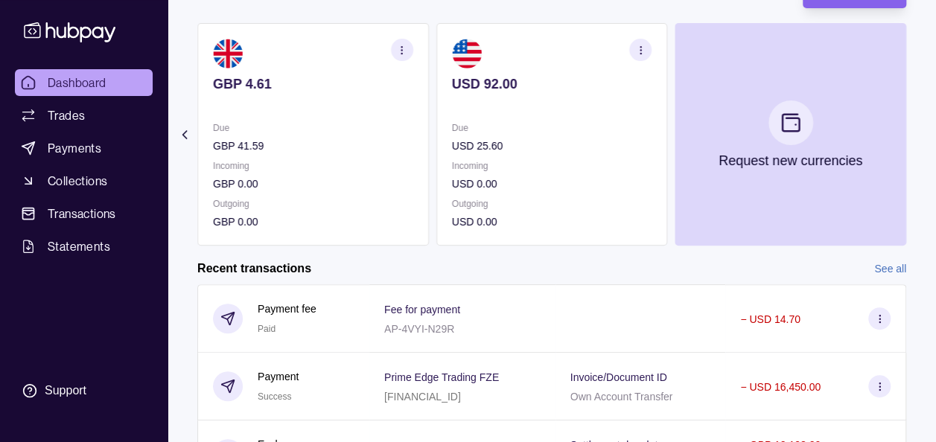
scroll to position [119, 0]
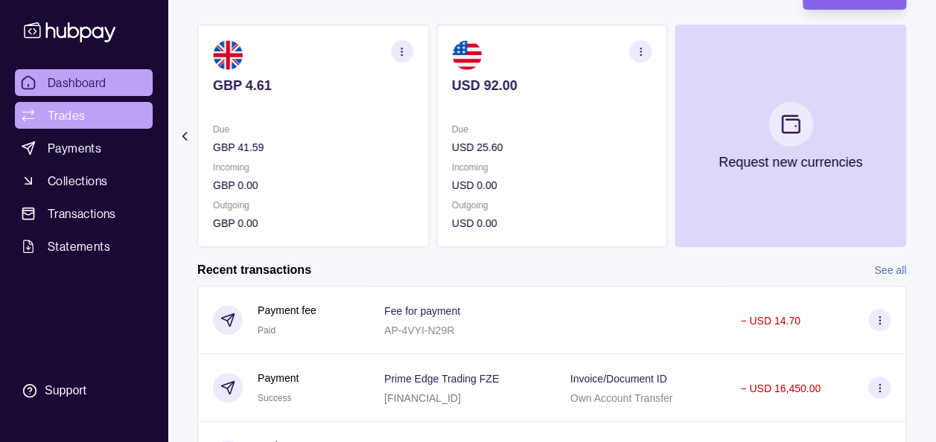
click at [61, 113] on span "Trades" at bounding box center [66, 115] width 37 height 18
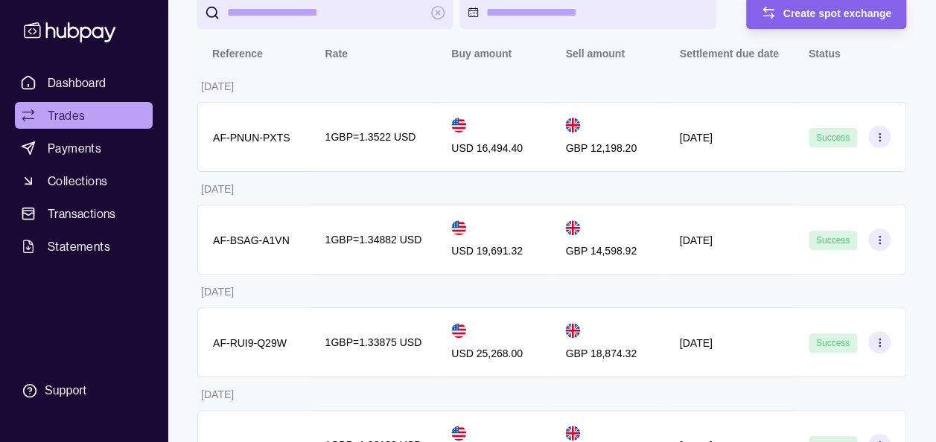
scroll to position [149, 0]
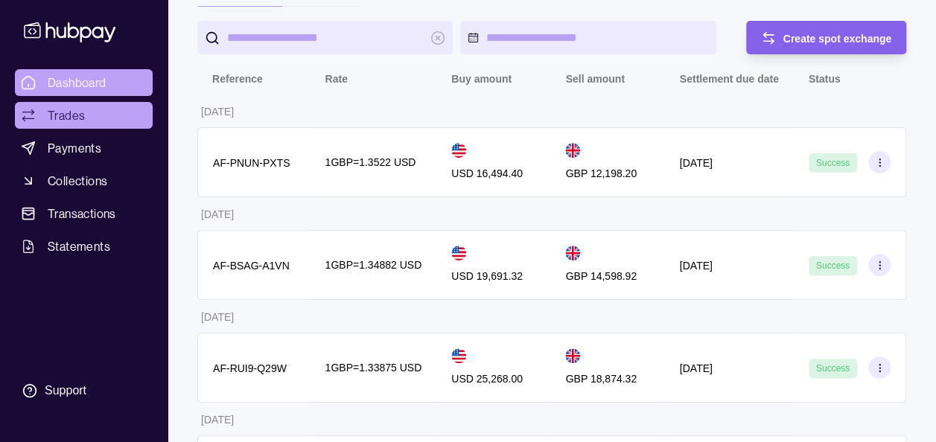
click at [61, 74] on span "Dashboard" at bounding box center [77, 83] width 59 height 18
